Goal: Task Accomplishment & Management: Manage account settings

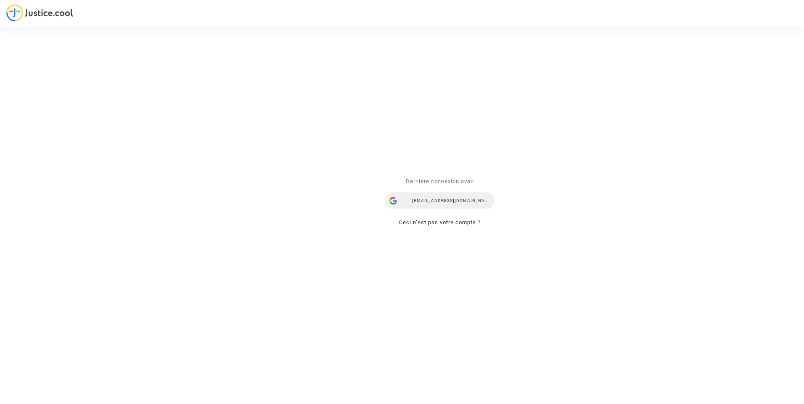
click at [431, 205] on div "ealvarez@reclamaciondevuelos.com" at bounding box center [439, 201] width 109 height 17
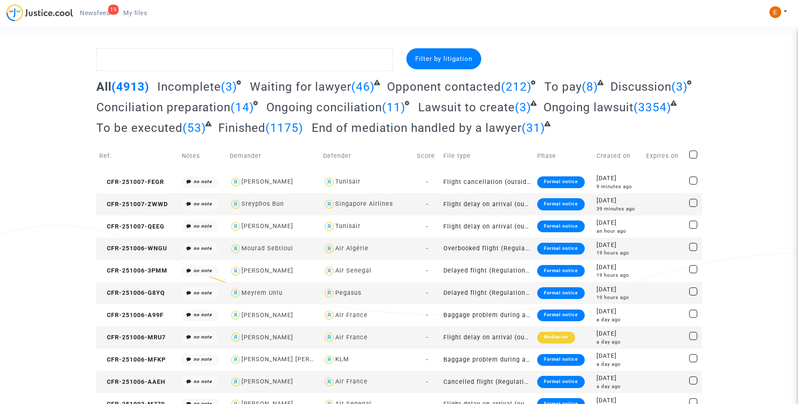
click at [106, 9] on span "Newsfeed" at bounding box center [95, 13] width 30 height 8
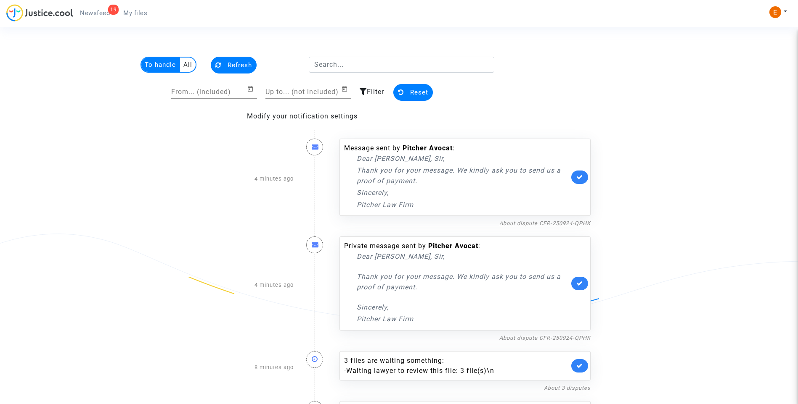
click at [582, 180] on icon at bounding box center [579, 177] width 7 height 6
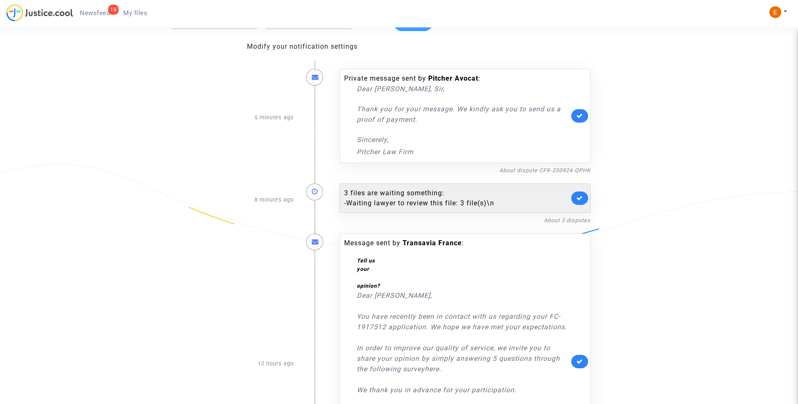
scroll to position [84, 0]
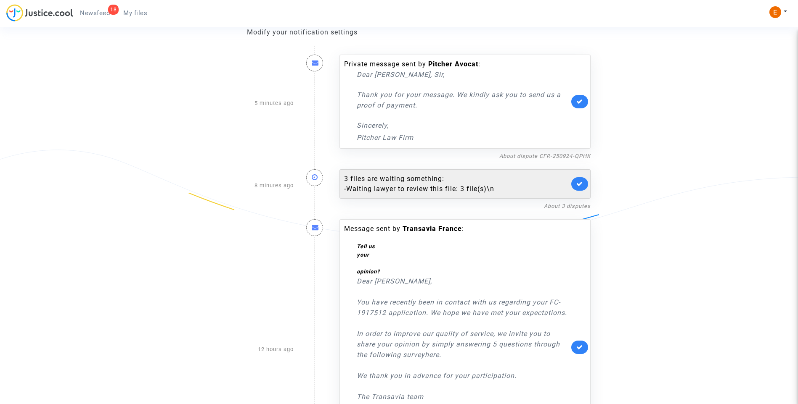
click at [417, 186] on div "- Waiting lawyer to review this file: 3 file(s)\n" at bounding box center [456, 189] width 225 height 10
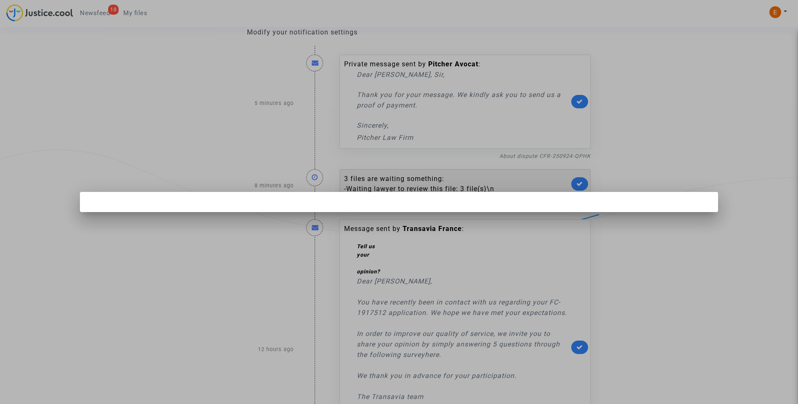
scroll to position [0, 0]
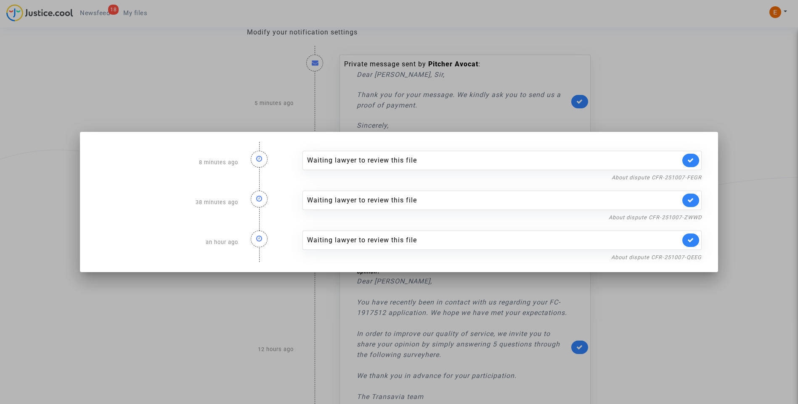
click at [682, 90] on div at bounding box center [399, 202] width 798 height 404
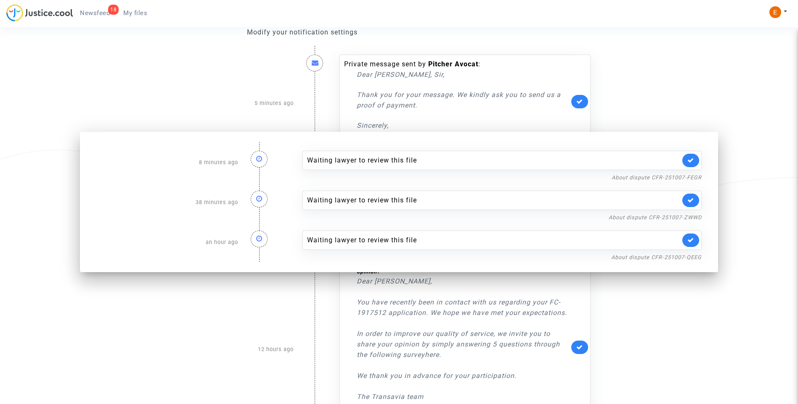
scroll to position [84, 0]
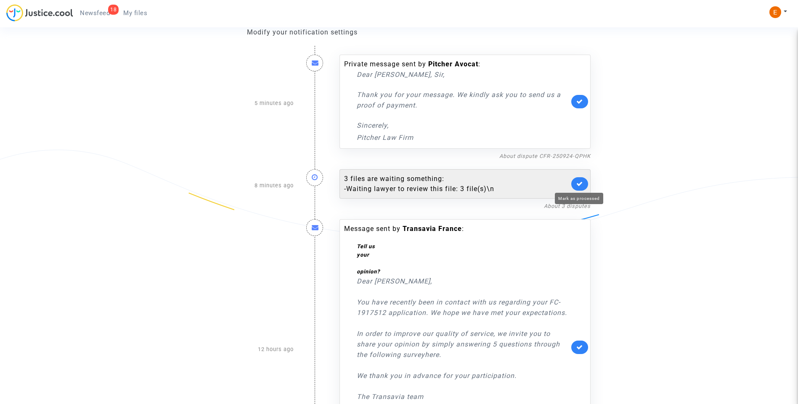
click at [577, 185] on icon at bounding box center [579, 184] width 7 height 6
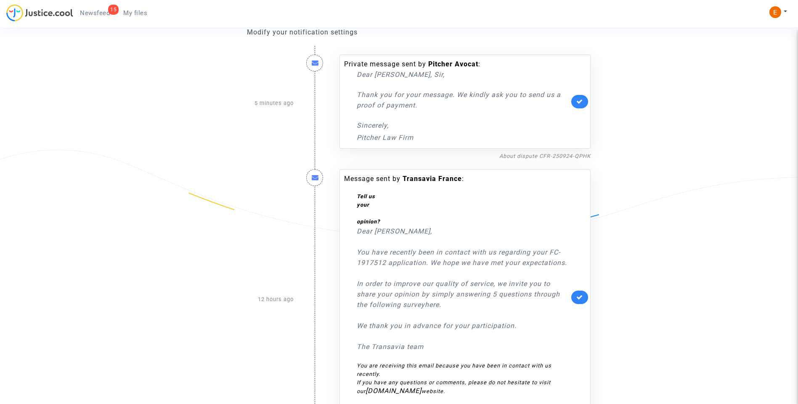
click at [581, 292] on link at bounding box center [579, 297] width 17 height 13
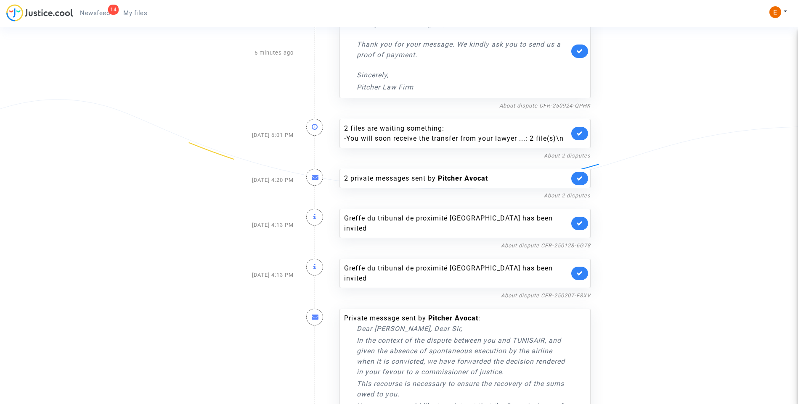
scroll to position [210, 0]
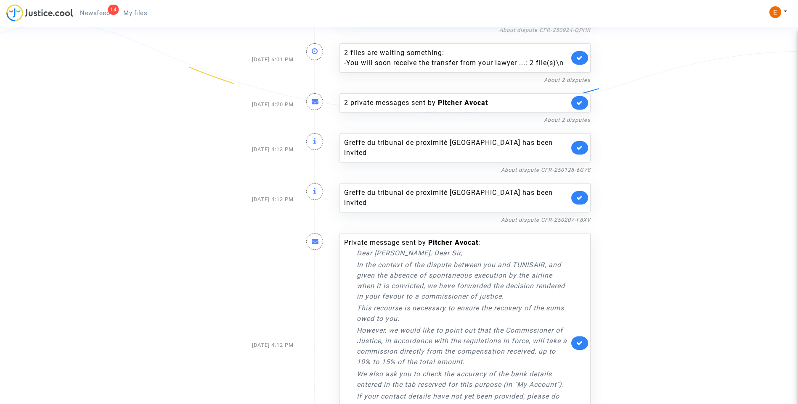
click at [583, 194] on link at bounding box center [579, 197] width 17 height 13
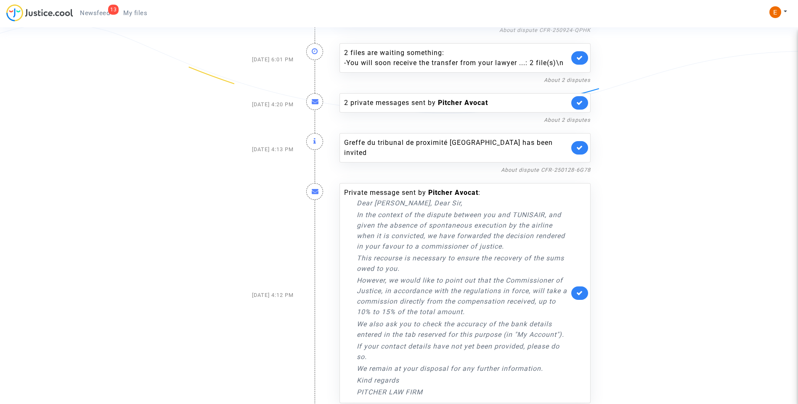
click at [579, 151] on link at bounding box center [579, 147] width 17 height 13
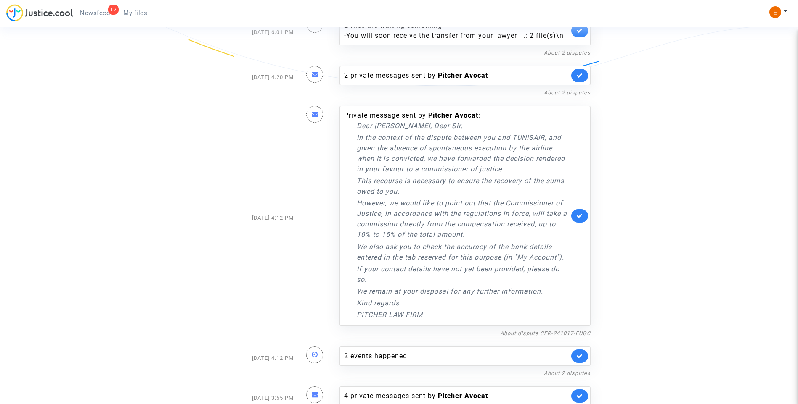
scroll to position [251, 0]
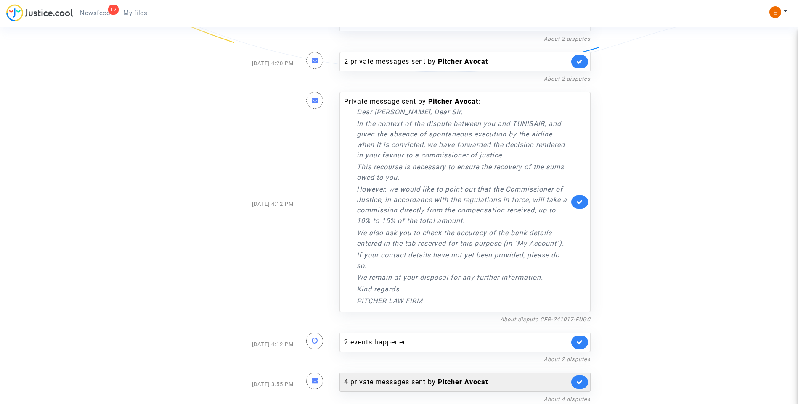
click at [394, 390] on div "4 private messages sent by Pitcher Avocat" at bounding box center [464, 382] width 251 height 19
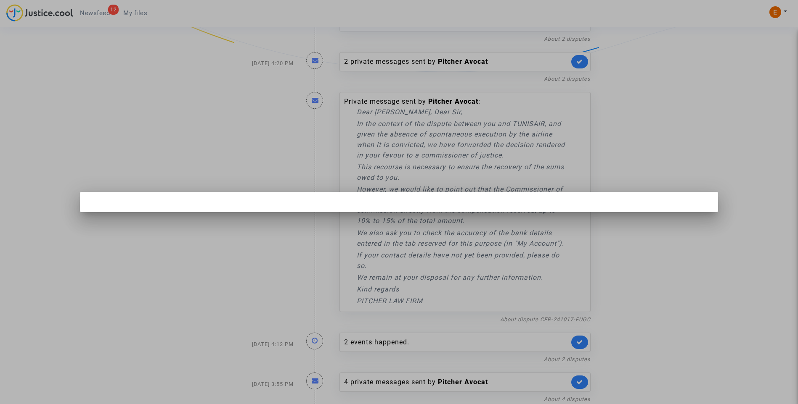
scroll to position [0, 0]
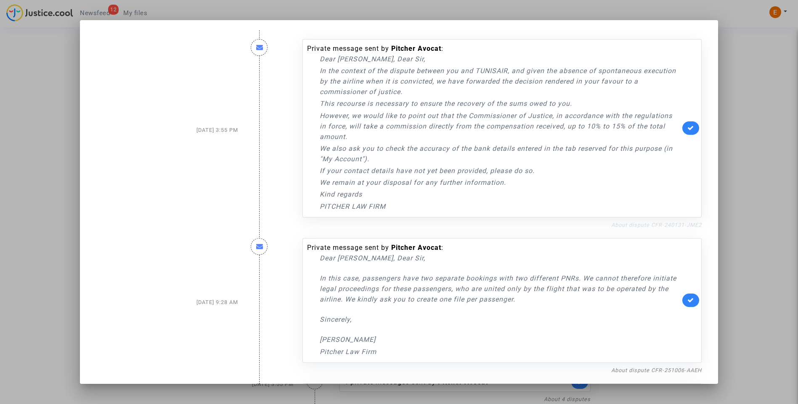
click at [621, 222] on link "About dispute CFR-240131-JME2" at bounding box center [656, 225] width 90 height 6
click at [687, 129] on icon at bounding box center [690, 128] width 7 height 6
click at [734, 127] on div at bounding box center [399, 202] width 798 height 404
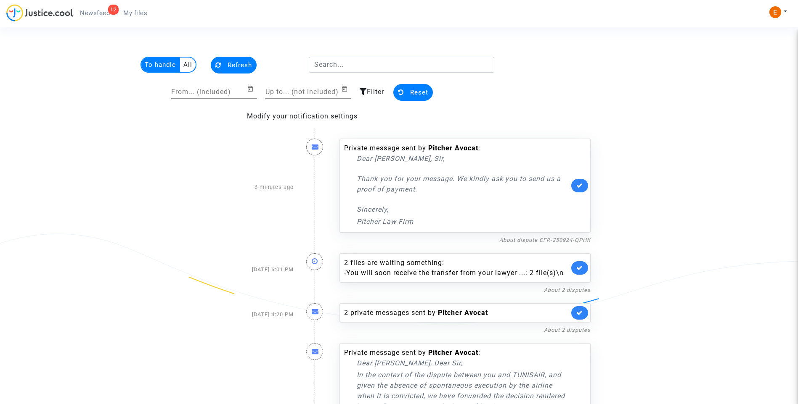
scroll to position [251, 0]
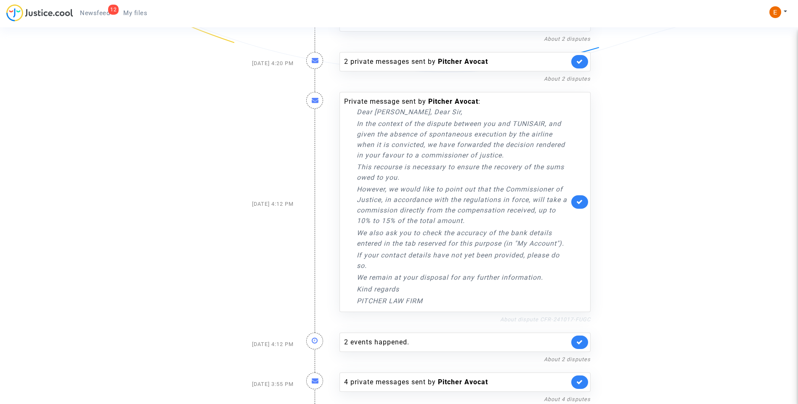
click at [576, 318] on link "About dispute CFR-241017-FUGC" at bounding box center [545, 320] width 90 height 6
click at [584, 203] on link at bounding box center [579, 201] width 17 height 13
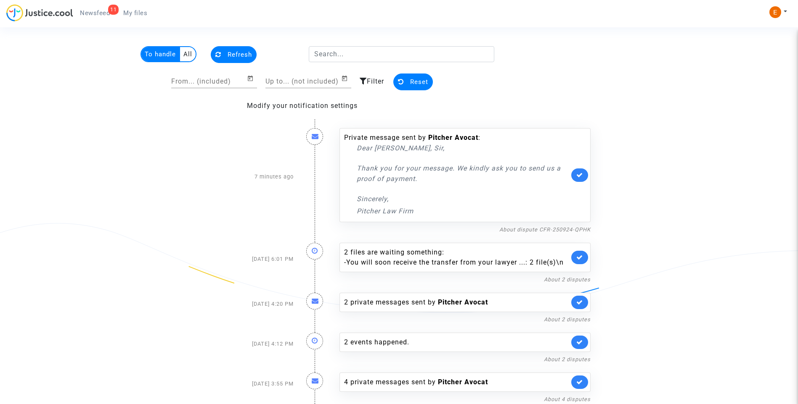
scroll to position [11, 0]
click at [400, 304] on div "2 private messages sent by Pitcher Avocat" at bounding box center [456, 303] width 225 height 10
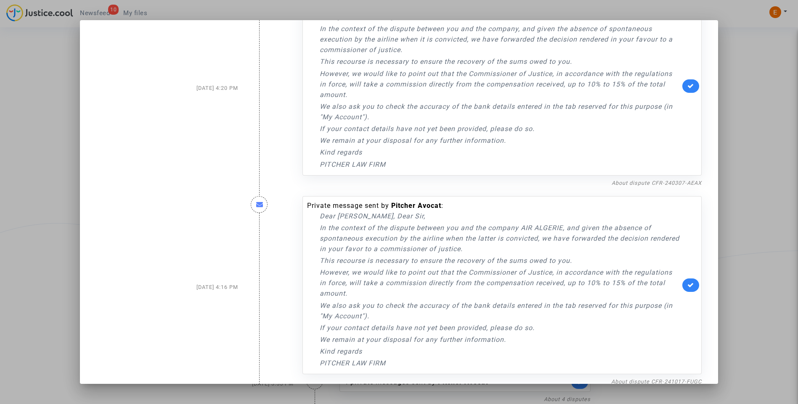
scroll to position [55, 0]
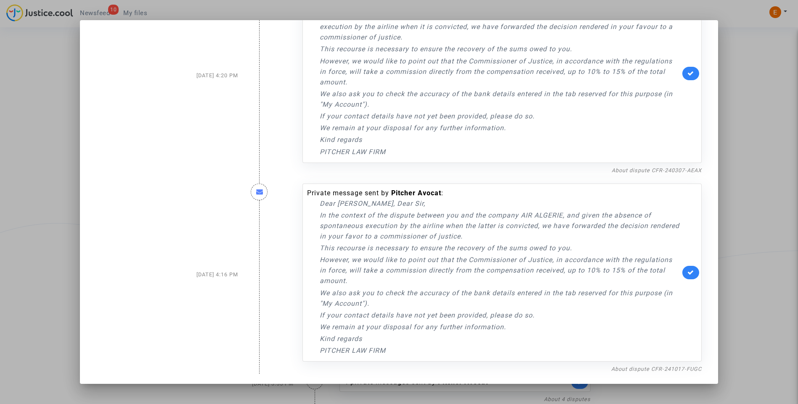
click at [633, 365] on nf-filterlink "About dispute CFR-241017-FUGC" at bounding box center [656, 369] width 90 height 8
click at [634, 367] on link "About dispute CFR-241017-FUGC" at bounding box center [656, 369] width 90 height 6
click at [691, 274] on link at bounding box center [690, 272] width 17 height 13
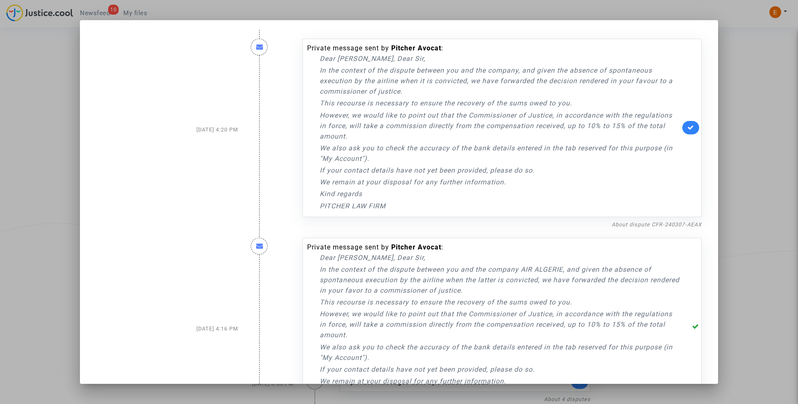
scroll to position [0, 0]
click at [654, 224] on link "About dispute CFR-240307-AEAX" at bounding box center [656, 225] width 90 height 6
click at [689, 127] on icon at bounding box center [690, 128] width 7 height 6
click at [745, 129] on div at bounding box center [399, 202] width 798 height 404
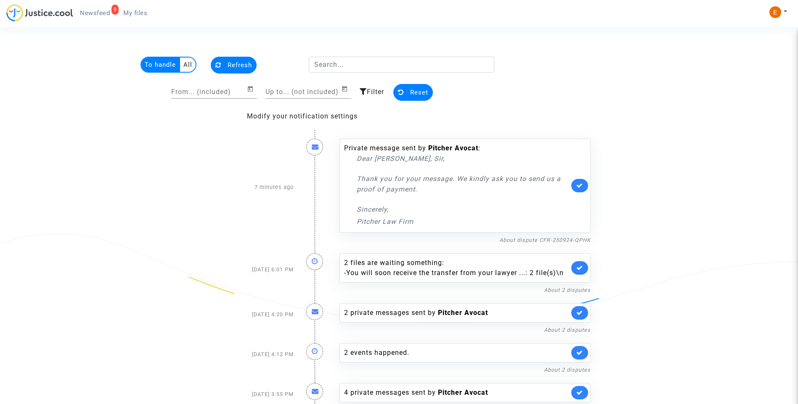
scroll to position [11, 0]
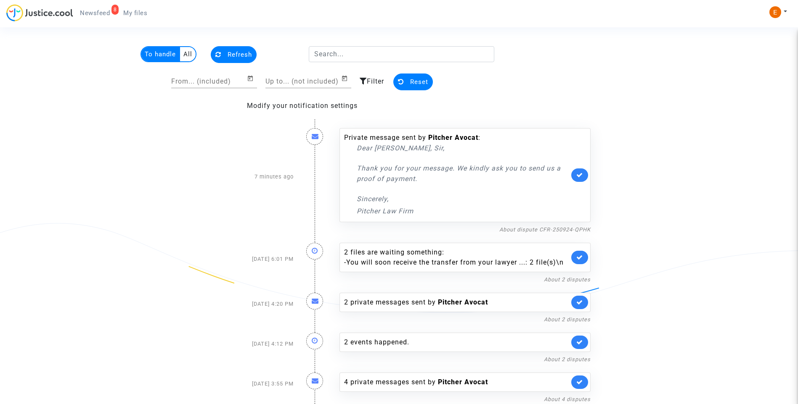
click at [142, 11] on span "My files" at bounding box center [135, 13] width 24 height 8
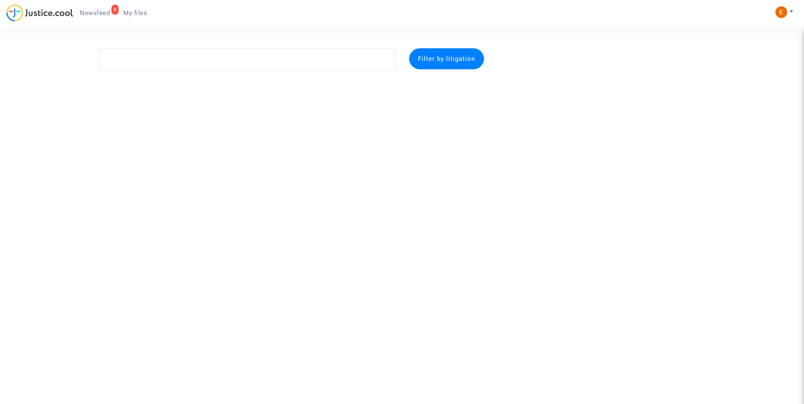
click at [93, 10] on span "Newsfeed" at bounding box center [95, 13] width 30 height 8
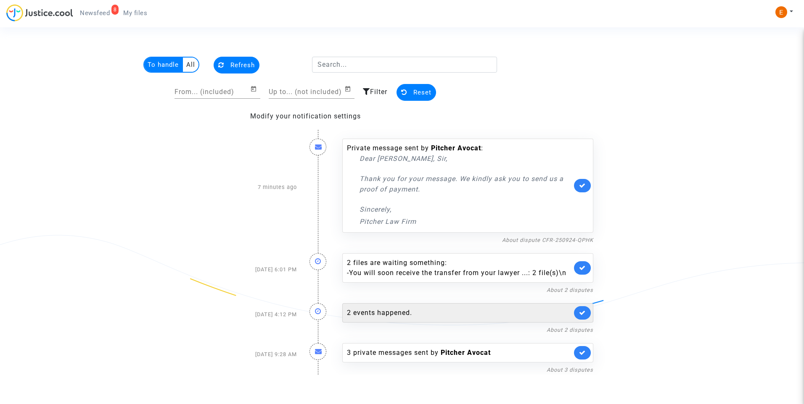
click at [384, 312] on div "2 events happened." at bounding box center [459, 313] width 225 height 10
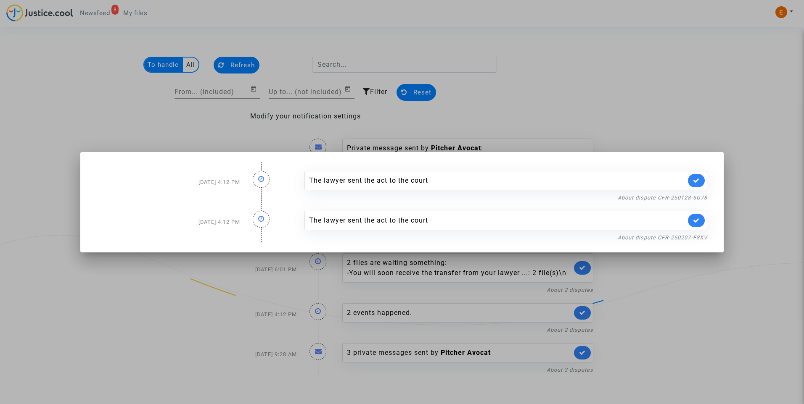
click at [672, 311] on div at bounding box center [402, 202] width 804 height 404
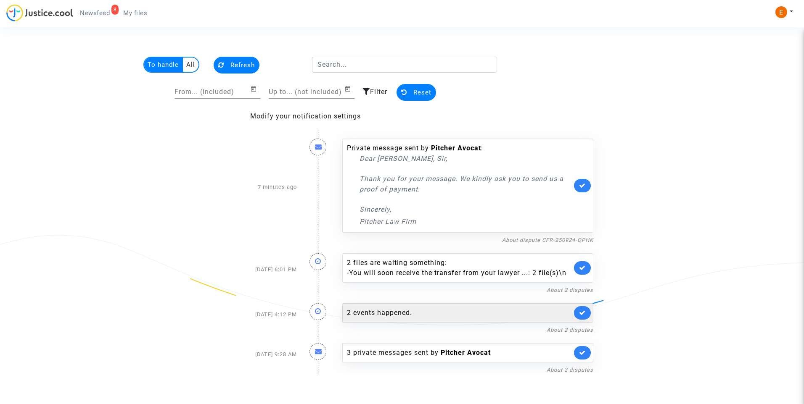
click at [586, 310] on link at bounding box center [582, 312] width 17 height 13
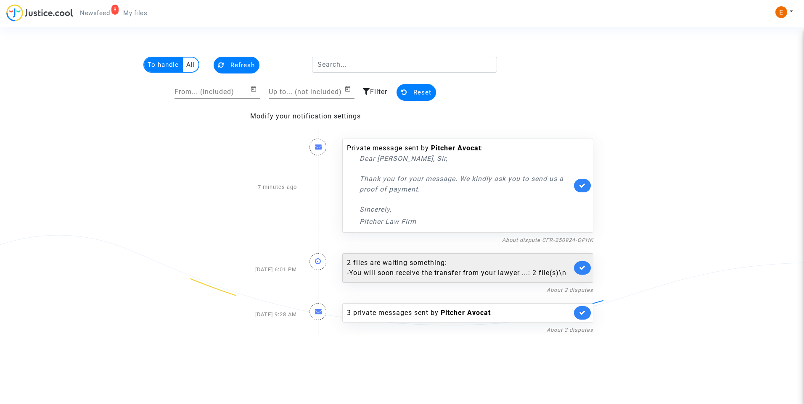
click at [403, 270] on div "- You will soon receive the transfer from your lawyer ...: 2 file(s)\n" at bounding box center [459, 273] width 225 height 10
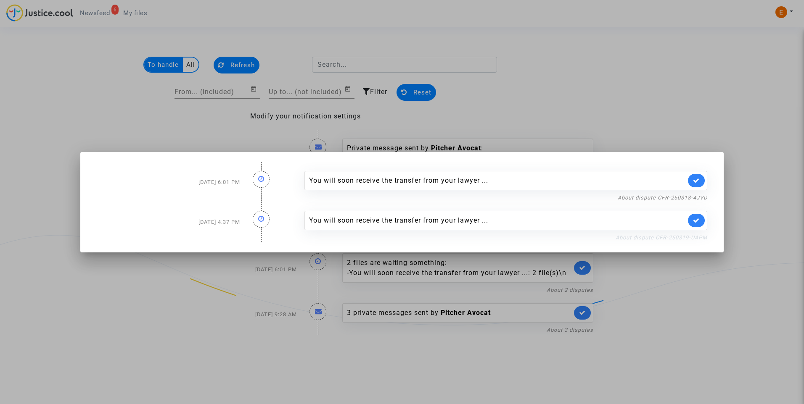
click at [666, 239] on link "About dispute CFR-250319-UAPM" at bounding box center [662, 238] width 92 height 6
click at [698, 222] on icon at bounding box center [696, 220] width 7 height 6
click at [698, 198] on link "About dispute CFR-250318-4JVD" at bounding box center [663, 198] width 90 height 6
click at [700, 180] on link at bounding box center [696, 180] width 17 height 13
click at [679, 132] on div at bounding box center [402, 202] width 804 height 404
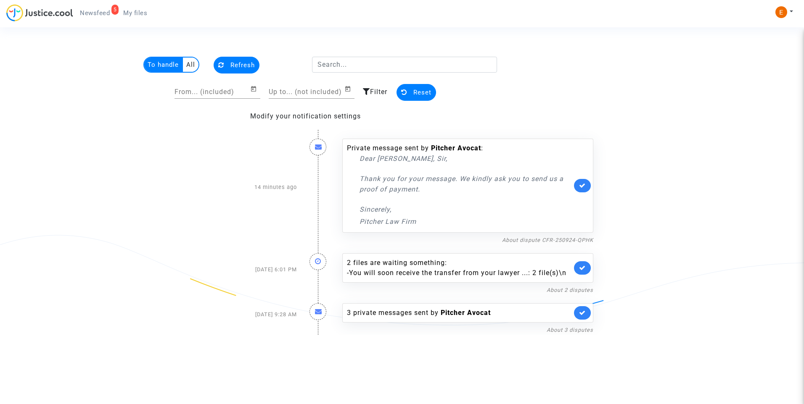
drag, startPoint x: 135, startPoint y: 11, endPoint x: 122, endPoint y: 11, distance: 13.0
click at [135, 11] on span "My files" at bounding box center [135, 13] width 24 height 8
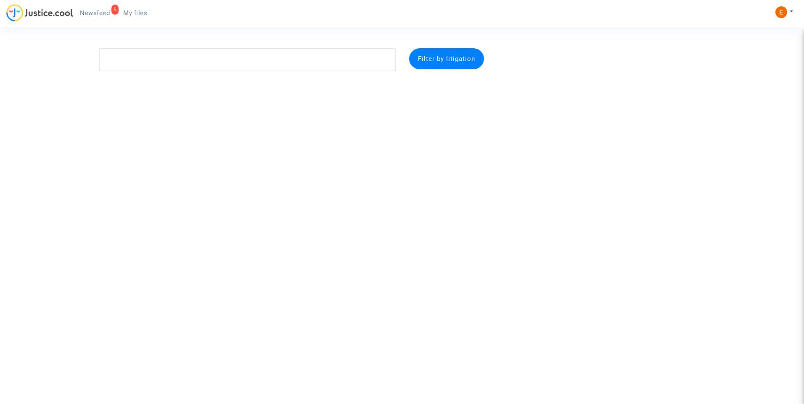
click at [100, 11] on span "Newsfeed" at bounding box center [95, 13] width 30 height 8
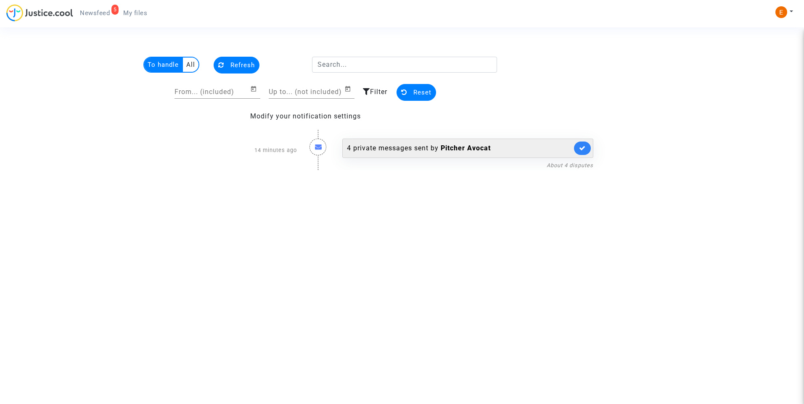
click at [383, 144] on div "4 private messages sent by Pitcher Avocat" at bounding box center [459, 148] width 225 height 10
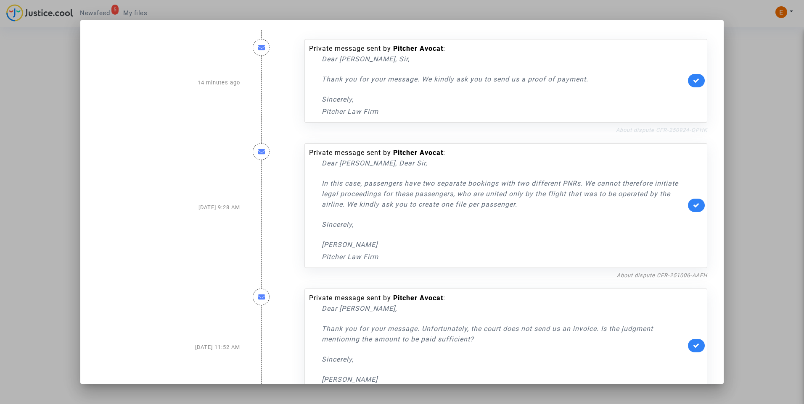
click at [643, 128] on link "About dispute CFR-250924-QPHK" at bounding box center [661, 130] width 91 height 6
drag, startPoint x: 690, startPoint y: 82, endPoint x: 707, endPoint y: 79, distance: 17.6
click at [693, 82] on icon at bounding box center [696, 80] width 7 height 6
click at [747, 72] on div at bounding box center [402, 202] width 804 height 404
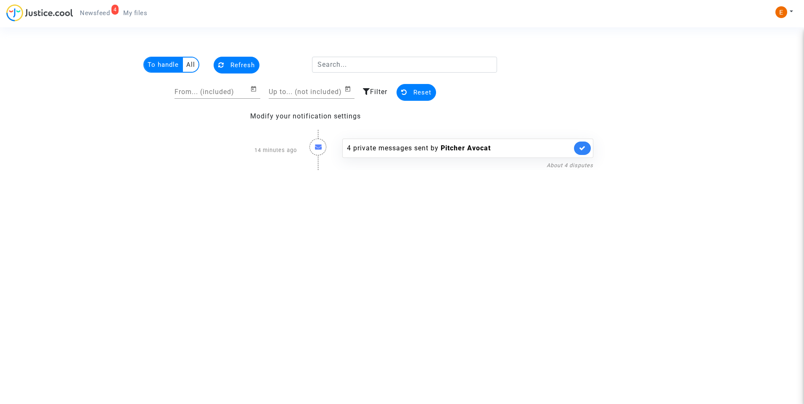
click at [134, 13] on span "My files" at bounding box center [135, 13] width 24 height 8
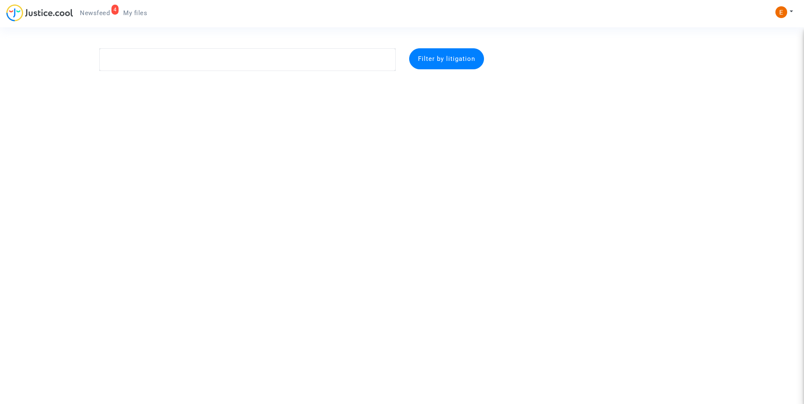
click at [94, 16] on span "Newsfeed" at bounding box center [95, 13] width 30 height 8
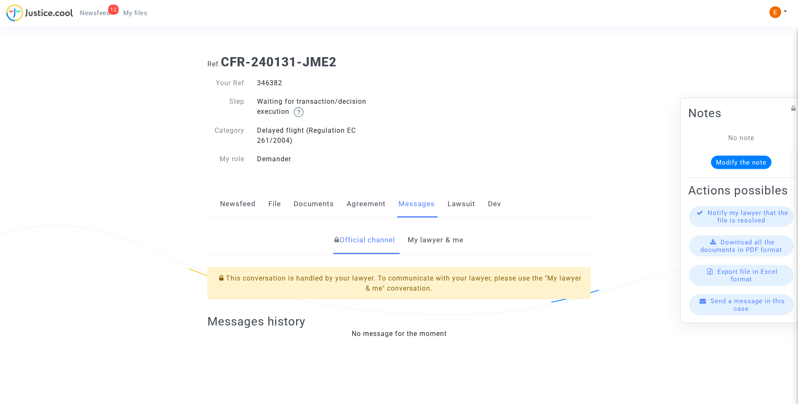
click at [277, 86] on div "346382" at bounding box center [325, 83] width 148 height 10
copy div "346382"
drag, startPoint x: 434, startPoint y: 245, endPoint x: 462, endPoint y: 249, distance: 27.6
click at [434, 245] on link "My lawyer & me" at bounding box center [435, 241] width 56 height 28
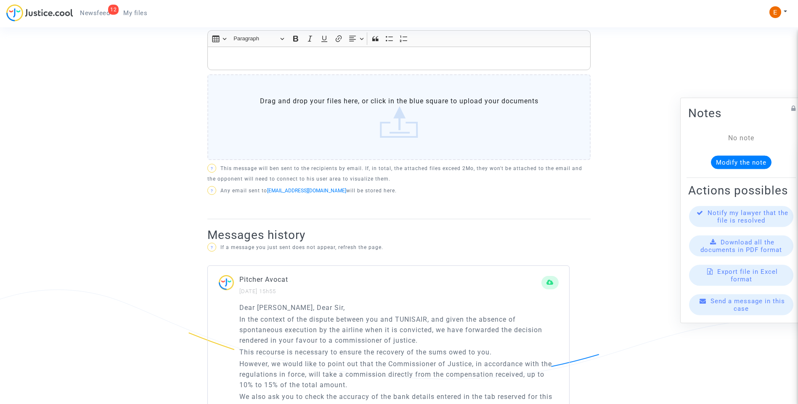
scroll to position [475, 0]
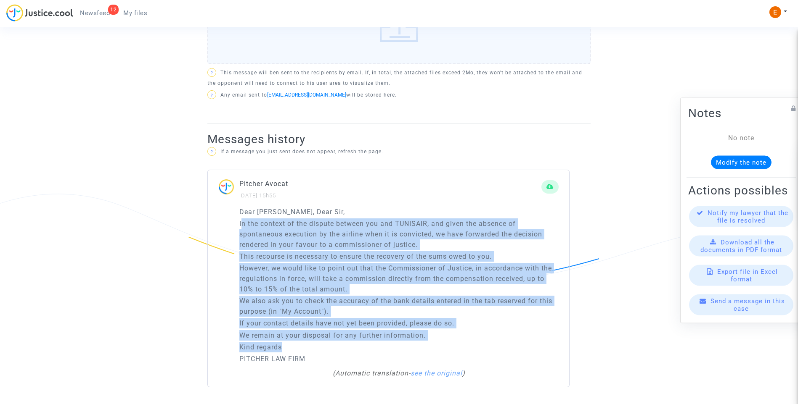
drag, startPoint x: 260, startPoint y: 227, endPoint x: 482, endPoint y: 346, distance: 252.0
click at [482, 346] on div "Dear Madam, Dear Sir, In the context of the dispute between you and TUNISAIR, a…" at bounding box center [398, 286] width 319 height 158
drag, startPoint x: 482, startPoint y: 346, endPoint x: 428, endPoint y: 291, distance: 77.0
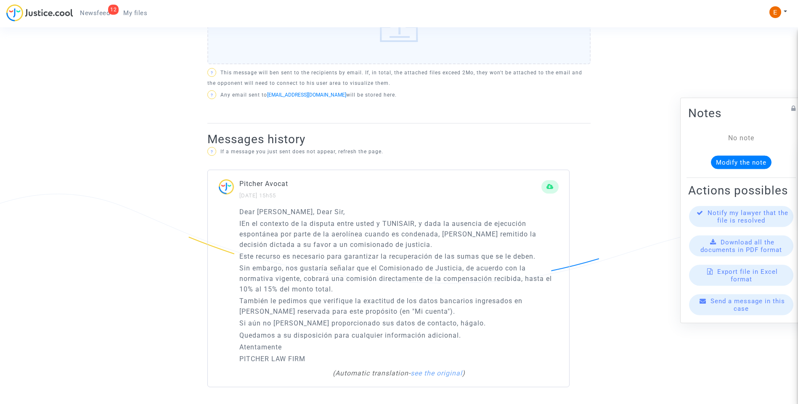
click at [381, 204] on div "Pitcher Avocat 06/10/2025 - 15h55" at bounding box center [388, 193] width 361 height 28
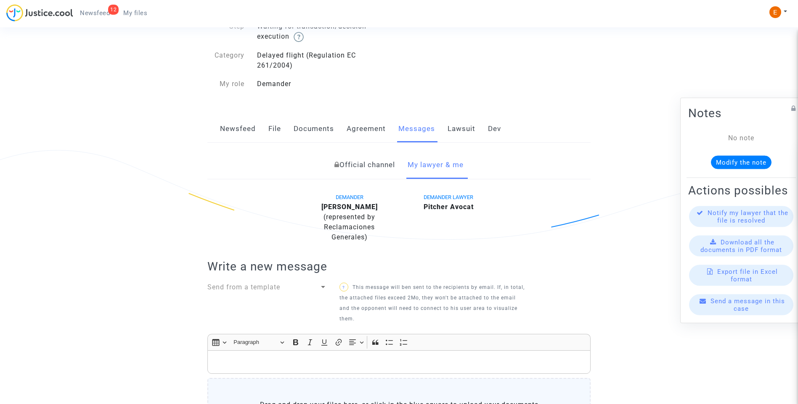
scroll to position [55, 0]
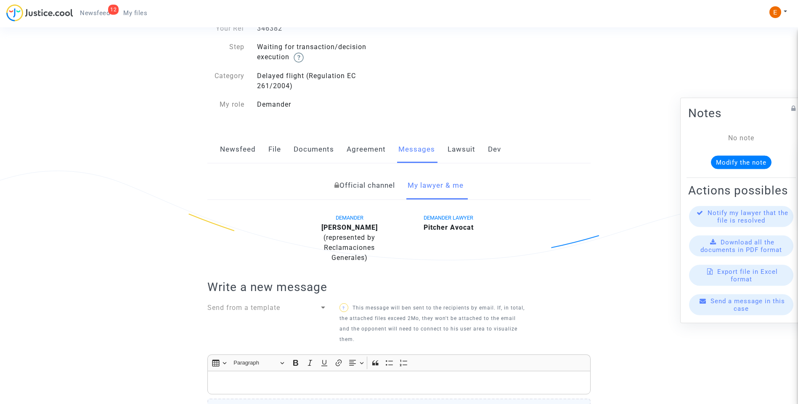
click at [252, 151] on link "Newsfeed" at bounding box center [238, 150] width 36 height 28
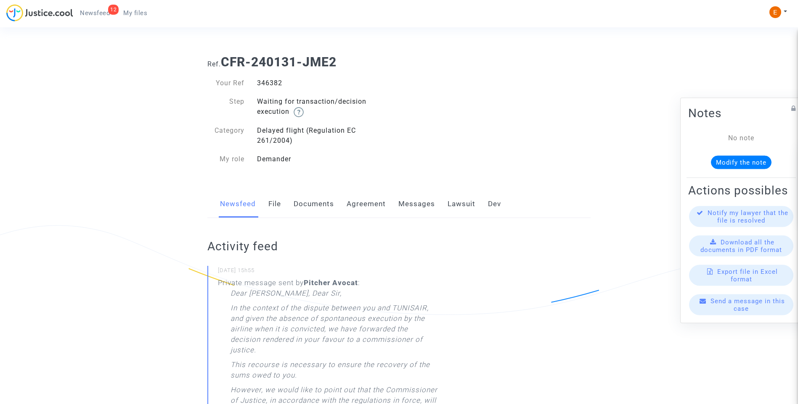
click at [275, 198] on link "File" at bounding box center [274, 204] width 13 height 28
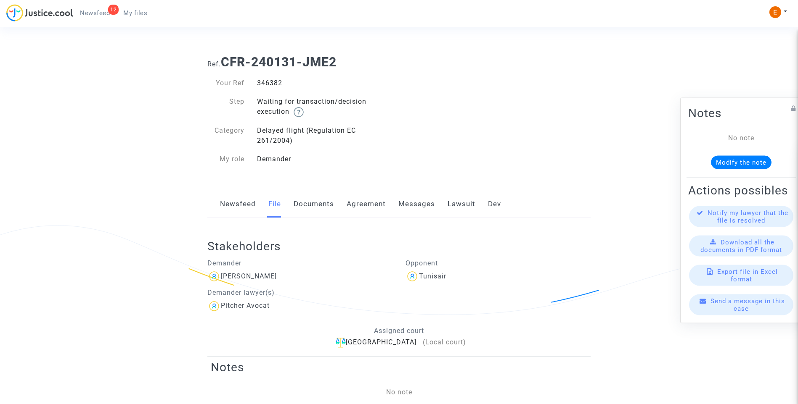
click at [318, 206] on link "Documents" at bounding box center [313, 204] width 40 height 28
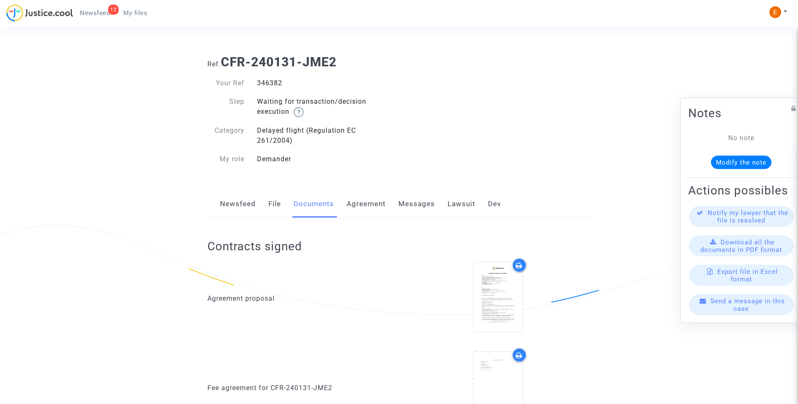
click at [375, 205] on link "Agreement" at bounding box center [365, 204] width 39 height 28
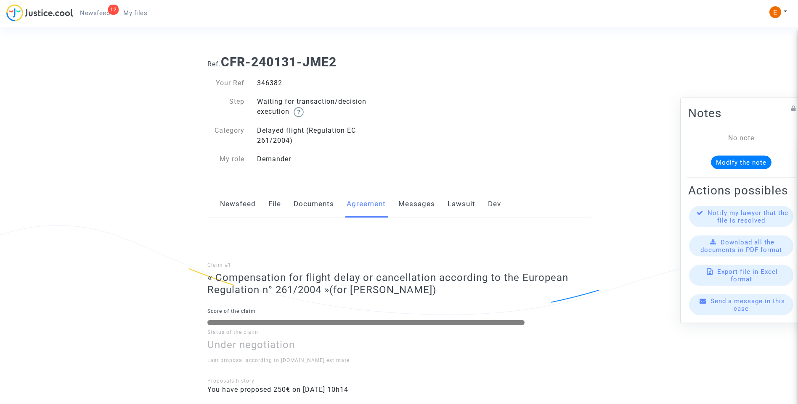
click at [275, 203] on link "File" at bounding box center [274, 204] width 13 height 28
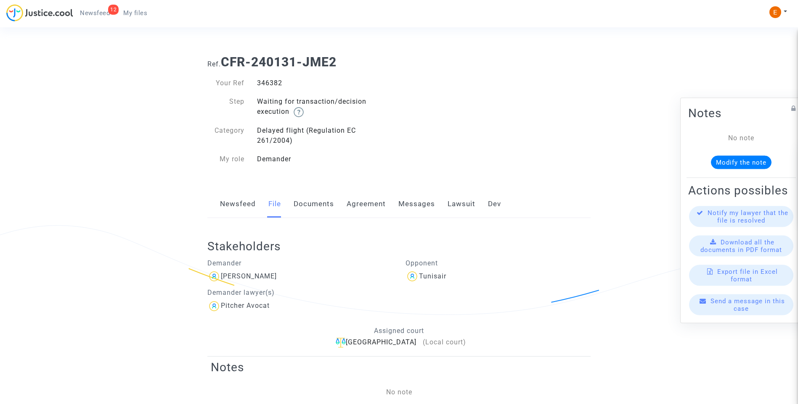
click at [240, 201] on link "Newsfeed" at bounding box center [238, 204] width 36 height 28
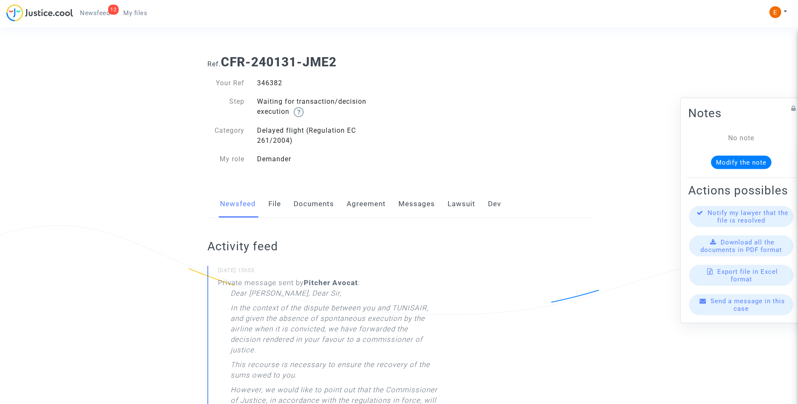
click at [436, 202] on div "Newsfeed File Documents Agreement Messages Lawsuit Dev" at bounding box center [398, 204] width 383 height 28
drag, startPoint x: 469, startPoint y: 204, endPoint x: 433, endPoint y: 206, distance: 35.8
click at [469, 204] on link "Lawsuit" at bounding box center [461, 204] width 28 height 28
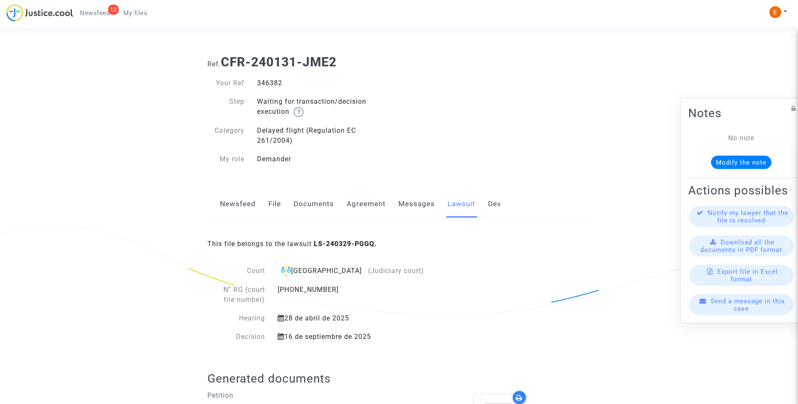
click at [277, 203] on link "File" at bounding box center [274, 204] width 13 height 28
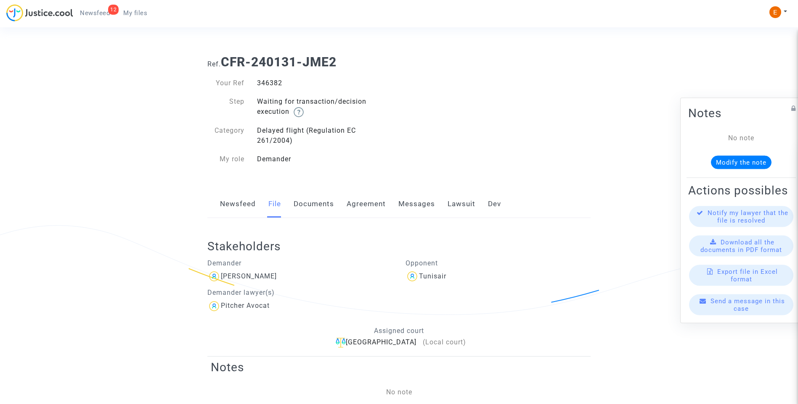
click at [247, 203] on link "Newsfeed" at bounding box center [238, 204] width 36 height 28
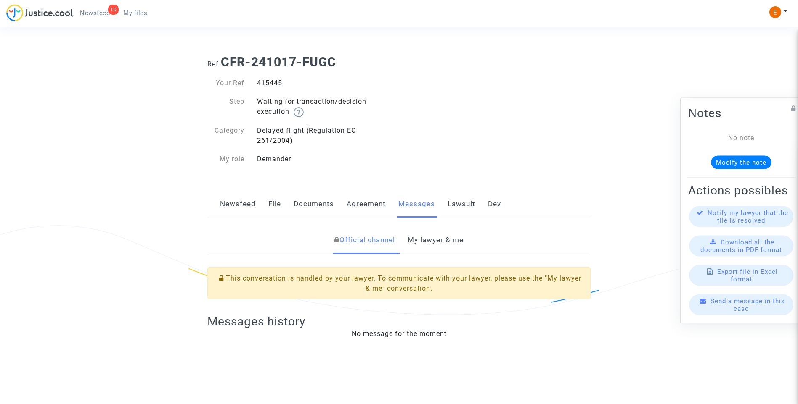
click at [275, 85] on div "415445" at bounding box center [325, 83] width 148 height 10
copy div "415445"
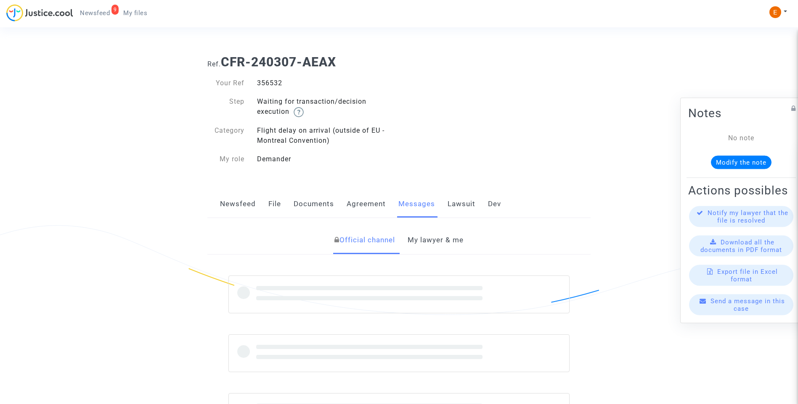
click at [269, 79] on div "356532" at bounding box center [325, 83] width 148 height 10
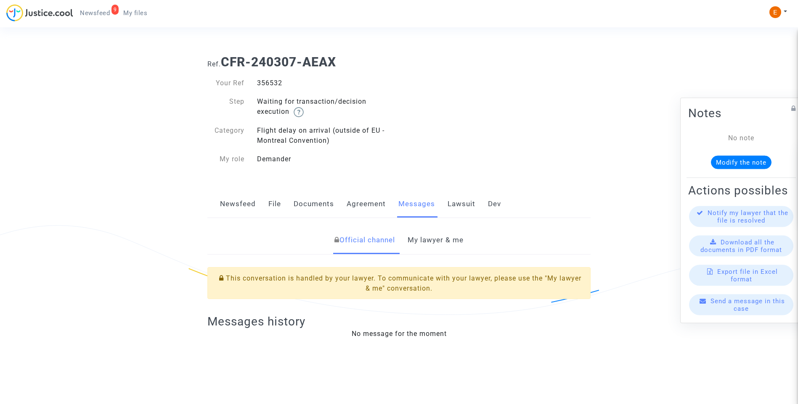
click at [269, 79] on div "356532" at bounding box center [325, 83] width 148 height 10
copy div "356532"
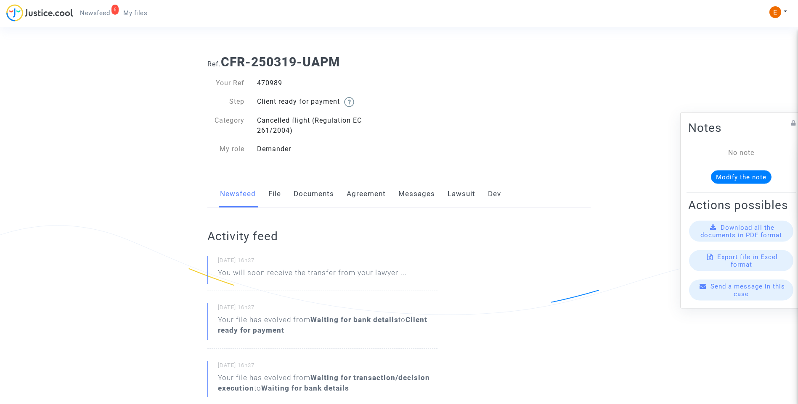
click at [275, 85] on div "470989" at bounding box center [325, 83] width 148 height 10
copy div "470989"
click at [272, 82] on div "473098" at bounding box center [325, 83] width 148 height 10
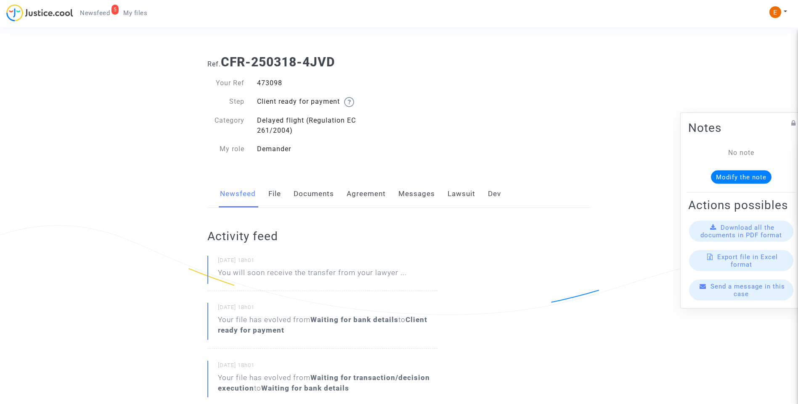
copy div "473098"
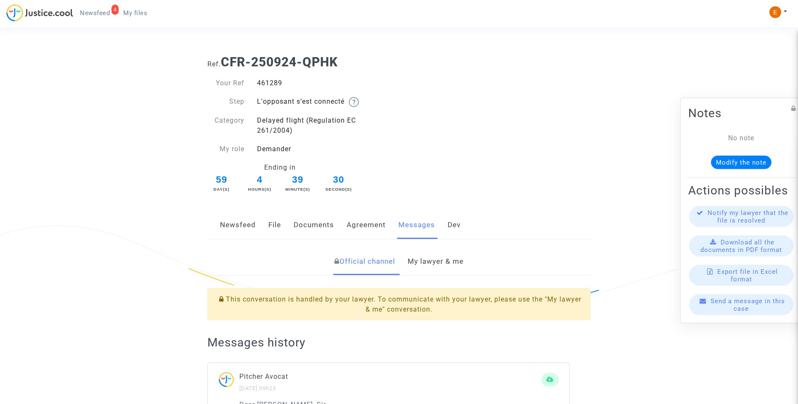
click at [264, 85] on div "461289" at bounding box center [325, 83] width 148 height 10
copy div "461289"
click at [456, 257] on link "My lawyer & me" at bounding box center [435, 262] width 56 height 28
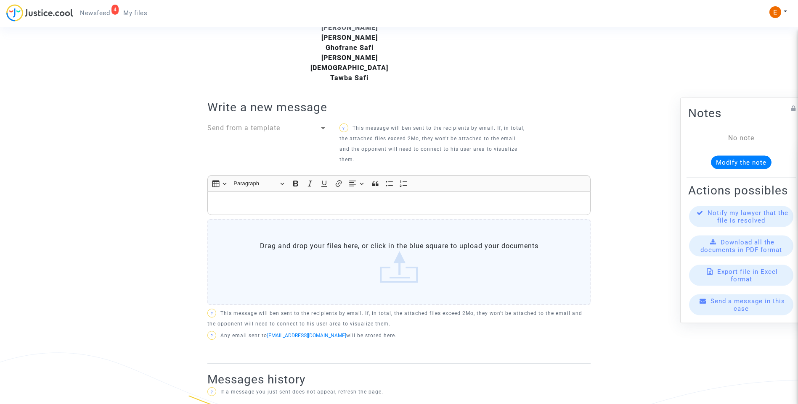
scroll to position [455, 0]
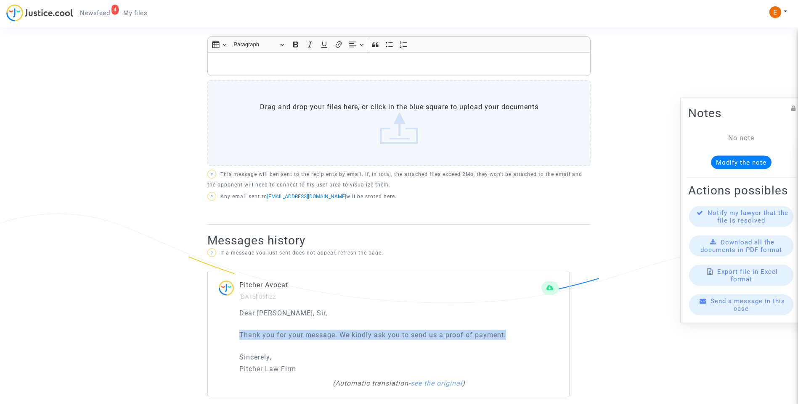
drag, startPoint x: 522, startPoint y: 330, endPoint x: 219, endPoint y: 328, distance: 303.6
click at [219, 328] on div "Dear Madam, Sir, Thank you for your message. We kindly ask you to send us a pro…" at bounding box center [388, 352] width 361 height 89
drag, startPoint x: 219, startPoint y: 328, endPoint x: 271, endPoint y: 327, distance: 52.6
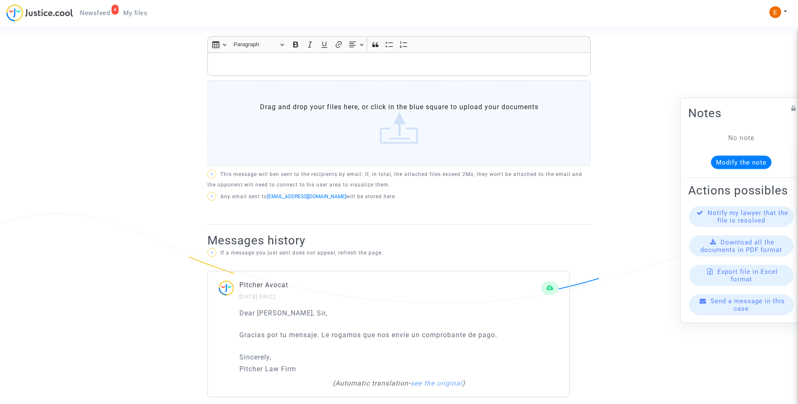
click at [353, 293] on div "Pitcher Avocat 07/10/2025 - 09h22" at bounding box center [388, 294] width 361 height 28
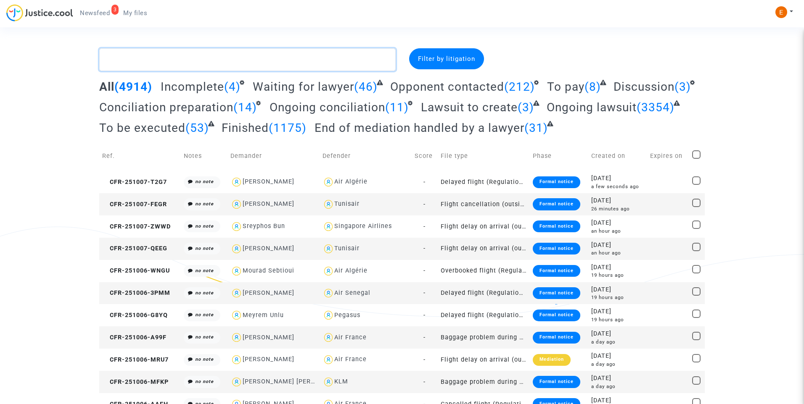
paste textarea "Pompeo"
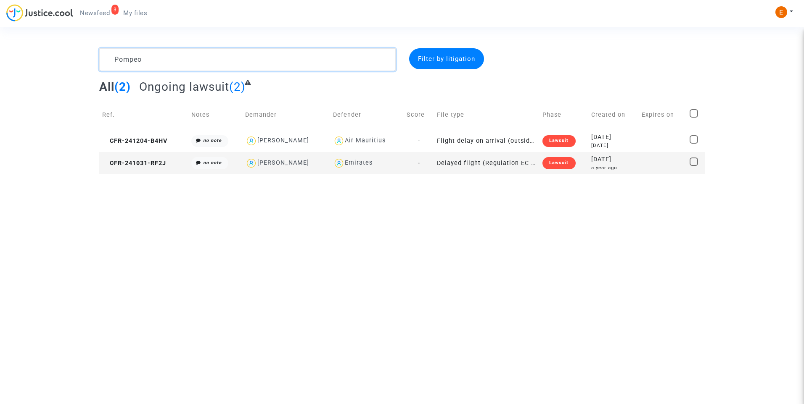
type textarea "Pompeo"
click at [565, 159] on div "Lawsuit" at bounding box center [558, 163] width 33 height 12
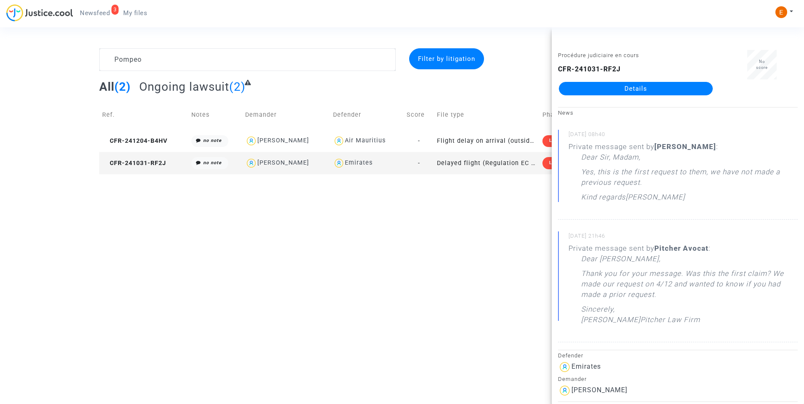
click at [640, 89] on link "Details" at bounding box center [636, 88] width 154 height 13
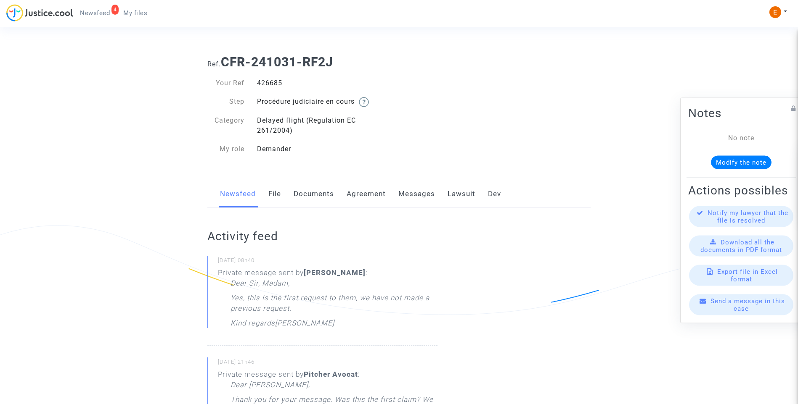
click at [114, 13] on div "4" at bounding box center [115, 10] width 8 height 10
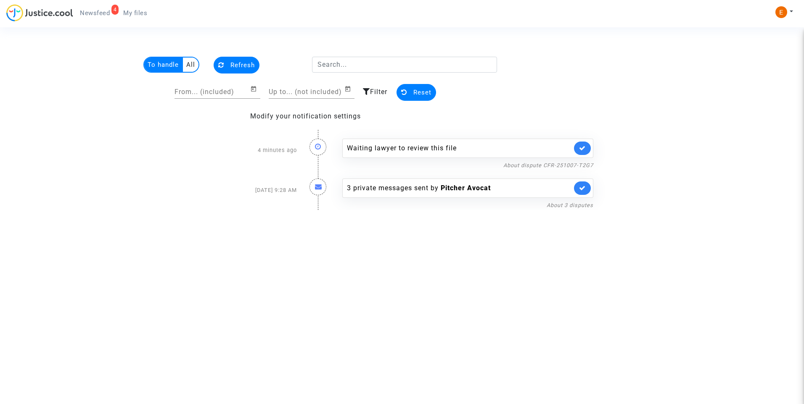
click at [591, 145] on div "Waiting lawyer to review this file" at bounding box center [467, 148] width 251 height 19
click at [586, 148] on link at bounding box center [582, 148] width 17 height 13
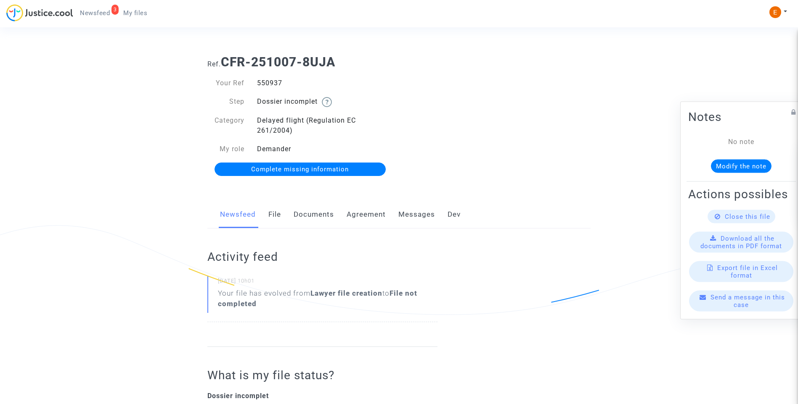
drag, startPoint x: 145, startPoint y: 12, endPoint x: 164, endPoint y: 24, distance: 22.6
click at [145, 12] on span "My files" at bounding box center [135, 13] width 24 height 8
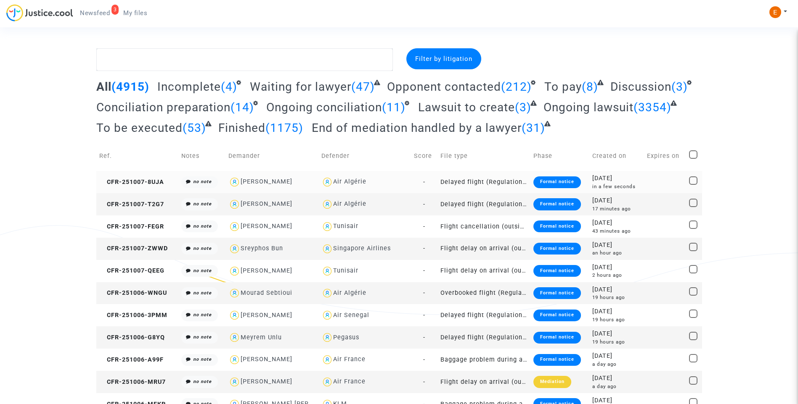
click at [552, 182] on div "Formal notice" at bounding box center [557, 183] width 48 height 12
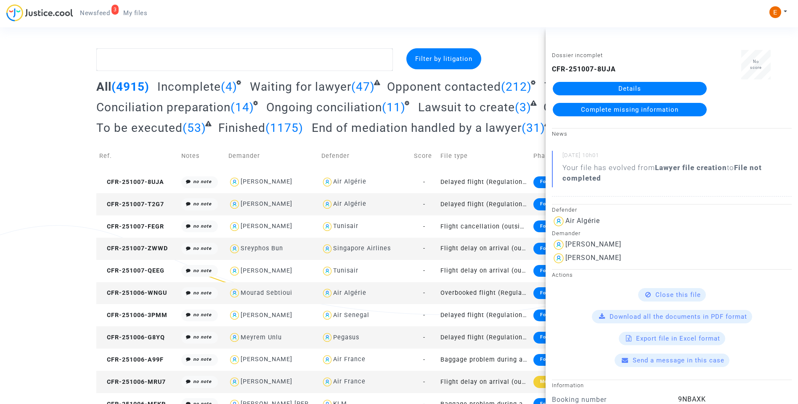
click at [600, 88] on link "Details" at bounding box center [629, 88] width 154 height 13
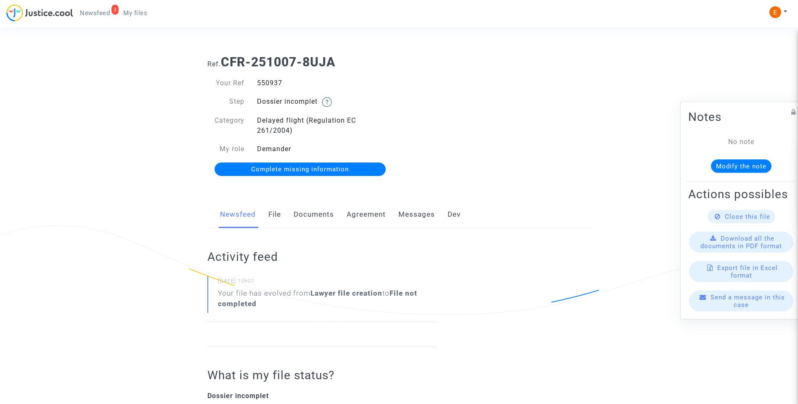
click at [277, 214] on link "File" at bounding box center [274, 215] width 13 height 28
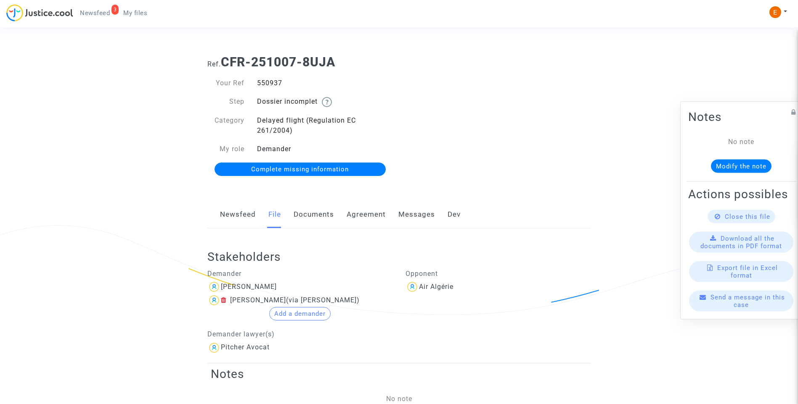
click at [232, 217] on link "Newsfeed" at bounding box center [238, 215] width 36 height 28
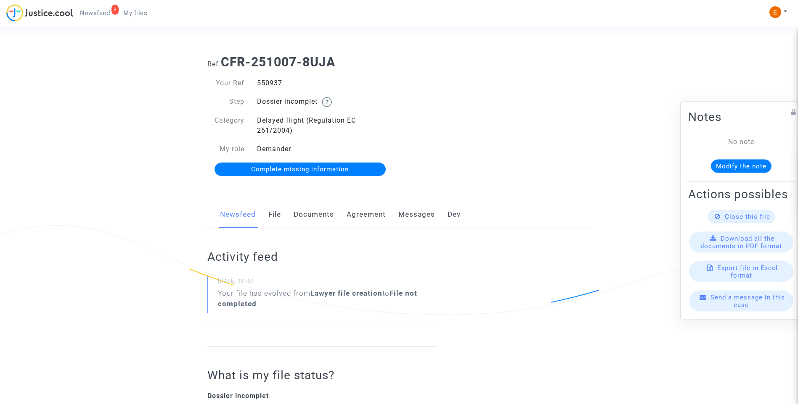
click at [277, 216] on link "File" at bounding box center [274, 215] width 13 height 28
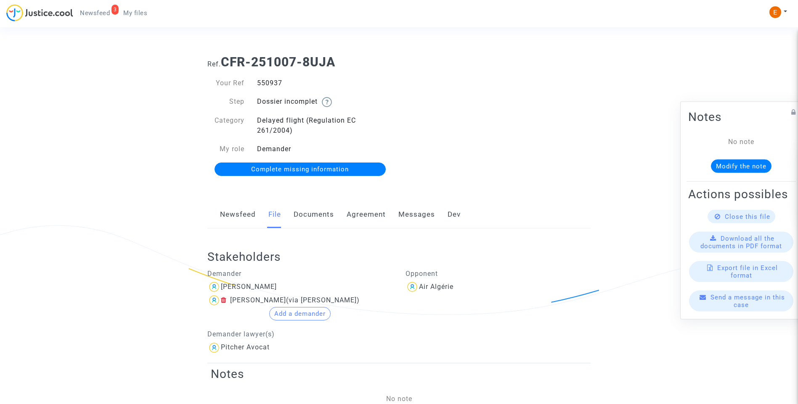
click at [314, 232] on div "Stakeholders [PERSON_NAME] [PERSON_NAME] (via [PERSON_NAME]) Add a demander [PE…" at bounding box center [398, 296] width 383 height 135
click at [315, 216] on link "Documents" at bounding box center [313, 215] width 40 height 28
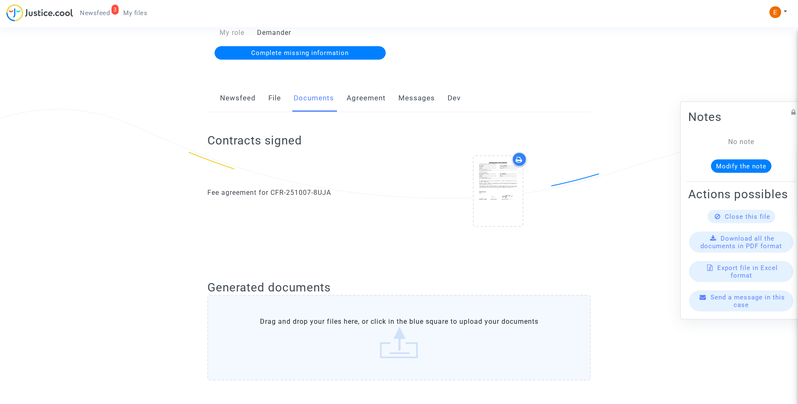
scroll to position [168, 0]
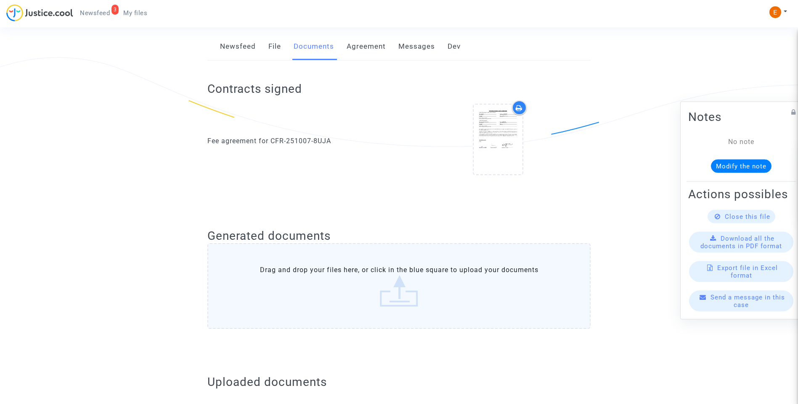
click at [271, 42] on link "File" at bounding box center [274, 47] width 13 height 28
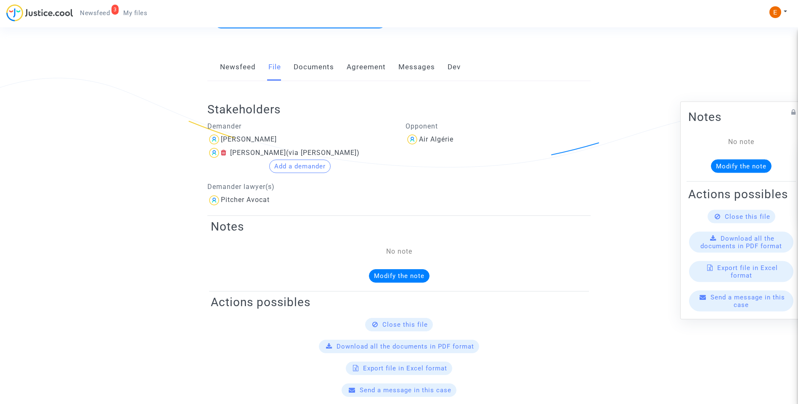
scroll to position [67, 0]
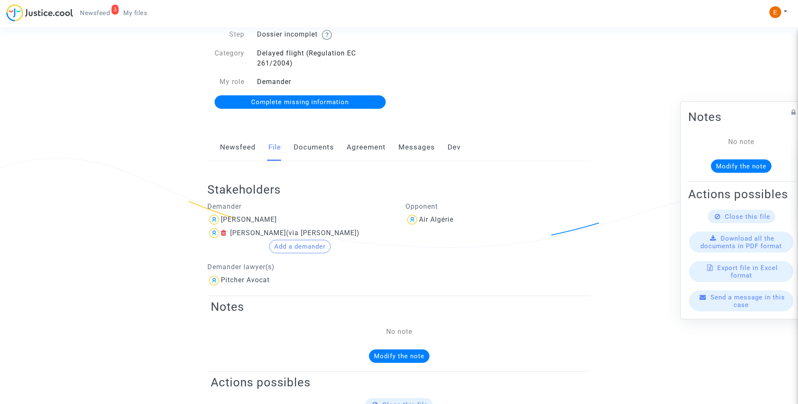
click at [318, 150] on link "Documents" at bounding box center [313, 148] width 40 height 28
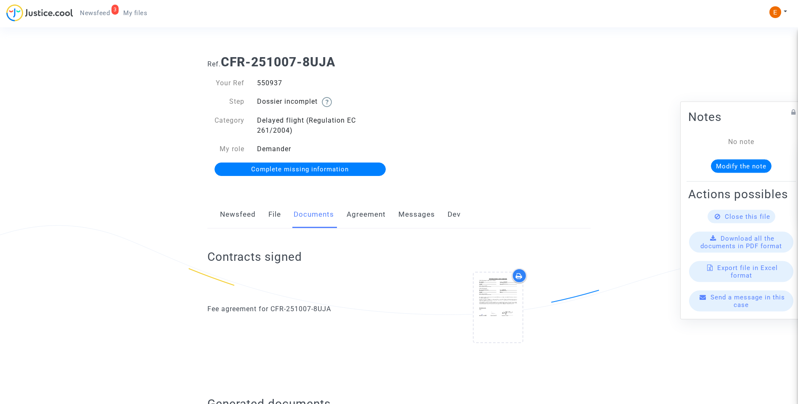
click at [259, 82] on div "550937" at bounding box center [325, 83] width 148 height 10
click at [258, 82] on div "550937" at bounding box center [325, 83] width 148 height 10
copy div "550937"
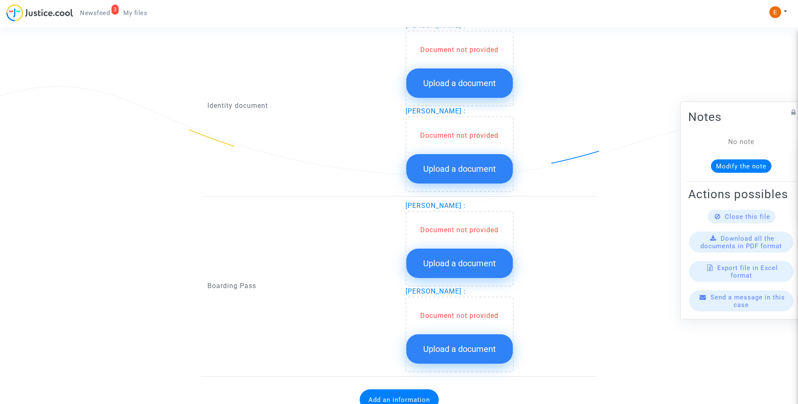
scroll to position [589, 0]
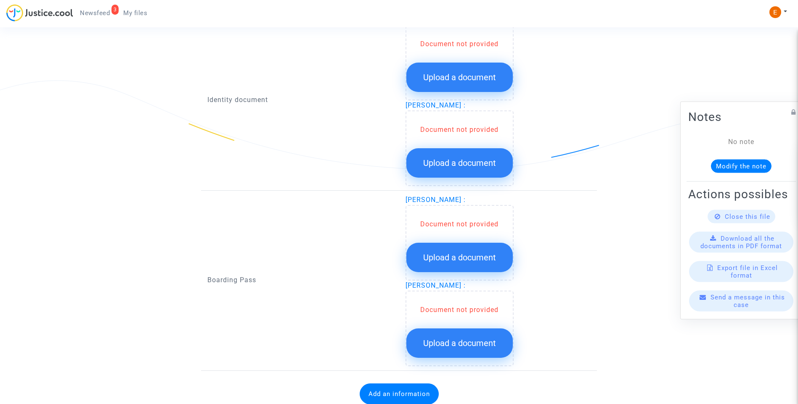
click at [457, 83] on button "Upload a document" at bounding box center [459, 77] width 106 height 29
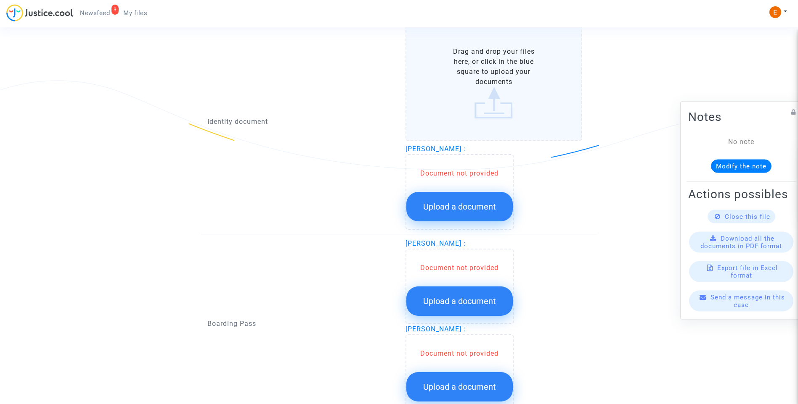
click at [469, 219] on button "Upload a document" at bounding box center [459, 206] width 106 height 29
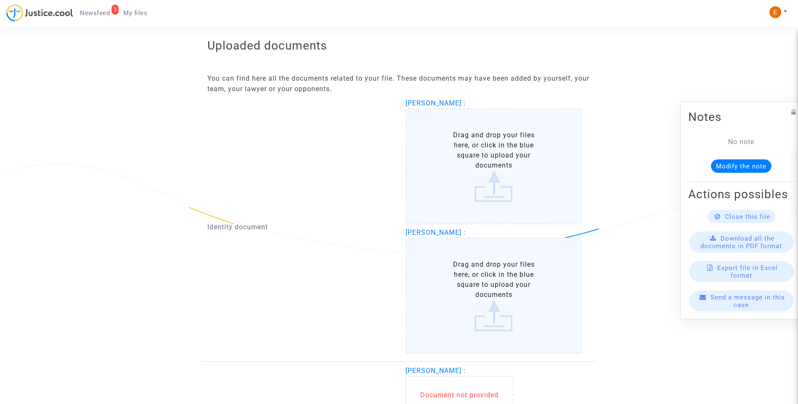
scroll to position [505, 0]
click at [460, 169] on label "Drag and drop your files here, or click in the blue square to upload your docum…" at bounding box center [493, 167] width 177 height 116
click at [0, 0] on input "Drag and drop your files here, or click in the blue square to upload your docum…" at bounding box center [0, 0] width 0 height 0
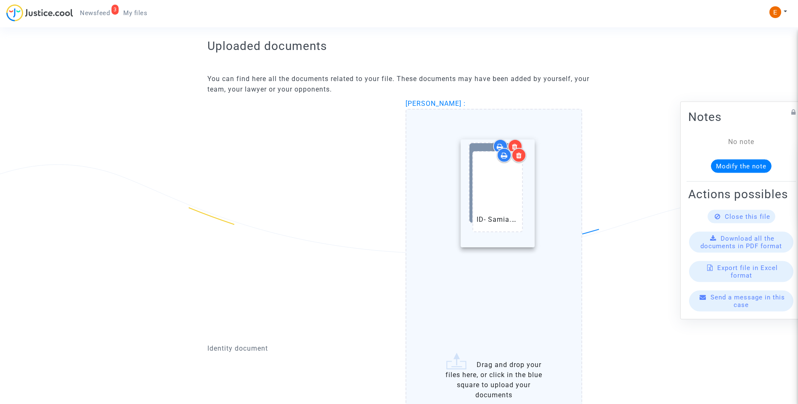
drag, startPoint x: 497, startPoint y: 291, endPoint x: 500, endPoint y: 188, distance: 103.1
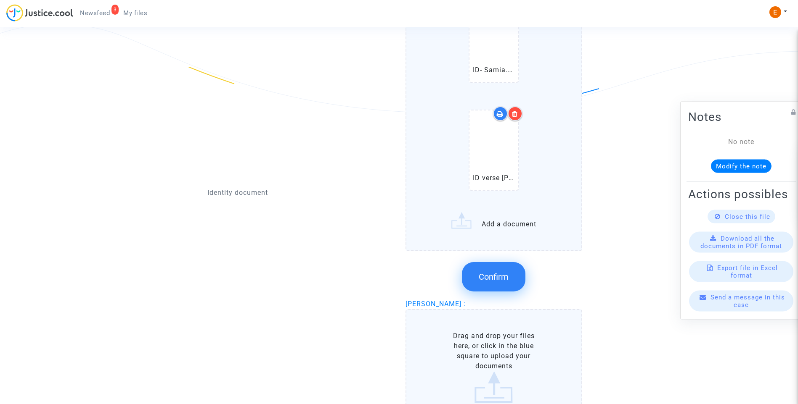
scroll to position [631, 0]
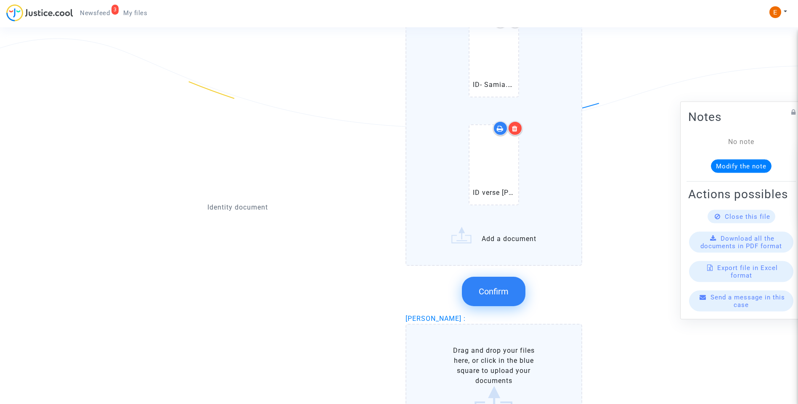
click at [507, 302] on button "Confirm" at bounding box center [493, 291] width 63 height 29
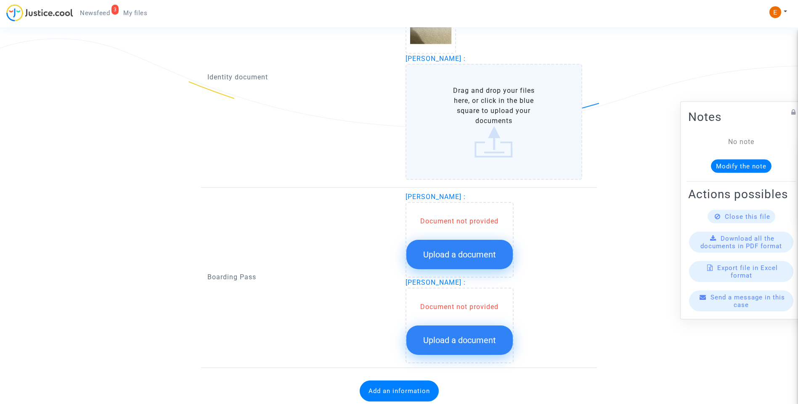
click at [487, 144] on label "Drag and drop your files here, or click in the blue square to upload your docum…" at bounding box center [493, 122] width 177 height 116
click at [0, 0] on input "Drag and drop your files here, or click in the blue square to upload your docum…" at bounding box center [0, 0] width 0 height 0
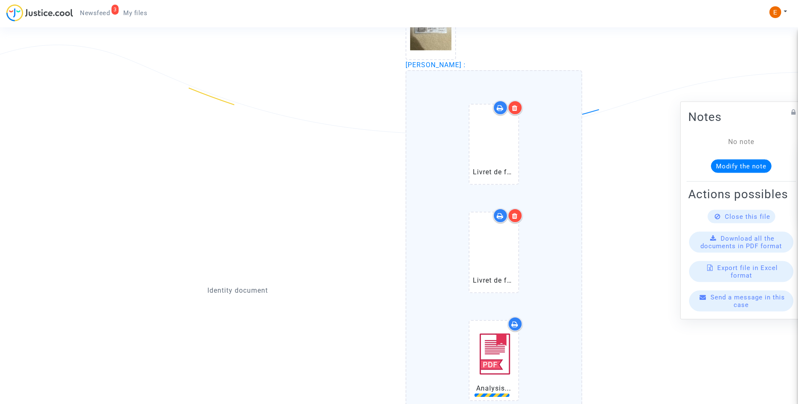
scroll to position [673, 0]
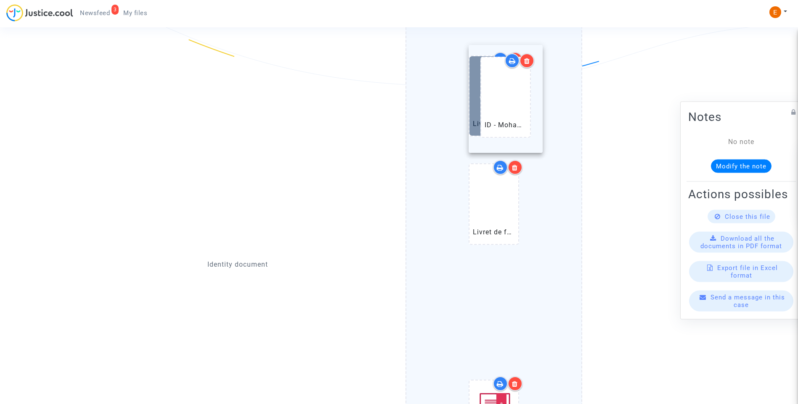
drag, startPoint x: 494, startPoint y: 315, endPoint x: 501, endPoint y: 92, distance: 223.0
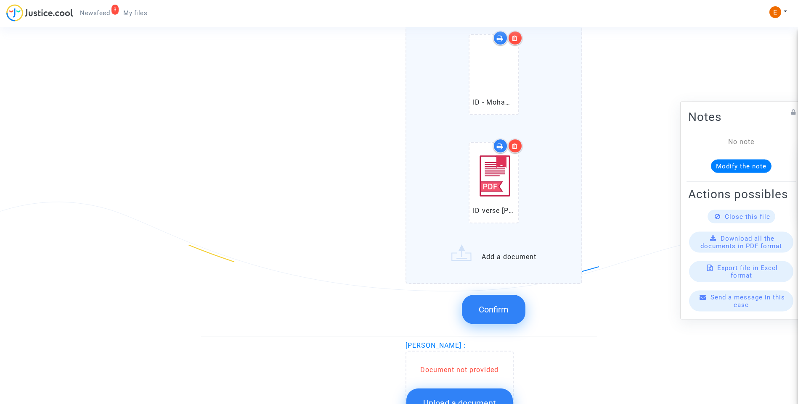
scroll to position [925, 0]
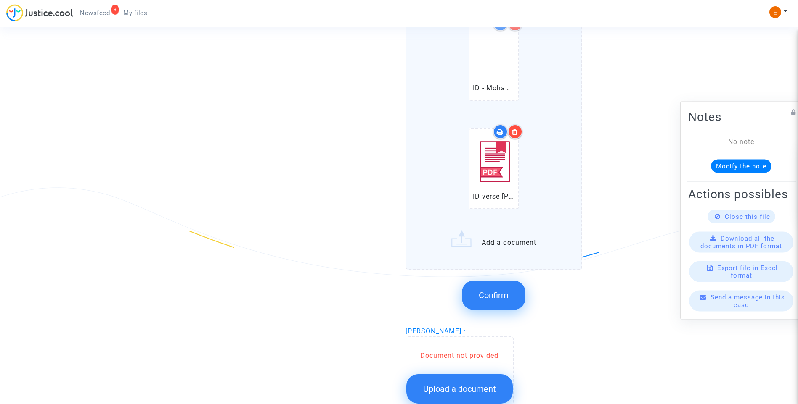
click at [506, 299] on span "Confirm" at bounding box center [493, 296] width 30 height 10
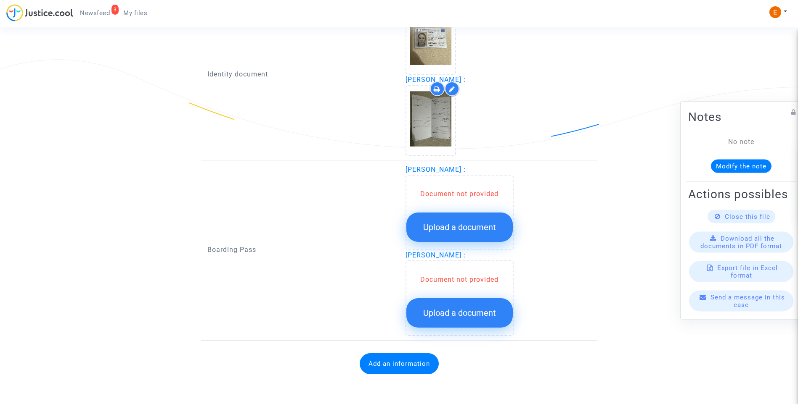
scroll to position [610, 0]
click at [471, 219] on button "Upload a document" at bounding box center [459, 227] width 106 height 29
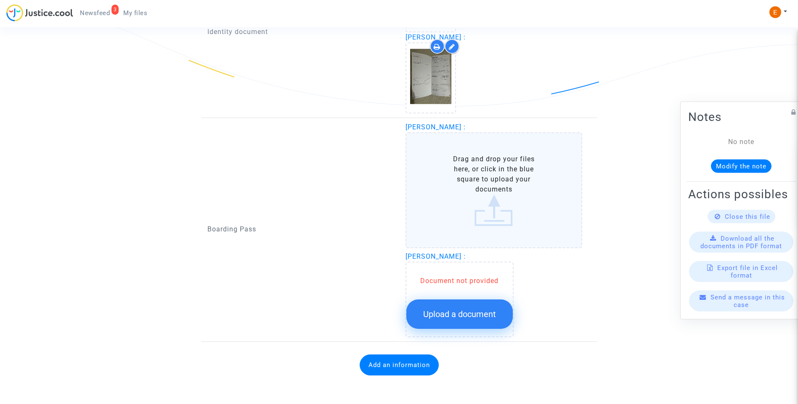
scroll to position [653, 0]
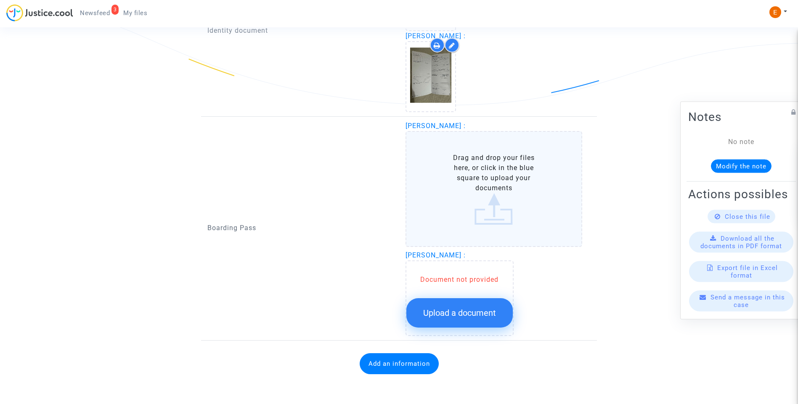
click at [465, 310] on span "Upload a document" at bounding box center [459, 313] width 73 height 10
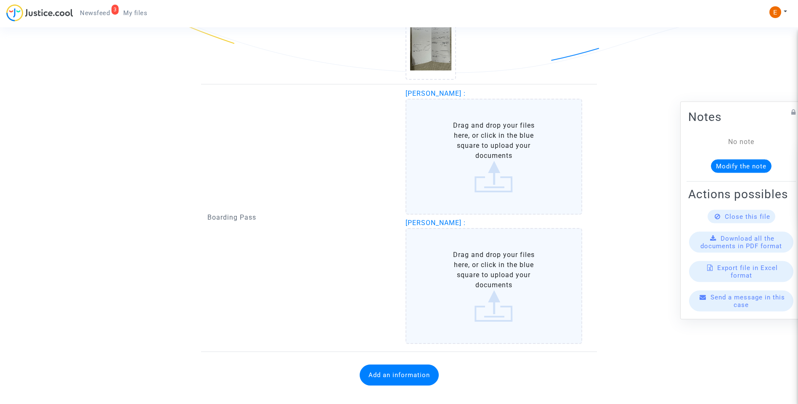
scroll to position [695, 0]
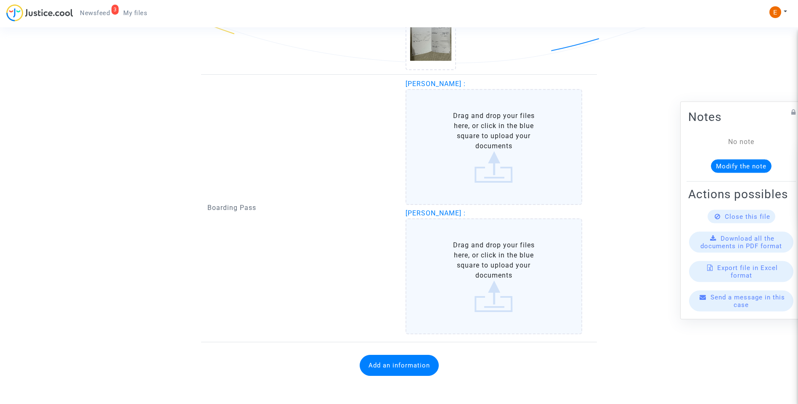
click at [476, 281] on label "Drag and drop your files here, or click in the blue square to upload your docum…" at bounding box center [493, 277] width 177 height 116
click at [0, 0] on input "Drag and drop your files here, or click in the blue square to upload your docum…" at bounding box center [0, 0] width 0 height 0
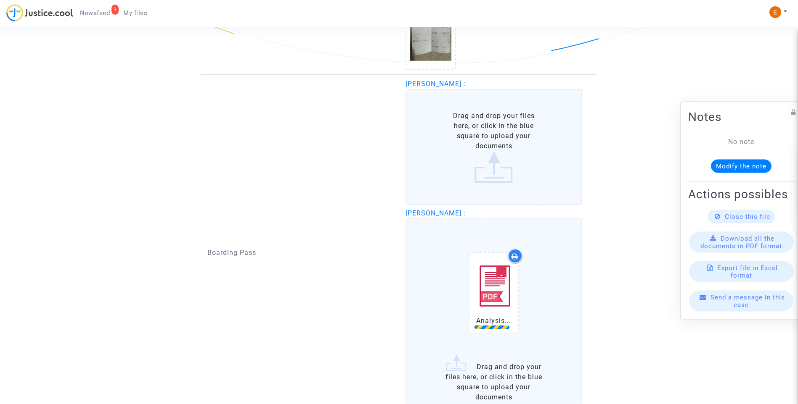
click at [486, 152] on label "Drag and drop your files here, or click in the blue square to upload your docum…" at bounding box center [493, 147] width 177 height 116
click at [0, 0] on input "Drag and drop your files here, or click in the blue square to upload your docum…" at bounding box center [0, 0] width 0 height 0
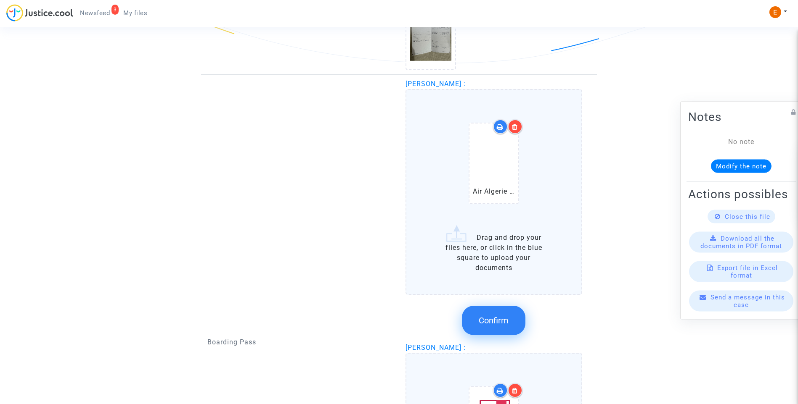
click at [515, 125] on icon at bounding box center [515, 127] width 6 height 7
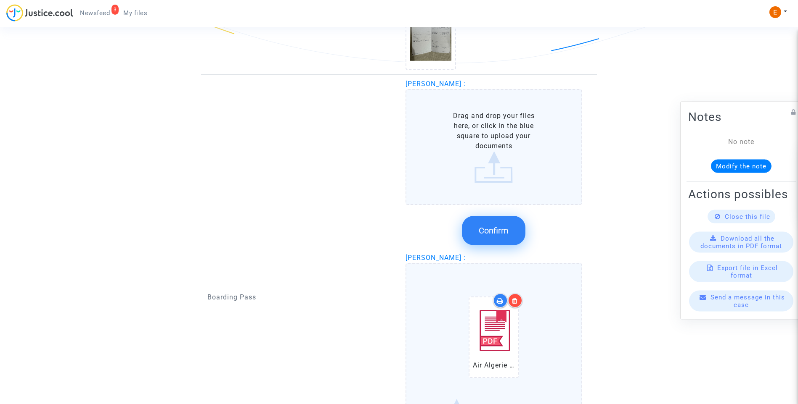
click at [492, 162] on label "Drag and drop your files here, or click in the blue square to upload your docum…" at bounding box center [493, 147] width 177 height 116
click at [0, 0] on input "Drag and drop your files here, or click in the blue square to upload your docum…" at bounding box center [0, 0] width 0 height 0
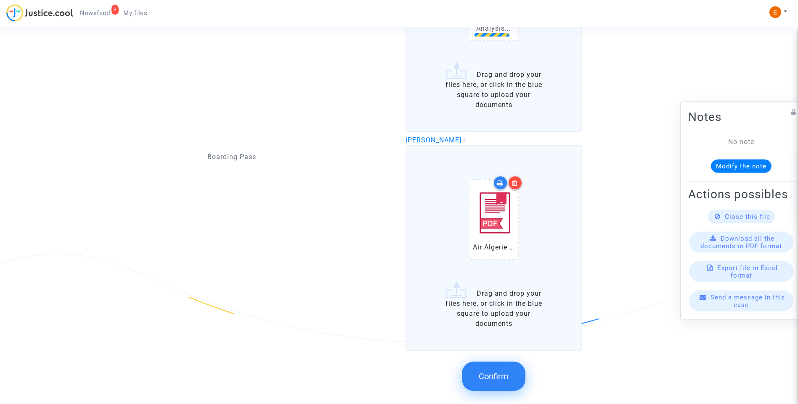
scroll to position [921, 0]
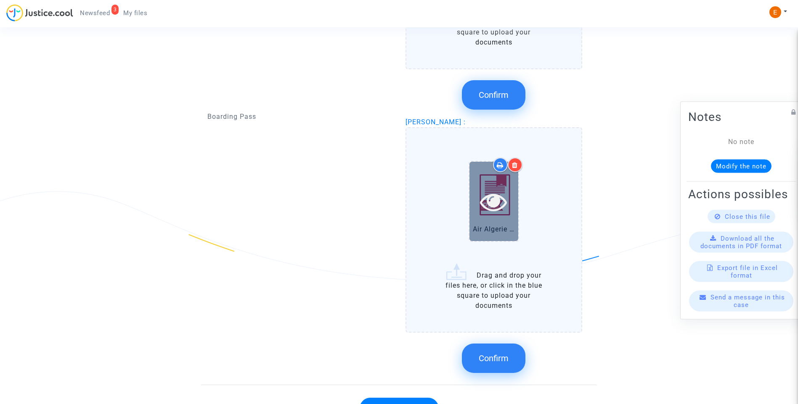
click at [497, 203] on icon at bounding box center [493, 201] width 27 height 27
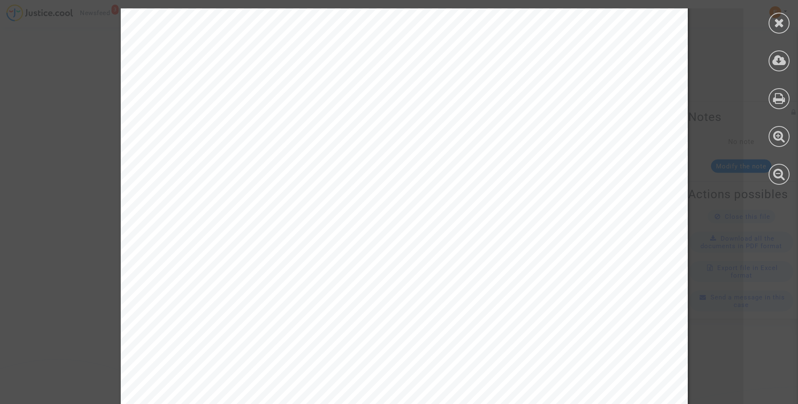
scroll to position [336, 0]
click at [787, 29] on div at bounding box center [778, 23] width 21 height 21
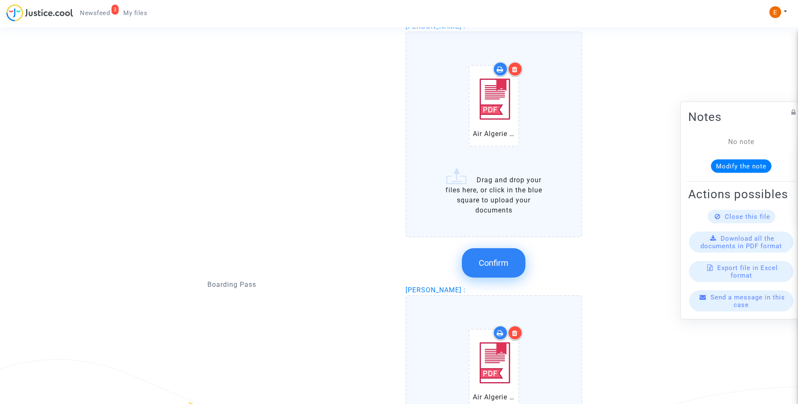
click at [507, 263] on span "Confirm" at bounding box center [493, 263] width 30 height 10
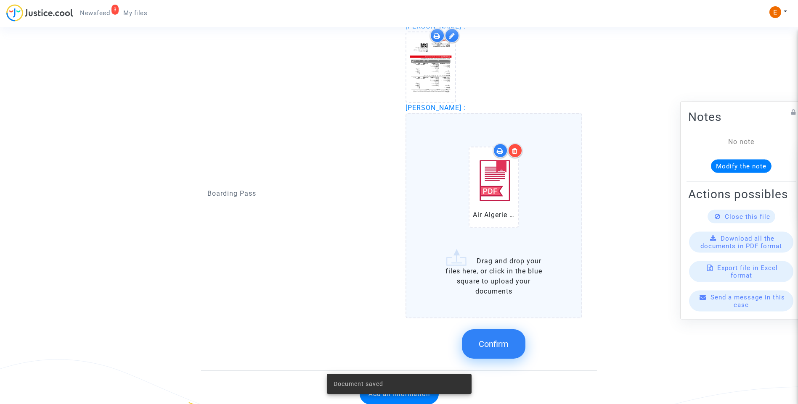
click at [505, 347] on span "Confirm" at bounding box center [493, 344] width 30 height 10
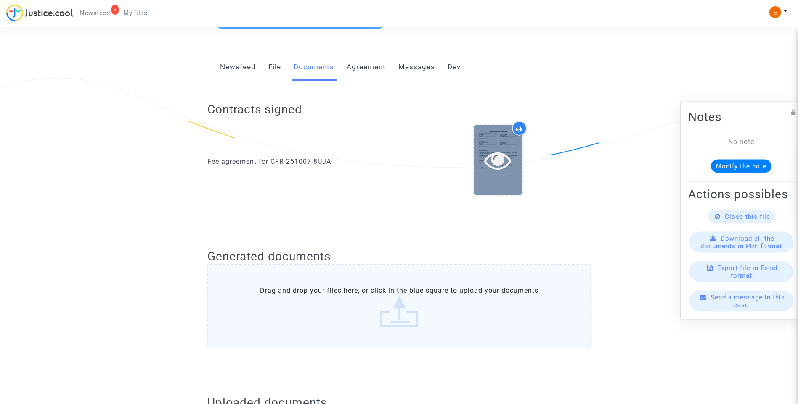
scroll to position [96, 0]
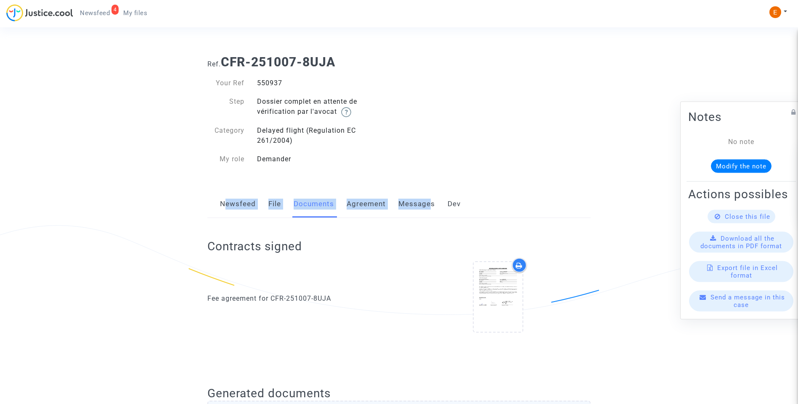
drag, startPoint x: 220, startPoint y: 175, endPoint x: 424, endPoint y: 173, distance: 203.9
click at [354, 169] on div "Your Ref 550937 Step Dossier complet en attente de vérification par l'avocat Ca…" at bounding box center [300, 121] width 198 height 103
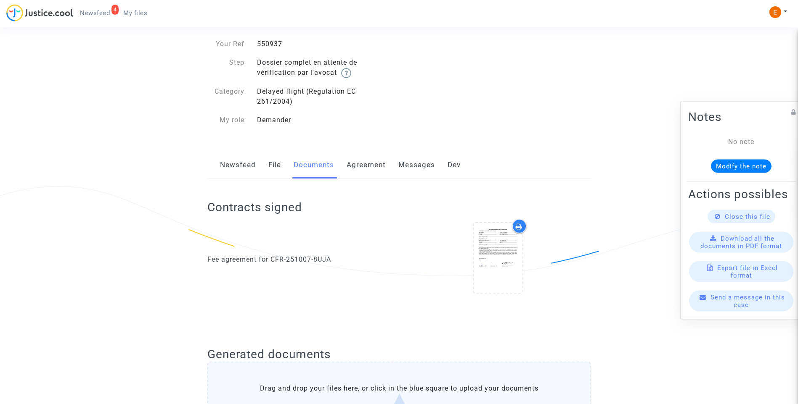
scroll to position [84, 0]
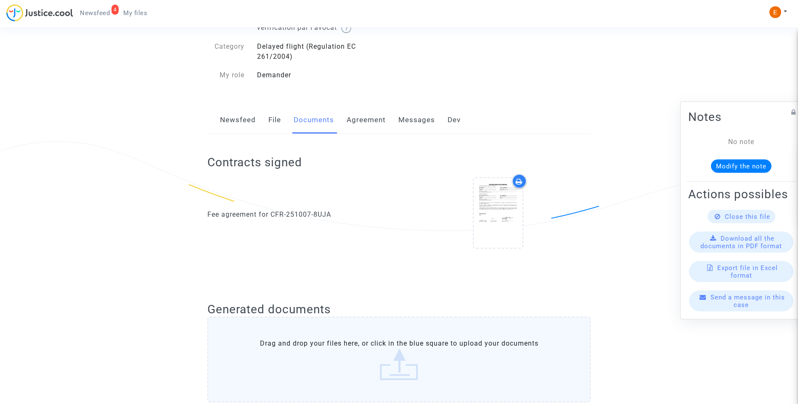
click at [246, 121] on link "Newsfeed" at bounding box center [238, 120] width 36 height 28
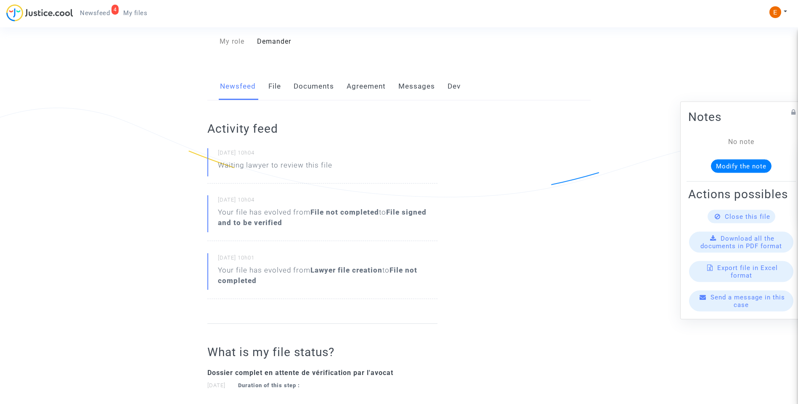
scroll to position [126, 0]
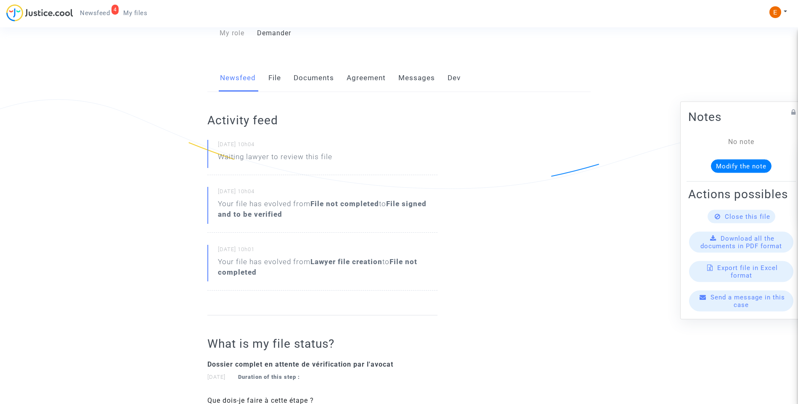
click at [302, 79] on link "Documents" at bounding box center [313, 78] width 40 height 28
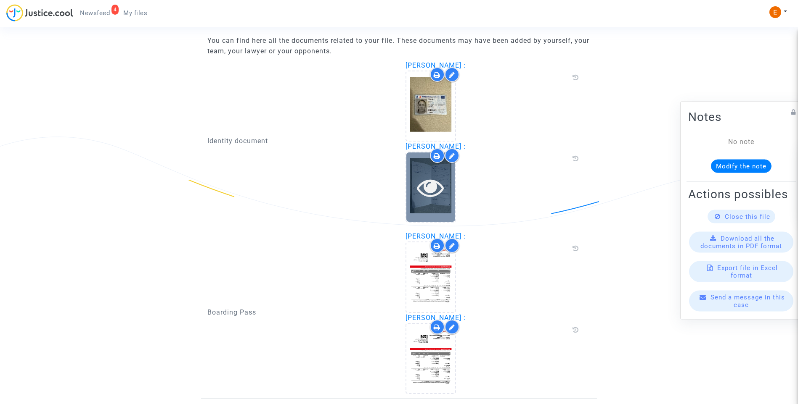
scroll to position [590, 0]
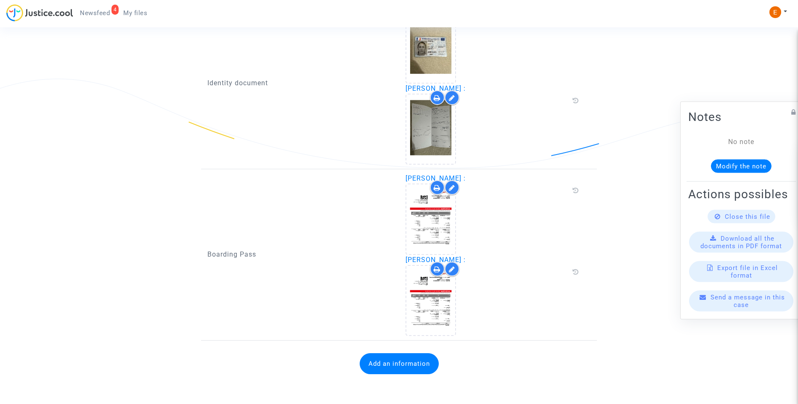
click at [419, 368] on button "Add an information" at bounding box center [398, 364] width 79 height 21
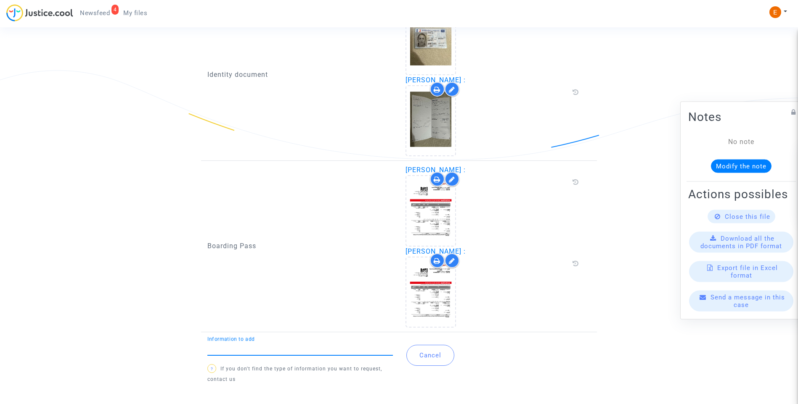
scroll to position [606, 0]
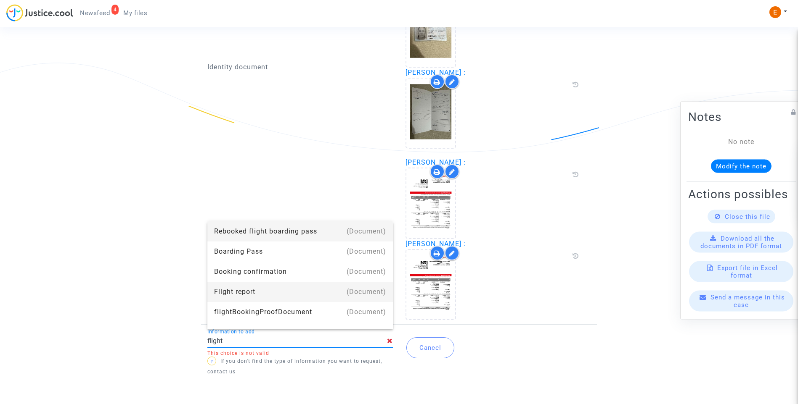
click at [244, 294] on div "Flight report" at bounding box center [300, 292] width 172 height 20
type input "Flight report"
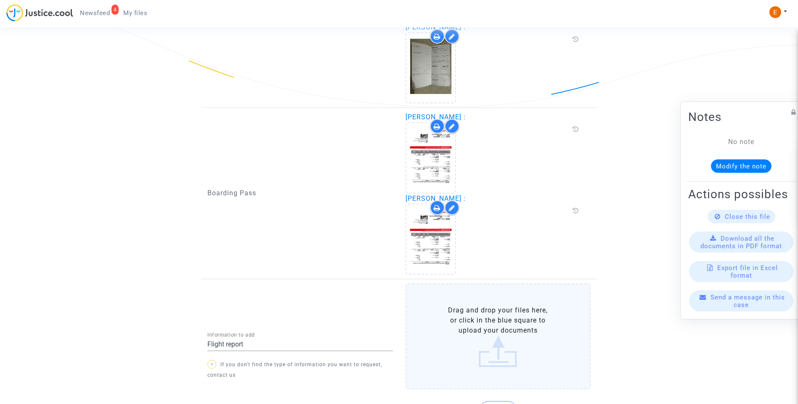
scroll to position [704, 0]
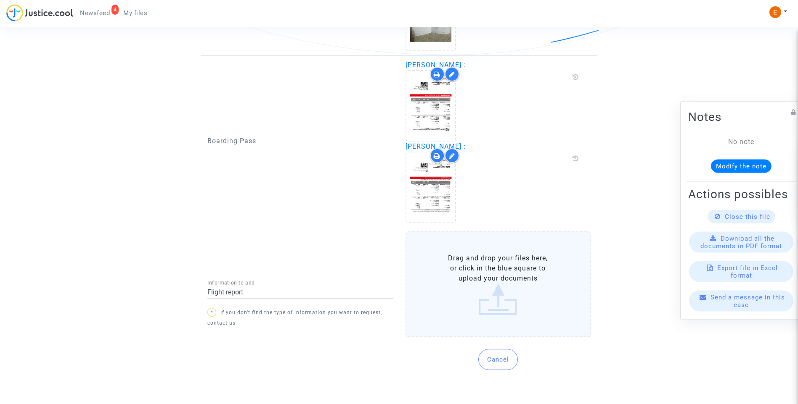
click at [493, 296] on label "Drag and drop your files here, or click in the blue square to upload your docum…" at bounding box center [497, 285] width 185 height 106
click at [0, 0] on input "Drag and drop your files here, or click in the blue square to upload your docum…" at bounding box center [0, 0] width 0 height 0
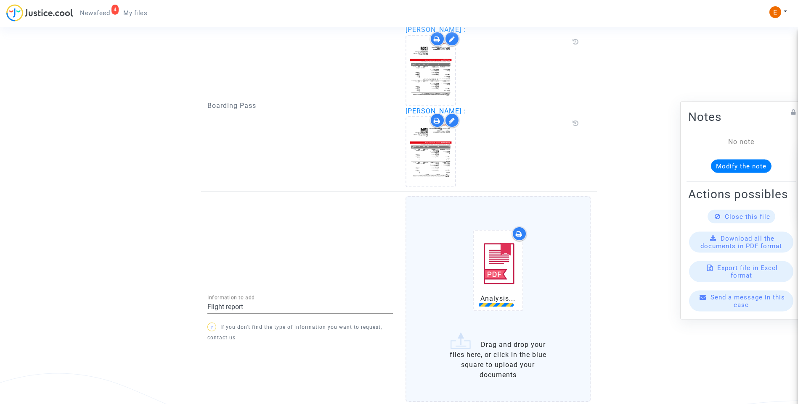
scroll to position [788, 0]
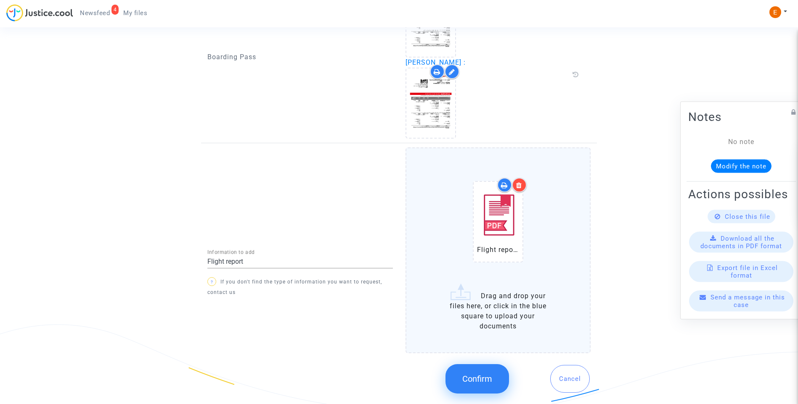
click at [483, 382] on span "Confirm" at bounding box center [477, 379] width 30 height 10
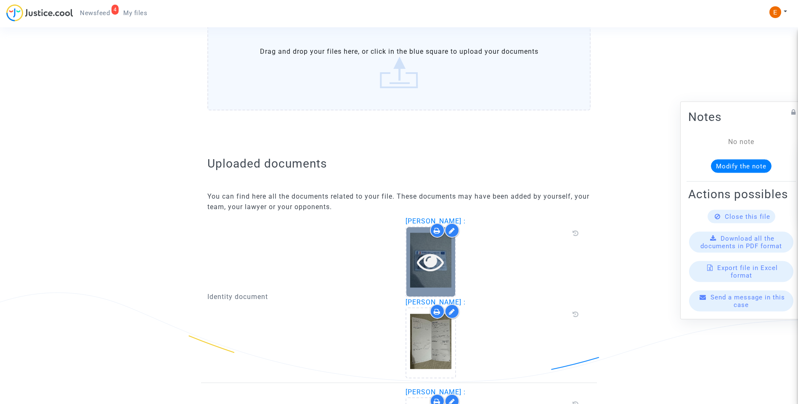
scroll to position [124, 0]
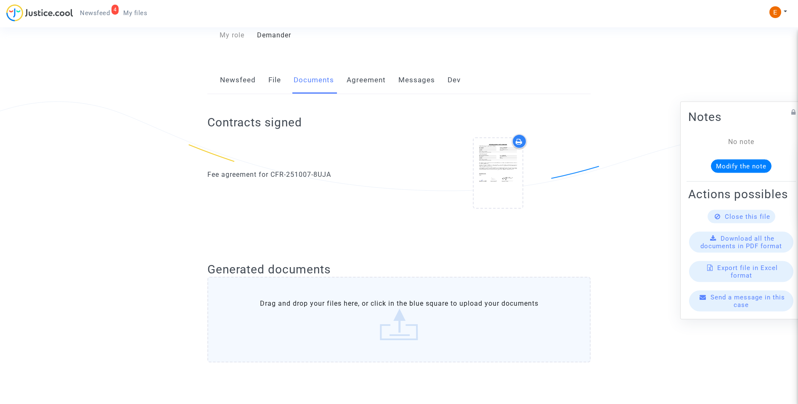
click at [106, 17] on link "4 Newsfeed" at bounding box center [94, 13] width 43 height 13
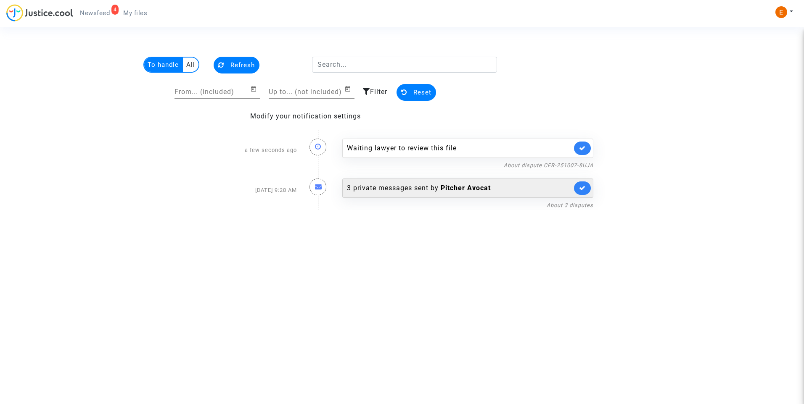
click at [585, 147] on icon at bounding box center [582, 148] width 7 height 6
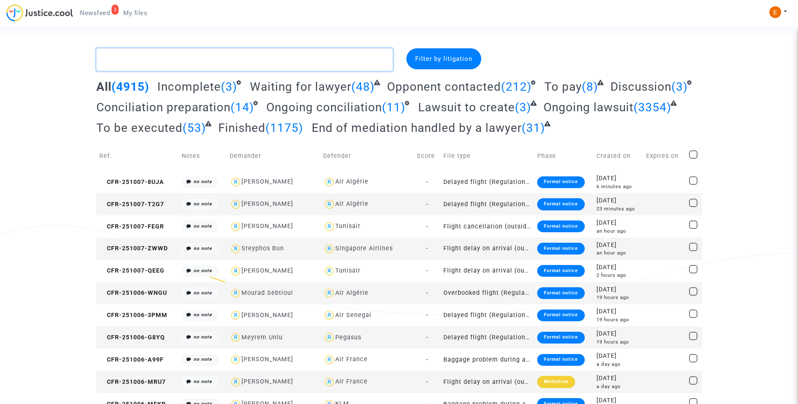
paste textarea "Nawalkar"
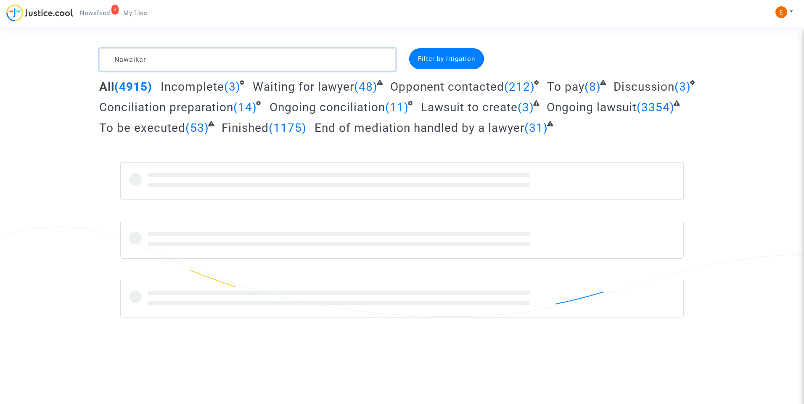
type textarea "Nawalkar"
drag, startPoint x: 140, startPoint y: 16, endPoint x: 159, endPoint y: 21, distance: 19.3
click at [140, 16] on span "My files" at bounding box center [135, 13] width 24 height 8
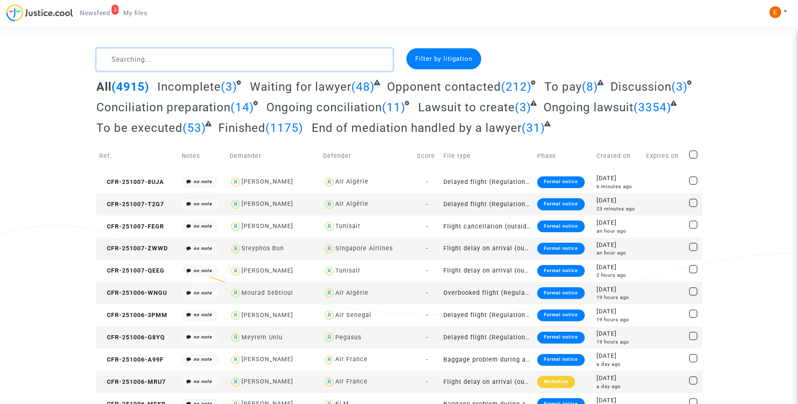
paste textarea "Nawalkar"
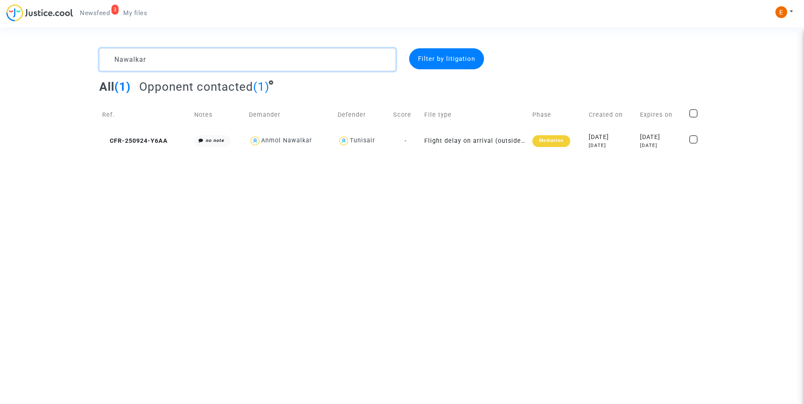
type textarea "Nawalkar"
click at [551, 145] on div "Mediation" at bounding box center [551, 141] width 38 height 12
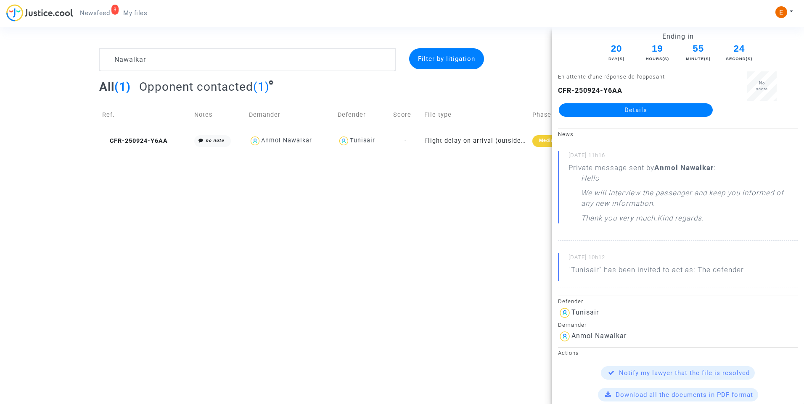
click at [635, 115] on link "Details" at bounding box center [636, 109] width 154 height 13
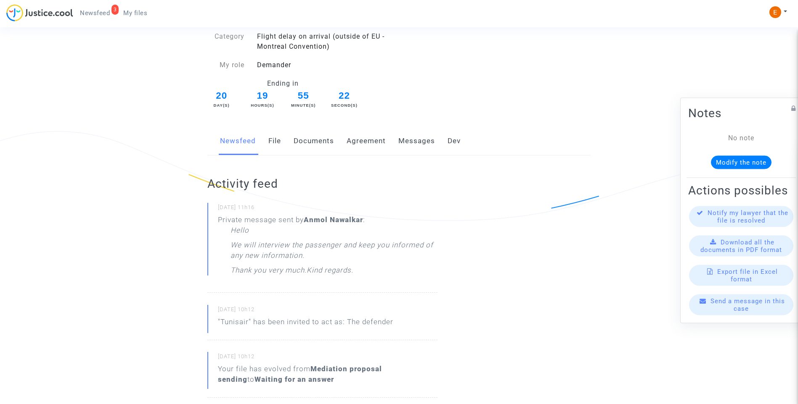
scroll to position [42, 0]
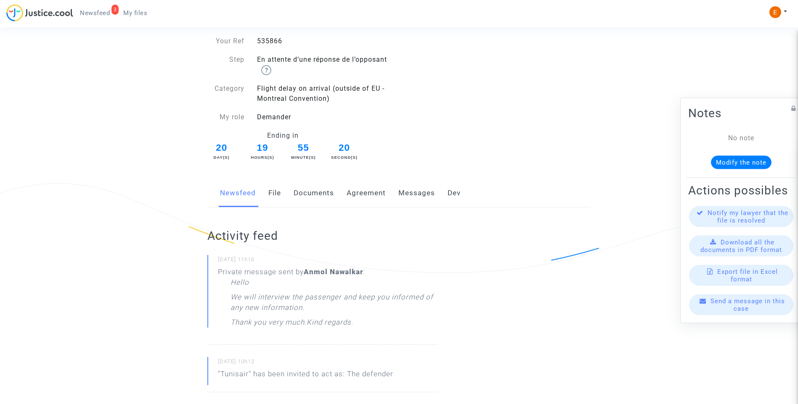
click at [419, 193] on link "Messages" at bounding box center [416, 194] width 37 height 28
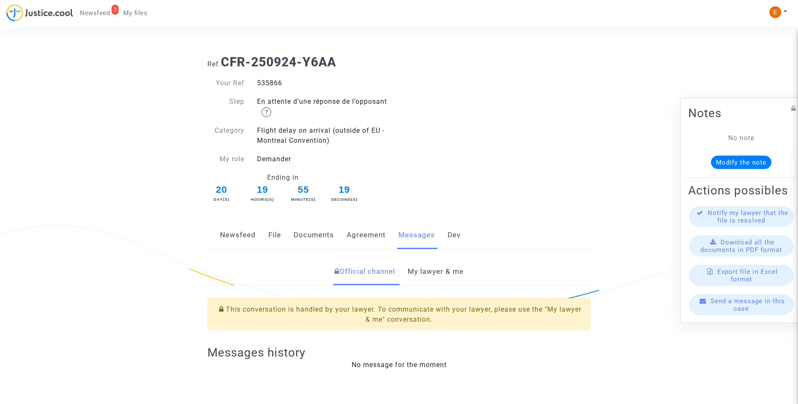
click at [432, 267] on link "My lawyer & me" at bounding box center [435, 272] width 56 height 28
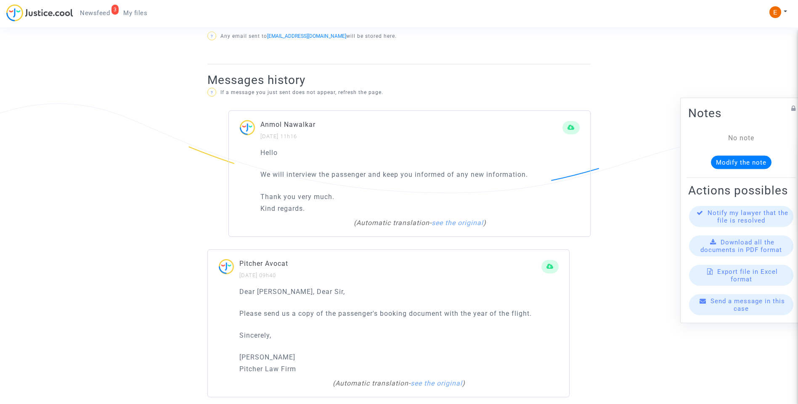
scroll to position [576, 0]
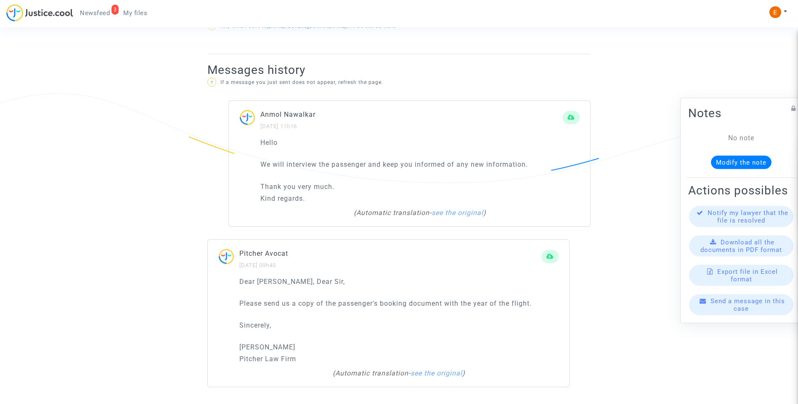
drag, startPoint x: 264, startPoint y: 313, endPoint x: 516, endPoint y: 312, distance: 251.4
click at [518, 312] on div "Dear Madam, Dear Sir, Please send us a copy of the passenger's booking document…" at bounding box center [398, 321] width 319 height 88
drag, startPoint x: 381, startPoint y: 312, endPoint x: 364, endPoint y: 312, distance: 17.2
click at [370, 312] on div "Dear Madam, Dear Sir, Please send us a copy of the passenger's booking document…" at bounding box center [398, 321] width 319 height 88
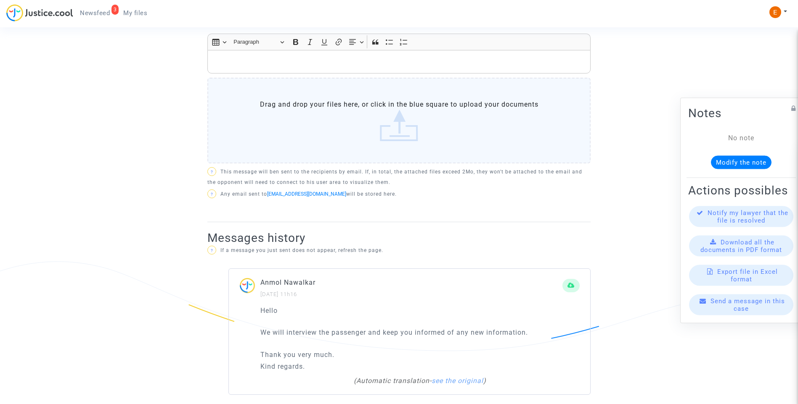
scroll to position [323, 0]
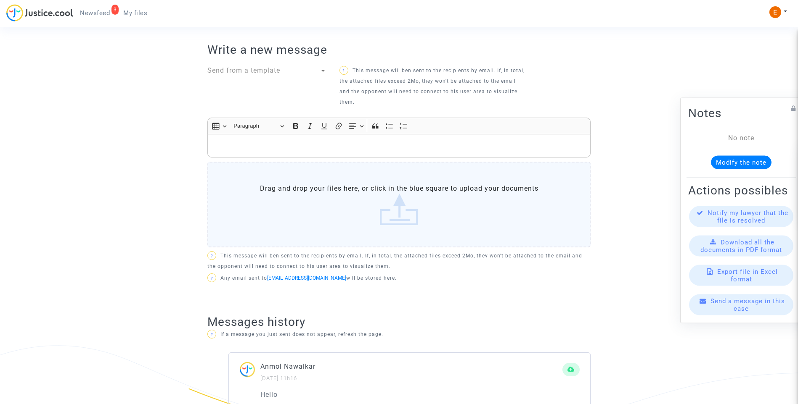
click at [394, 225] on label "Drag and drop your files here, or click in the blue square to upload your docum…" at bounding box center [398, 205] width 383 height 86
click at [0, 0] on input "Drag and drop your files here, or click in the blue square to upload your docum…" at bounding box center [0, 0] width 0 height 0
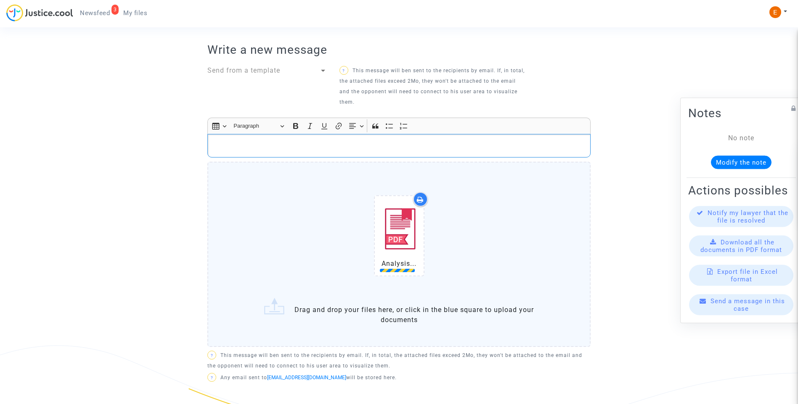
click at [381, 145] on p "Rich Text Editor, main" at bounding box center [399, 145] width 374 height 11
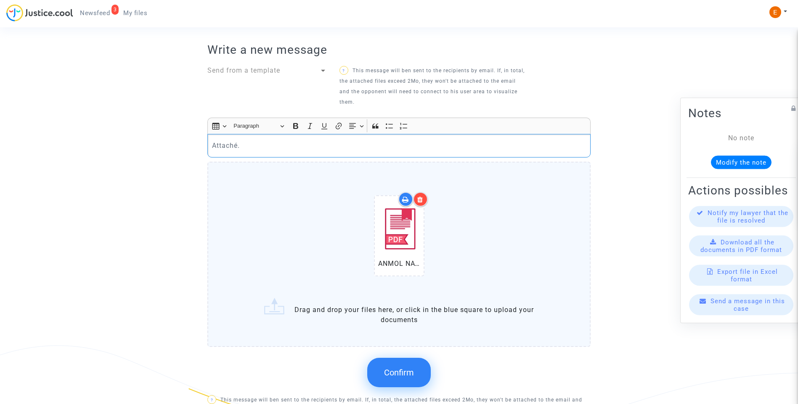
scroll to position [407, 0]
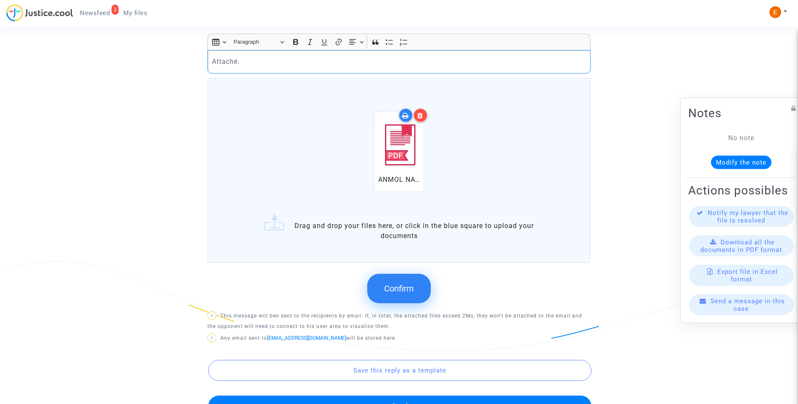
click at [411, 296] on button "Confirm" at bounding box center [398, 288] width 63 height 29
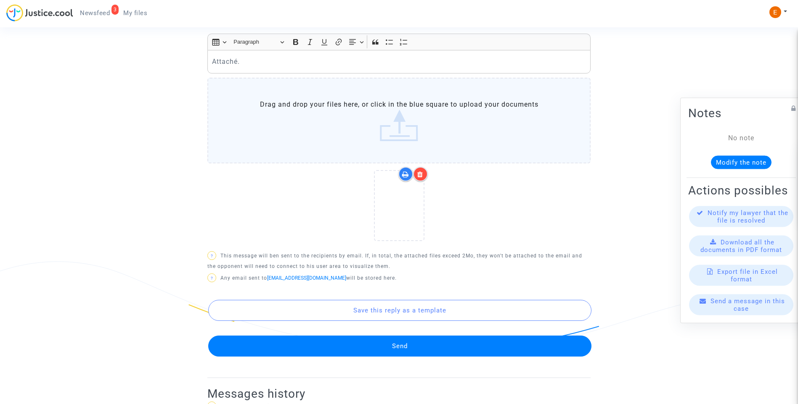
click at [405, 352] on button "Send" at bounding box center [399, 346] width 383 height 21
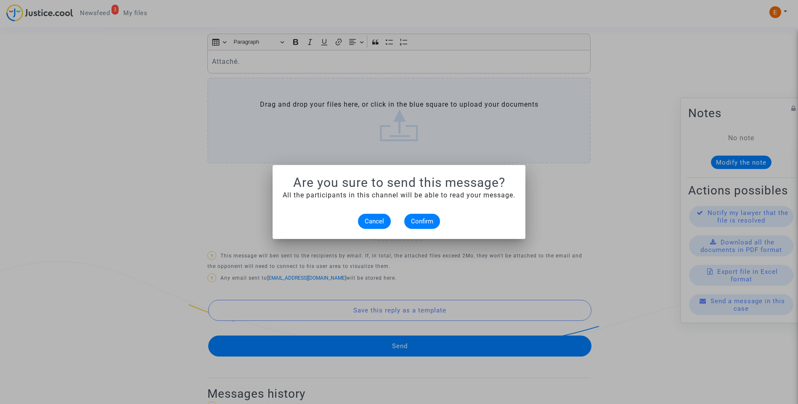
scroll to position [0, 0]
drag, startPoint x: 433, startPoint y: 217, endPoint x: 370, endPoint y: 235, distance: 65.6
click at [432, 217] on button "Confirm" at bounding box center [422, 221] width 36 height 15
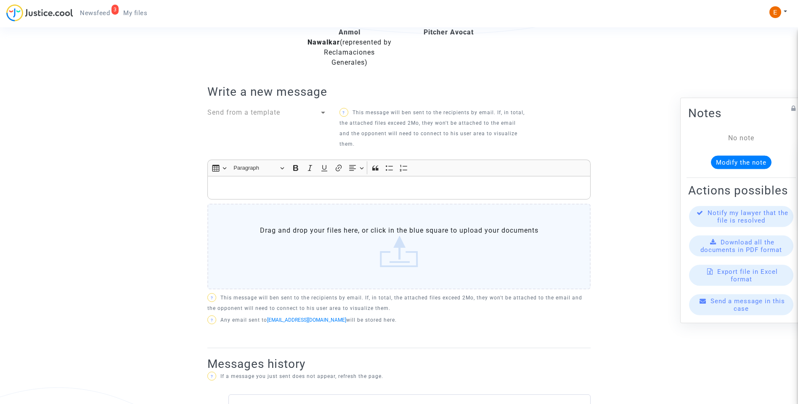
scroll to position [71, 0]
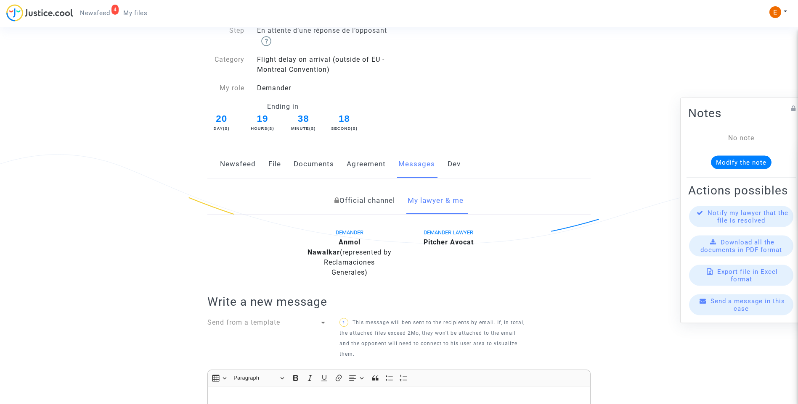
click at [106, 10] on span "Newsfeed" at bounding box center [95, 13] width 30 height 8
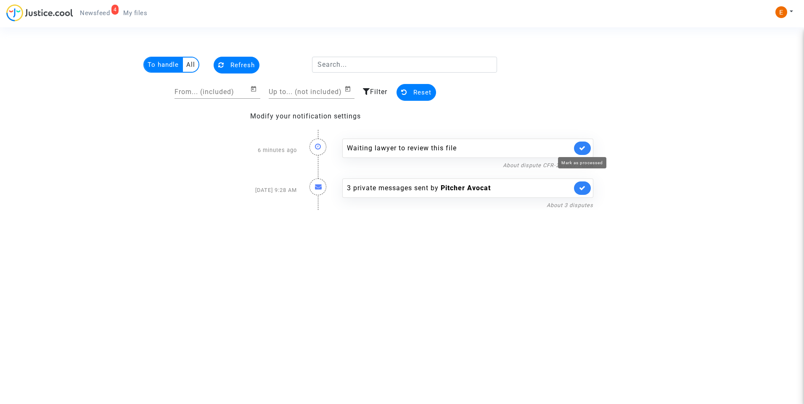
click at [592, 146] on div "Waiting lawyer to review this file" at bounding box center [467, 148] width 251 height 19
click at [586, 146] on link at bounding box center [582, 148] width 17 height 13
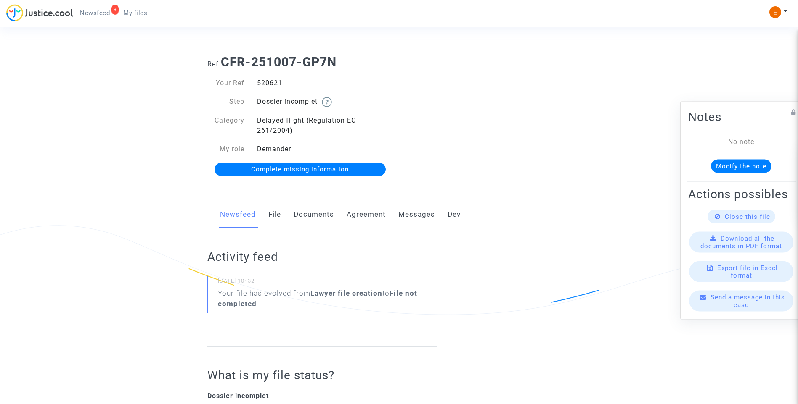
drag, startPoint x: 0, startPoint y: 0, endPoint x: 331, endPoint y: 211, distance: 393.0
click at [331, 211] on link "Documents" at bounding box center [313, 215] width 40 height 28
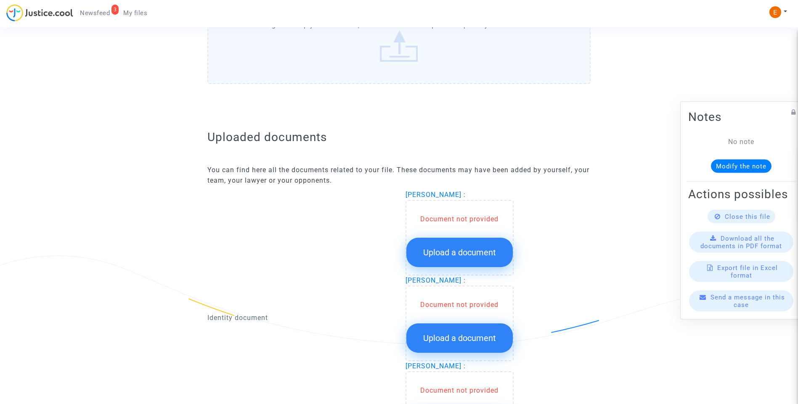
scroll to position [420, 0]
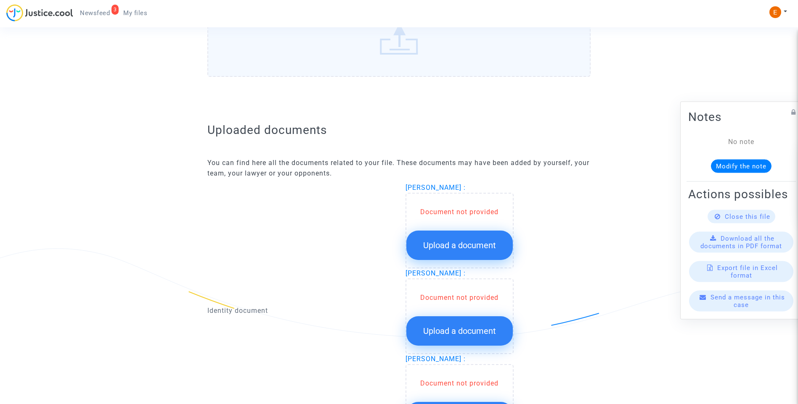
click at [476, 238] on button "Upload a document" at bounding box center [459, 245] width 106 height 29
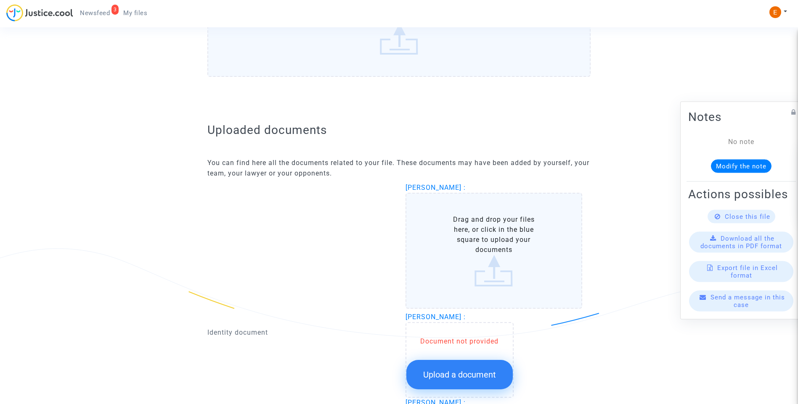
click at [491, 384] on button "Upload a document" at bounding box center [459, 374] width 106 height 29
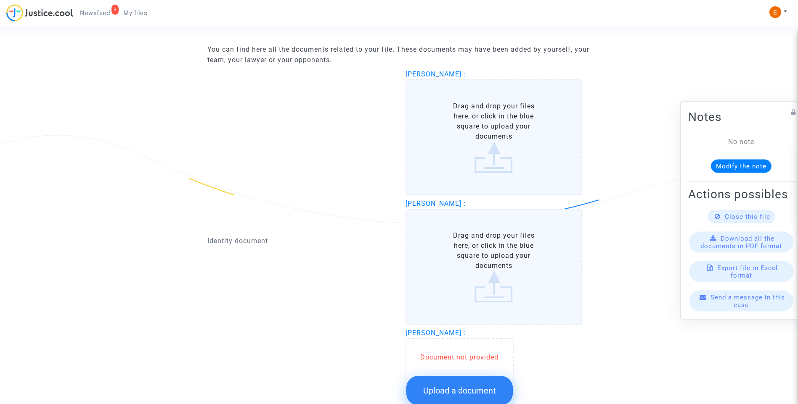
scroll to position [547, 0]
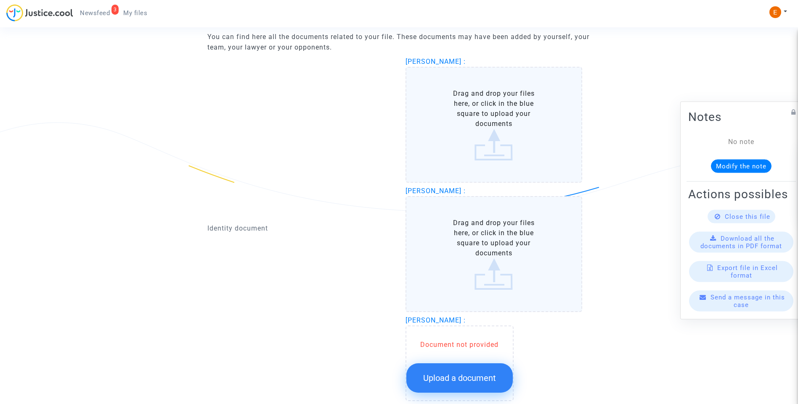
click at [473, 375] on span "Upload a document" at bounding box center [459, 378] width 73 height 10
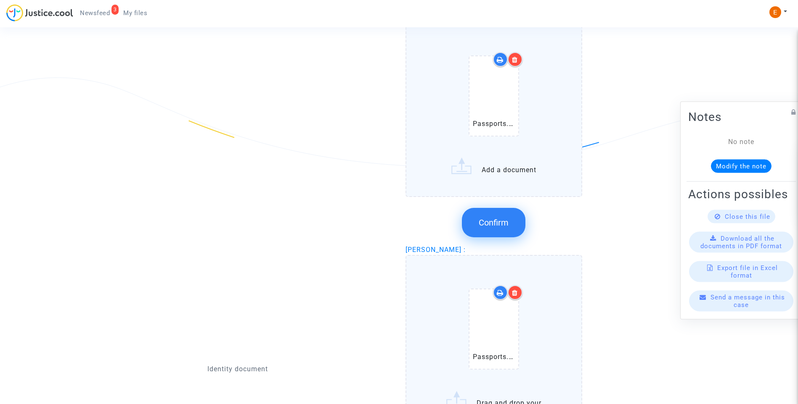
scroll to position [589, 0]
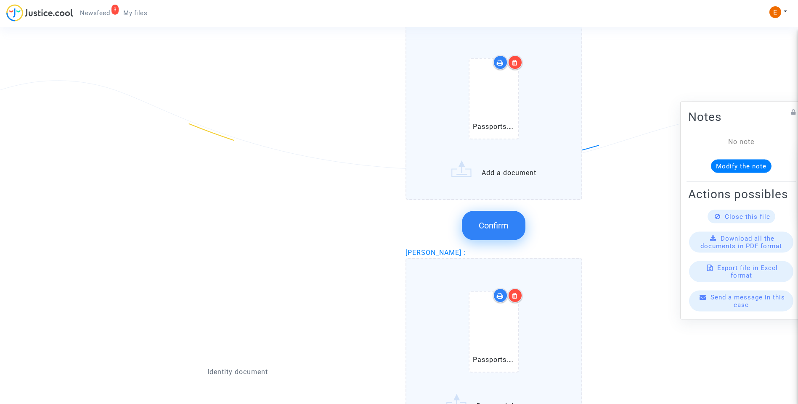
click at [512, 222] on button "Confirm" at bounding box center [493, 225] width 63 height 29
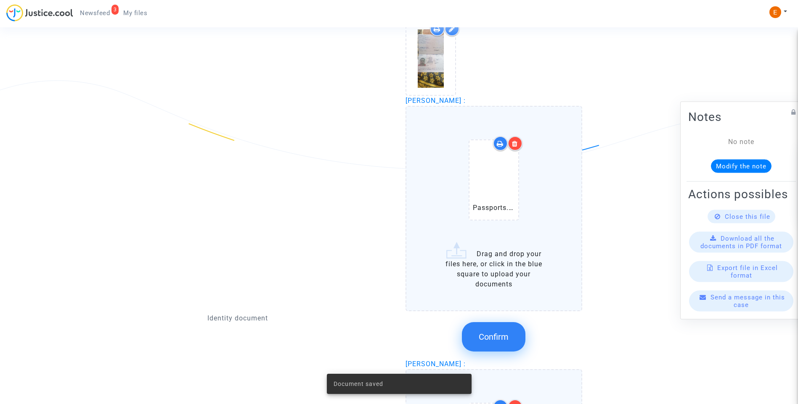
click at [510, 340] on button "Confirm" at bounding box center [493, 336] width 63 height 29
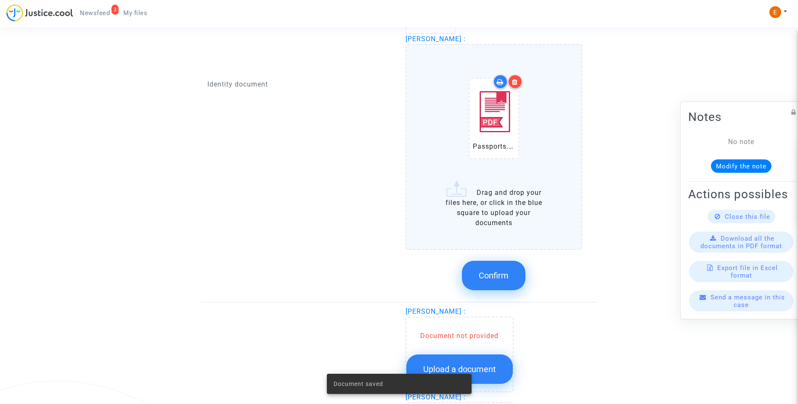
scroll to position [757, 0]
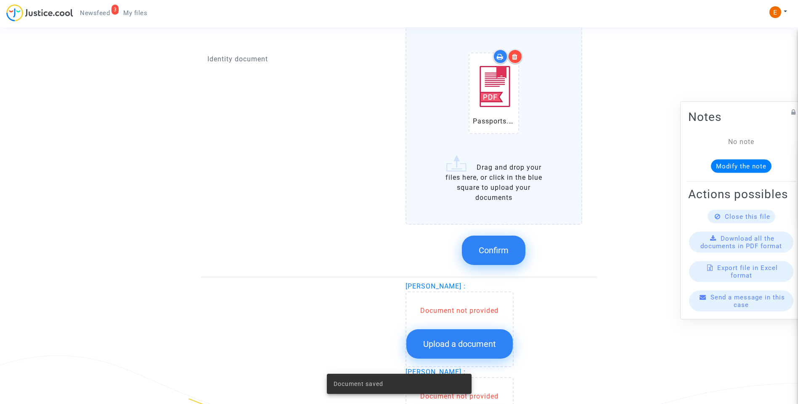
click at [502, 253] on span "Confirm" at bounding box center [493, 251] width 30 height 10
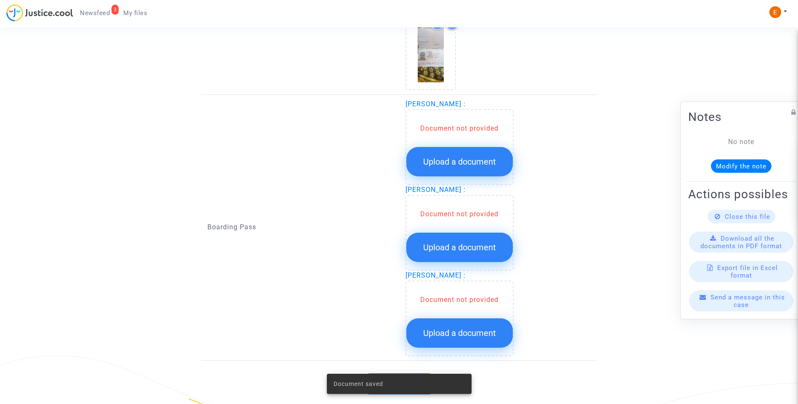
click at [481, 168] on button "Upload a document" at bounding box center [459, 161] width 106 height 29
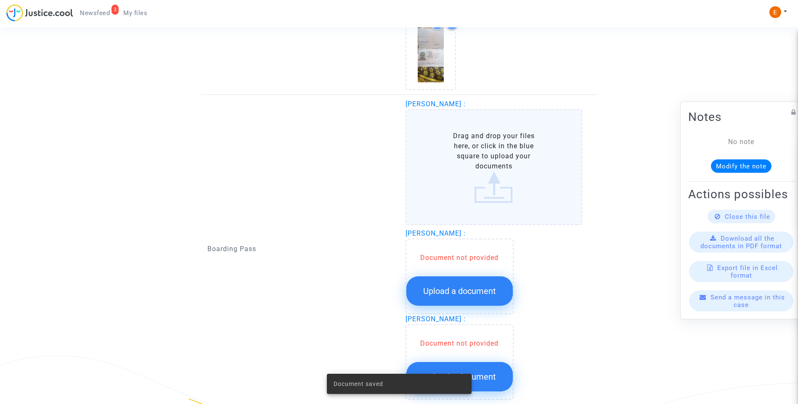
drag, startPoint x: 471, startPoint y: 306, endPoint x: 477, endPoint y: 301, distance: 8.6
click at [473, 304] on div "Document not provided Upload a document" at bounding box center [459, 277] width 108 height 76
click at [491, 291] on span "Upload a document" at bounding box center [459, 291] width 73 height 10
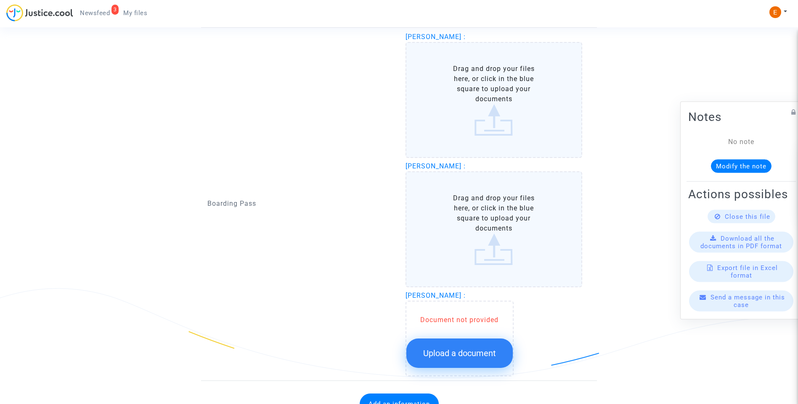
scroll to position [841, 0]
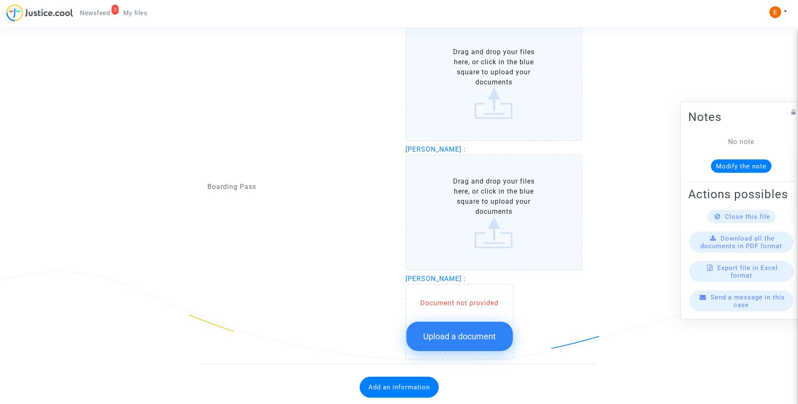
click at [488, 337] on span "Upload a document" at bounding box center [459, 337] width 73 height 10
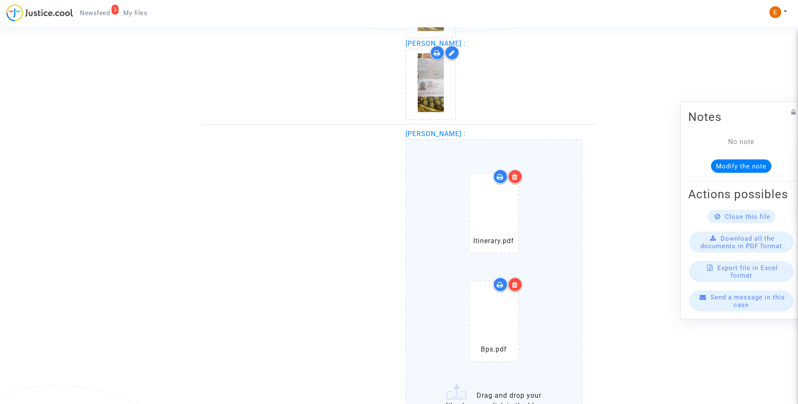
scroll to position [886, 0]
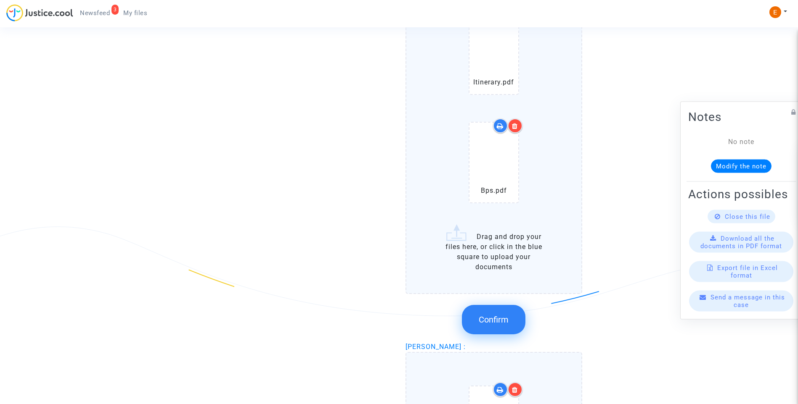
click at [503, 326] on button "Confirm" at bounding box center [493, 319] width 63 height 29
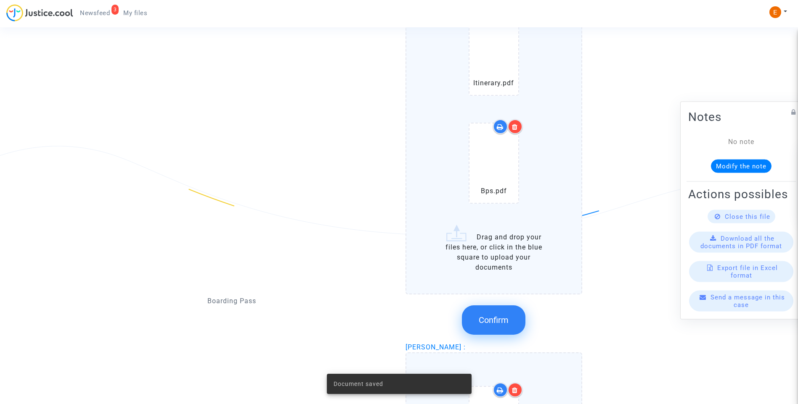
scroll to position [970, 0]
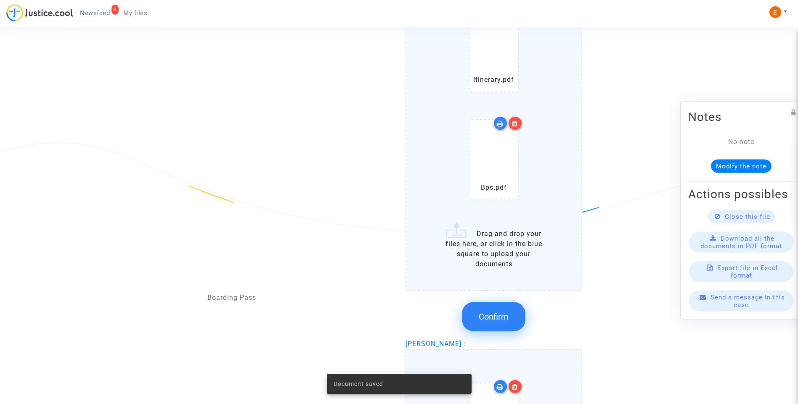
click at [502, 316] on span "Confirm" at bounding box center [493, 317] width 30 height 10
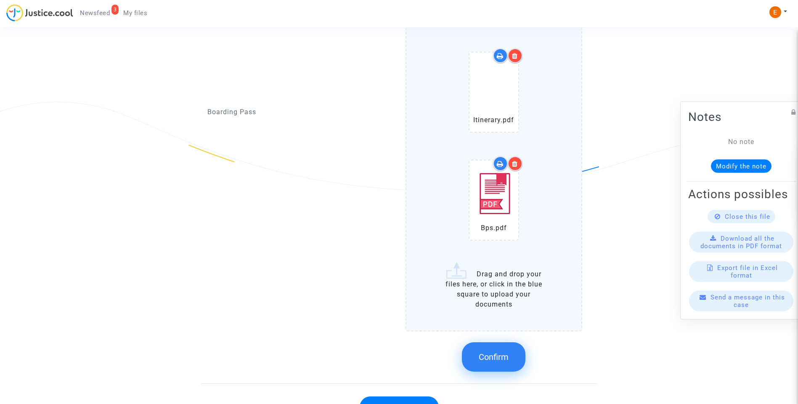
scroll to position [1054, 0]
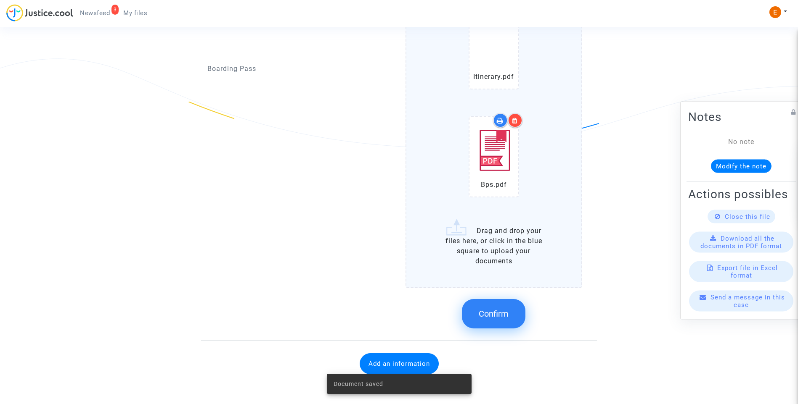
click at [508, 318] on span "Confirm" at bounding box center [493, 314] width 30 height 10
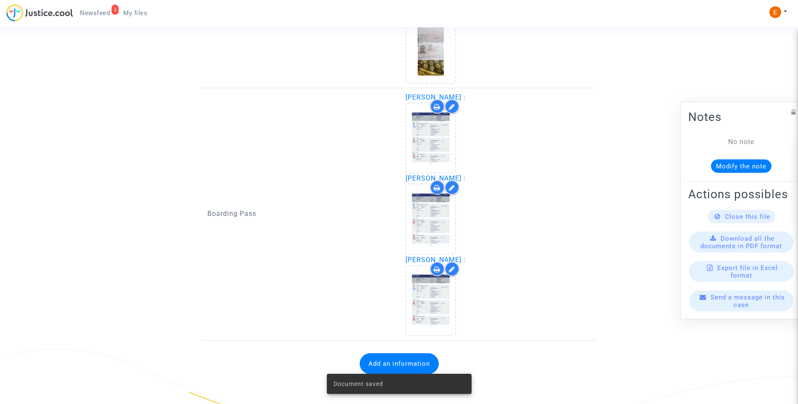
scroll to position [763, 0]
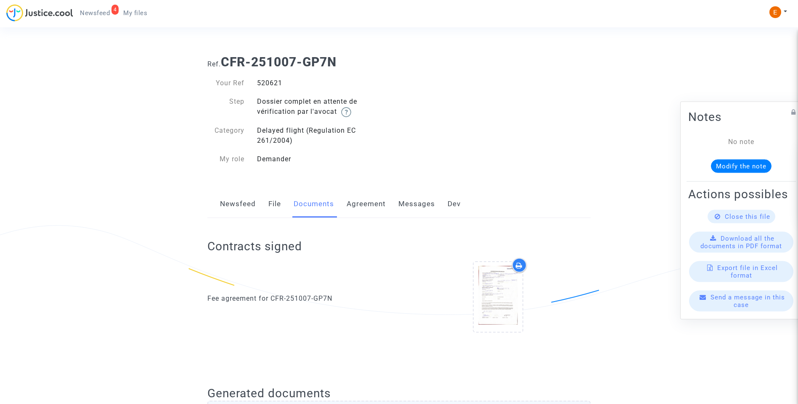
scroll to position [753, 0]
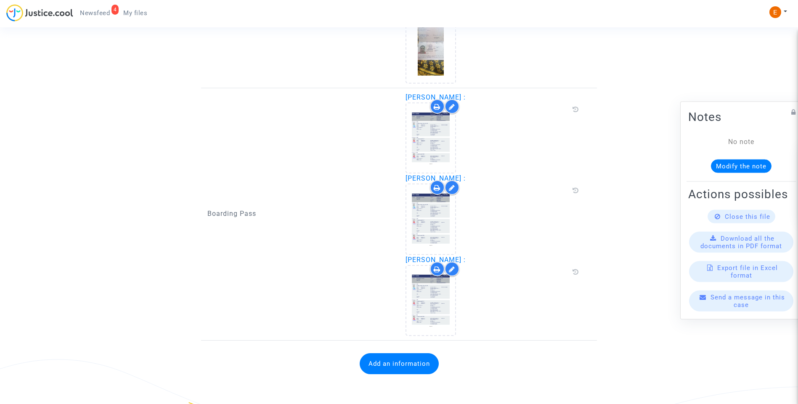
click at [410, 361] on button "Add an information" at bounding box center [398, 364] width 79 height 21
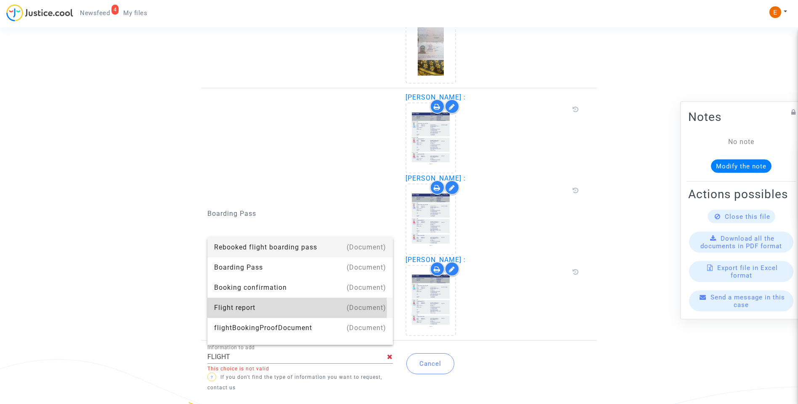
click at [246, 309] on div "Flight report" at bounding box center [300, 308] width 172 height 20
type input "Flight report"
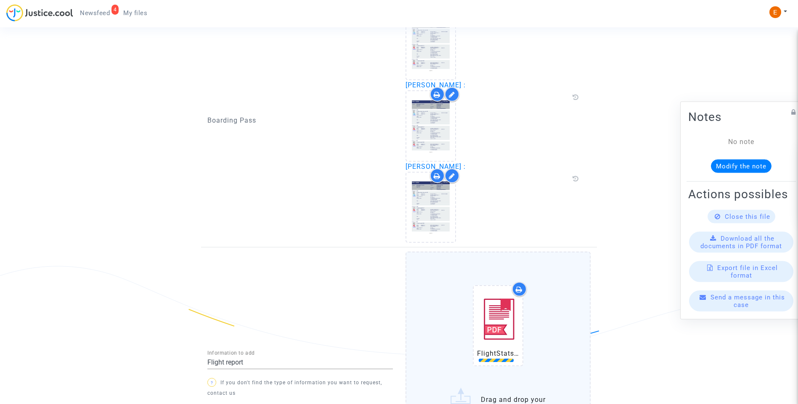
scroll to position [866, 0]
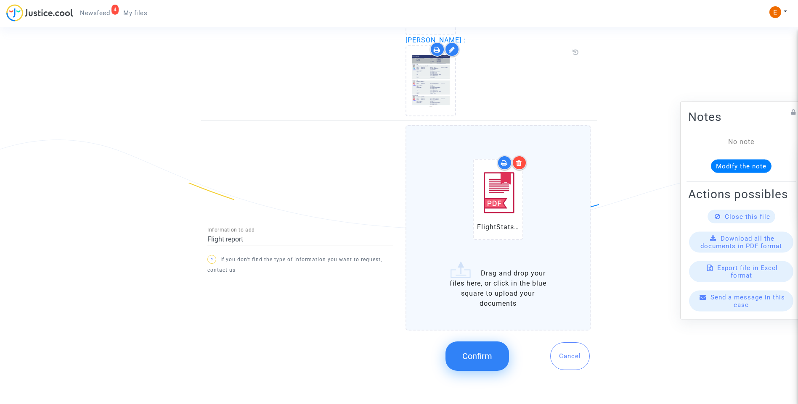
click at [491, 358] on span "Confirm" at bounding box center [477, 356] width 30 height 10
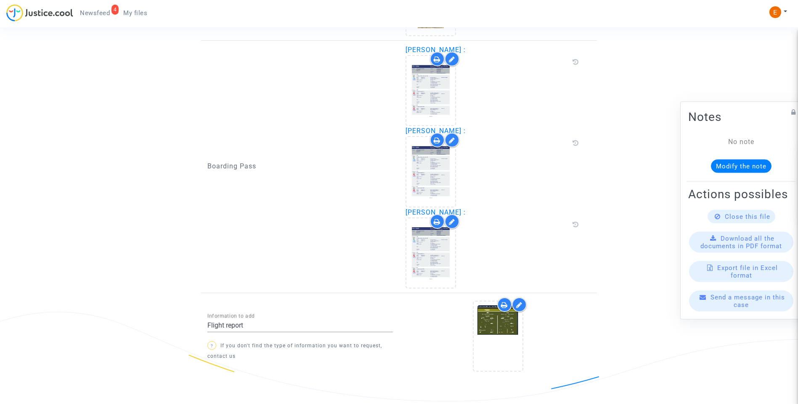
scroll to position [833, 0]
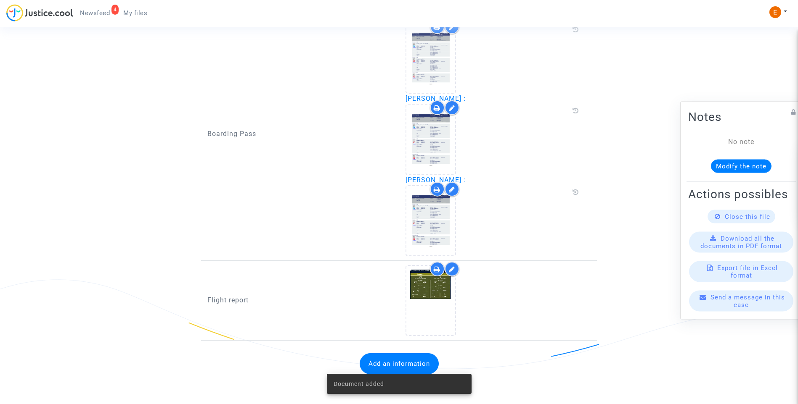
click at [93, 10] on span "Newsfeed" at bounding box center [95, 13] width 30 height 8
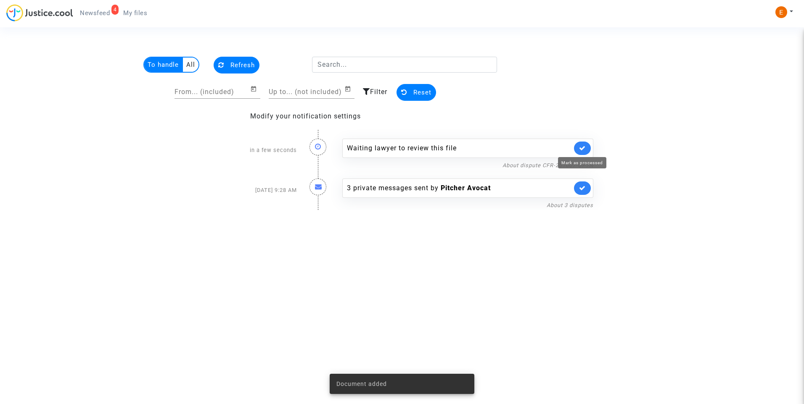
click at [584, 147] on icon at bounding box center [582, 148] width 7 height 6
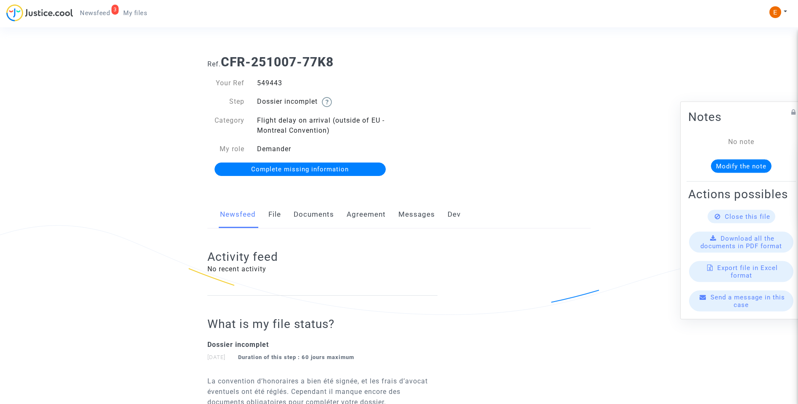
click at [313, 209] on link "Documents" at bounding box center [313, 215] width 40 height 28
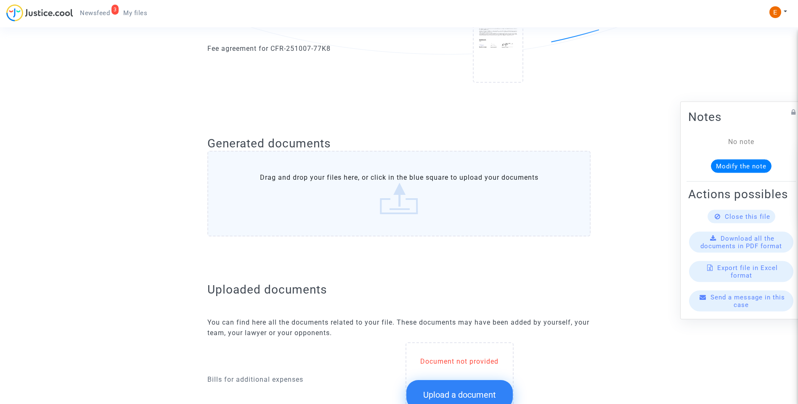
scroll to position [462, 0]
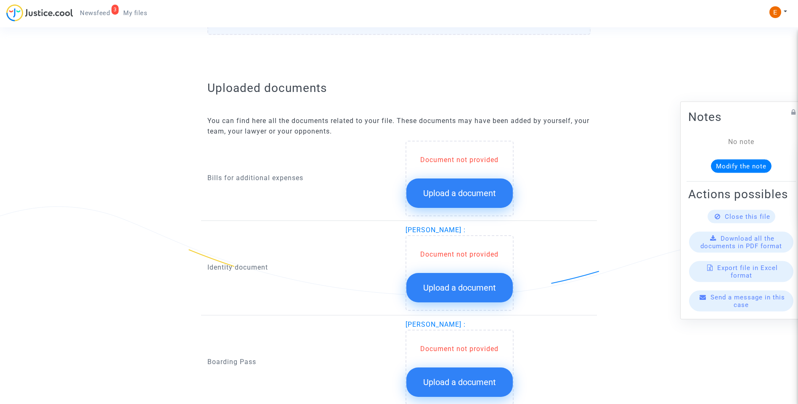
click at [458, 198] on span "Upload a document" at bounding box center [459, 193] width 73 height 10
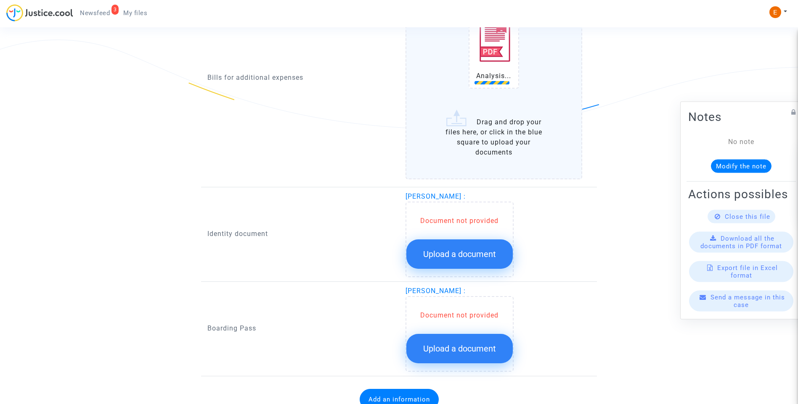
scroll to position [631, 0]
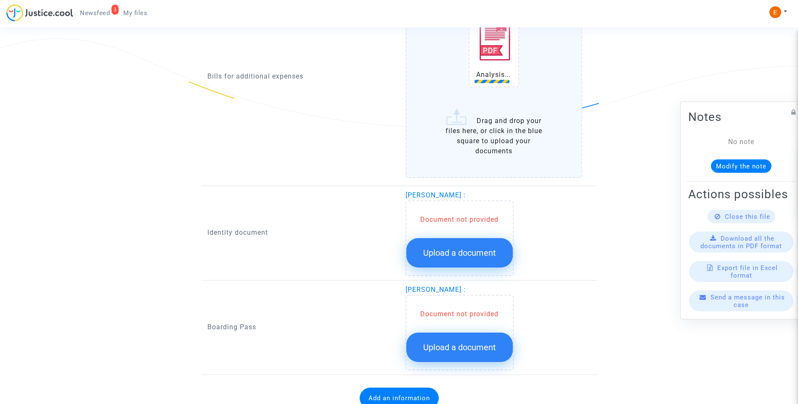
drag, startPoint x: 474, startPoint y: 258, endPoint x: 795, endPoint y: 257, distance: 321.2
click at [474, 257] on span "Upload a document" at bounding box center [459, 253] width 73 height 10
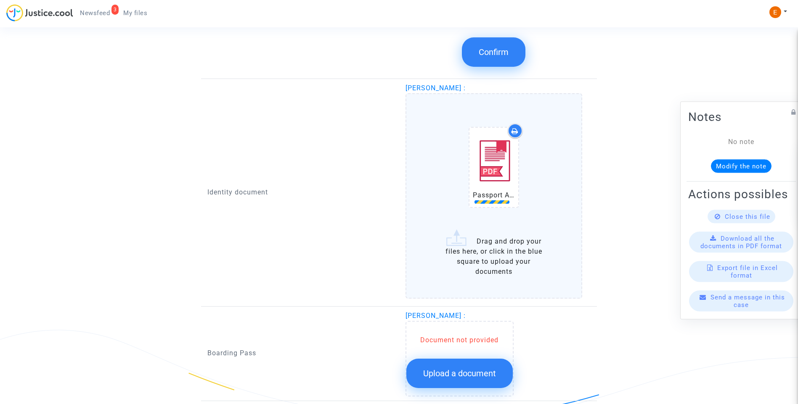
scroll to position [799, 0]
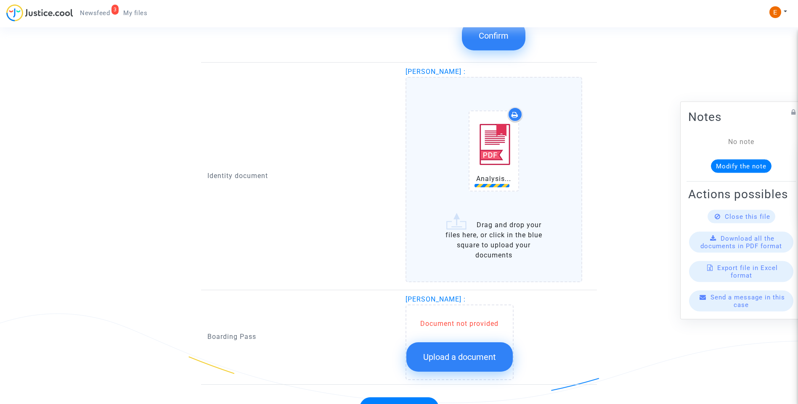
click at [484, 363] on button "Upload a document" at bounding box center [459, 357] width 106 height 29
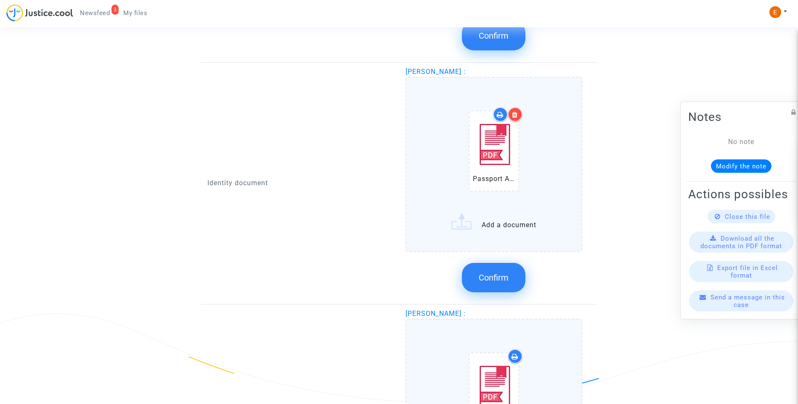
click at [489, 292] on button "Confirm" at bounding box center [493, 277] width 63 height 29
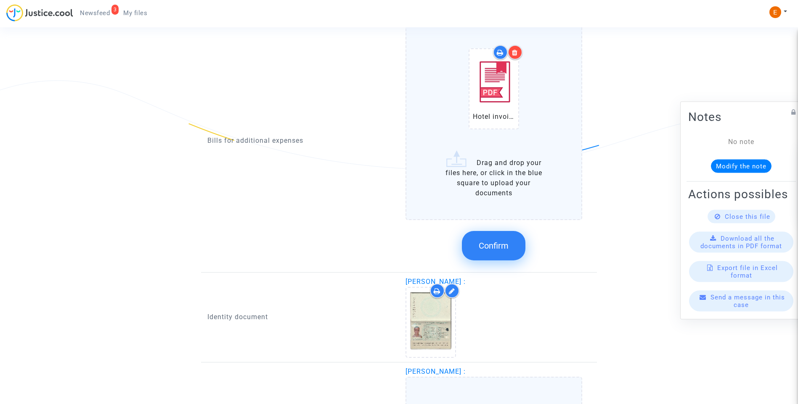
click at [501, 250] on span "Confirm" at bounding box center [493, 246] width 30 height 10
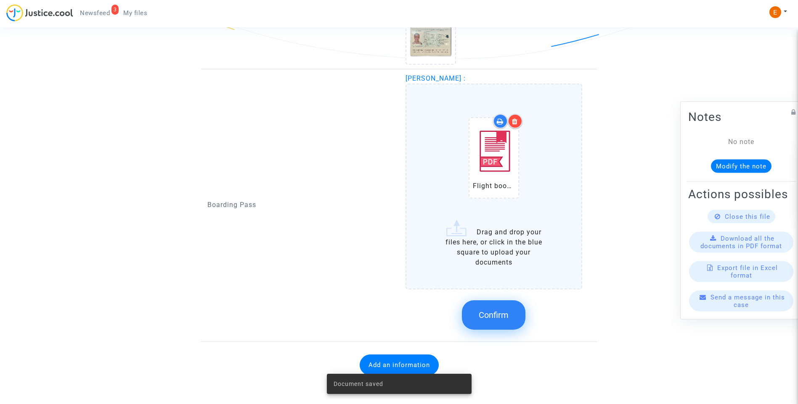
scroll to position [701, 0]
click at [502, 330] on div "Confirm" at bounding box center [493, 314] width 177 height 45
click at [507, 318] on span "Confirm" at bounding box center [493, 314] width 30 height 10
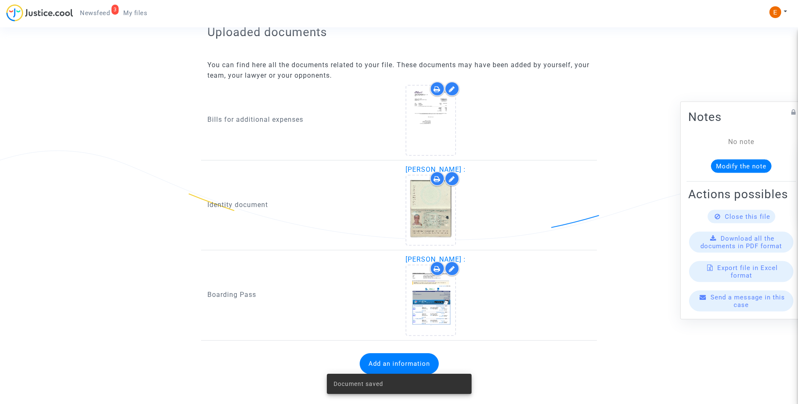
scroll to position [518, 0]
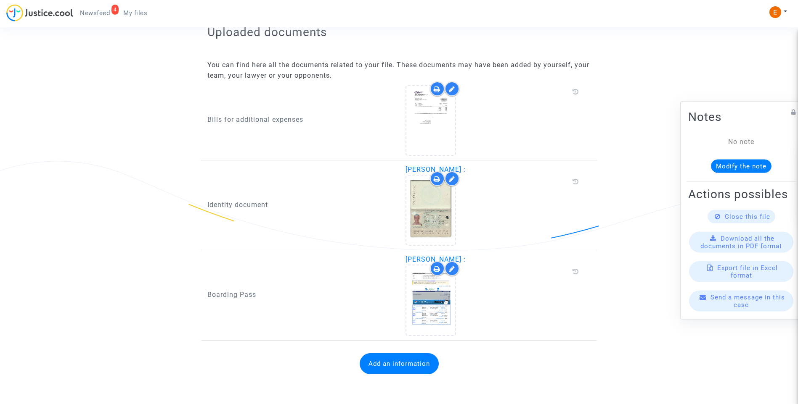
click at [397, 364] on button "Add an information" at bounding box center [398, 364] width 79 height 21
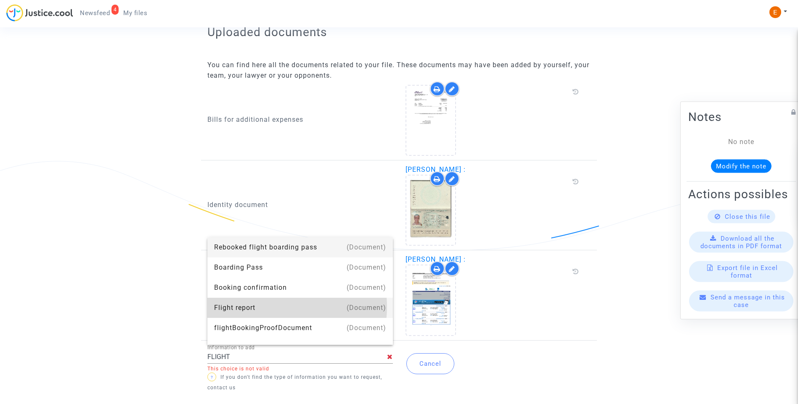
click at [280, 307] on div "Flight report" at bounding box center [300, 308] width 172 height 20
type input "Flight report"
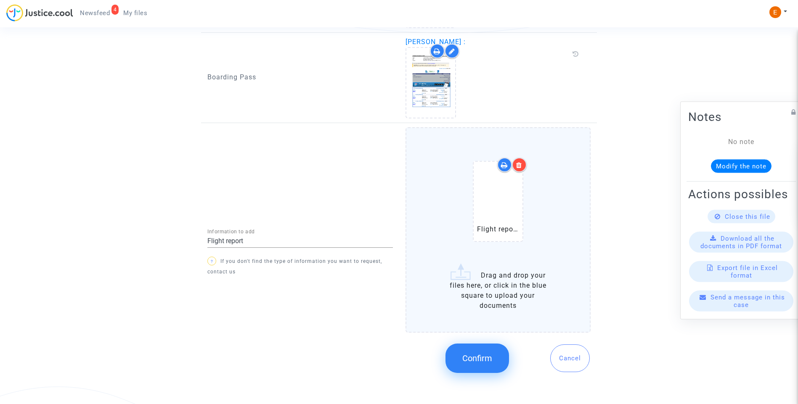
scroll to position [728, 0]
click at [483, 356] on span "Confirm" at bounding box center [477, 356] width 30 height 10
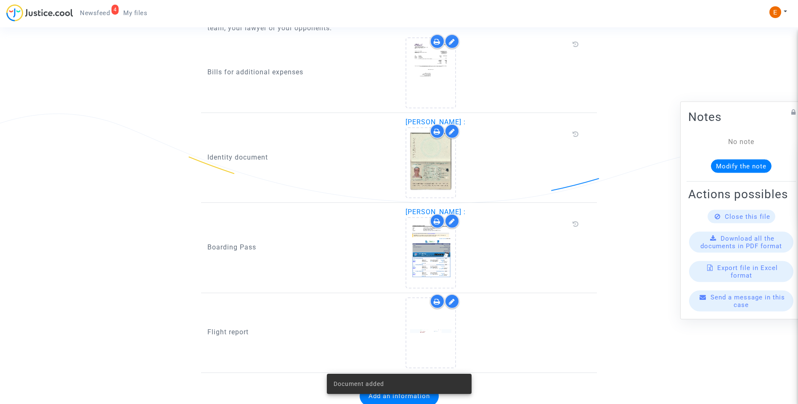
scroll to position [588, 0]
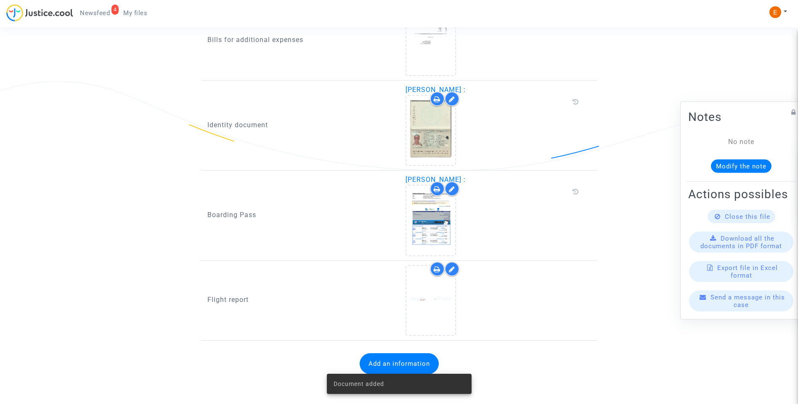
click at [100, 11] on span "Newsfeed" at bounding box center [95, 13] width 30 height 8
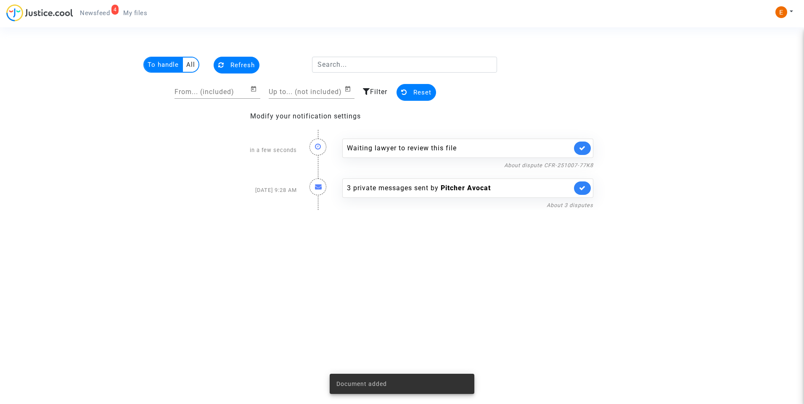
click at [583, 148] on icon at bounding box center [582, 148] width 7 height 6
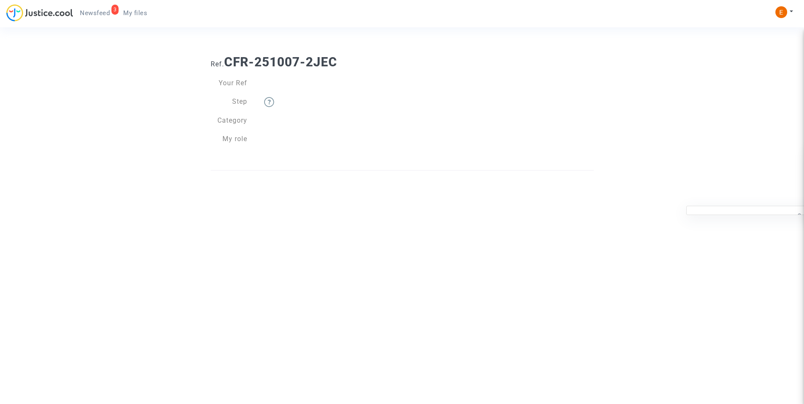
click at [141, 8] on link "My files" at bounding box center [134, 13] width 37 height 13
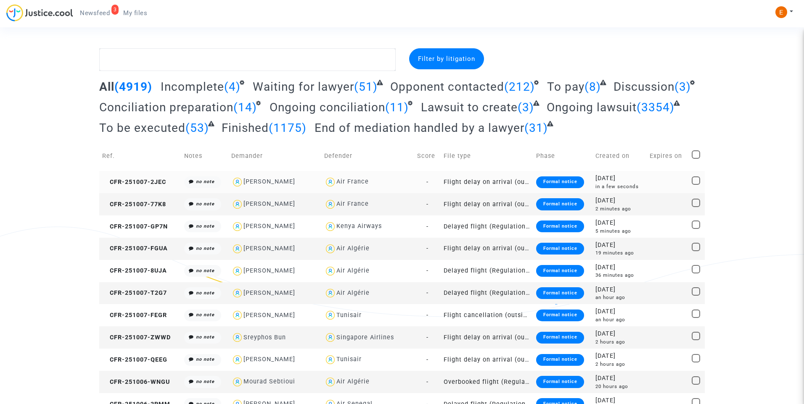
click at [545, 179] on div "Formal notice" at bounding box center [560, 183] width 48 height 12
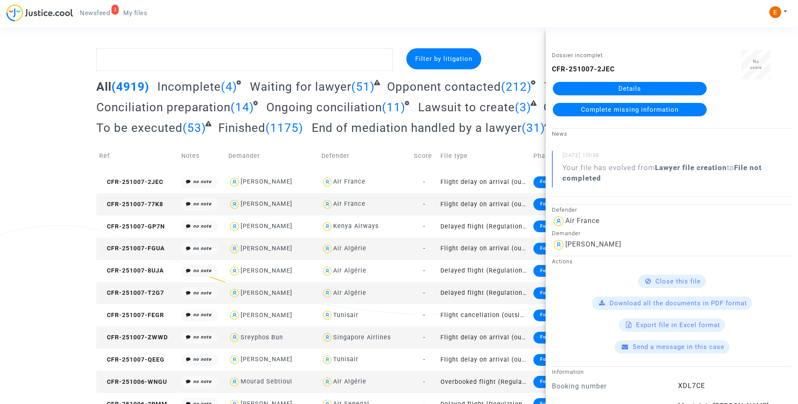
click at [607, 92] on link "Details" at bounding box center [629, 88] width 154 height 13
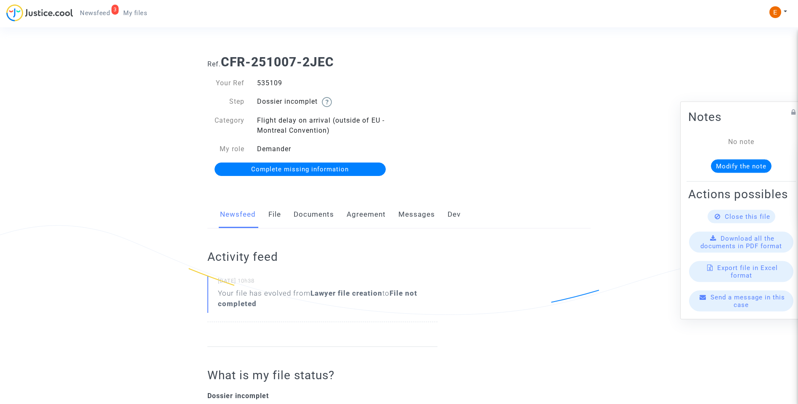
click at [318, 212] on link "Documents" at bounding box center [313, 215] width 40 height 28
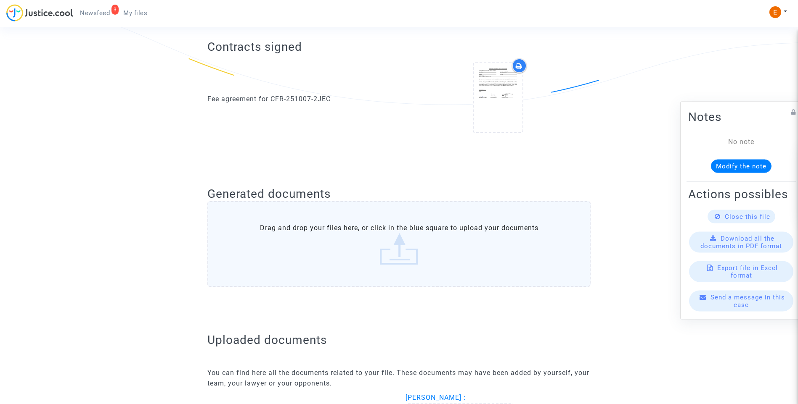
scroll to position [447, 0]
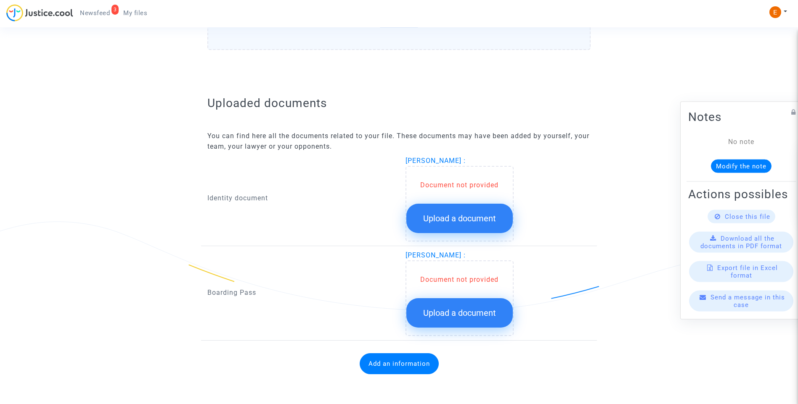
click at [463, 219] on span "Upload a document" at bounding box center [459, 219] width 73 height 10
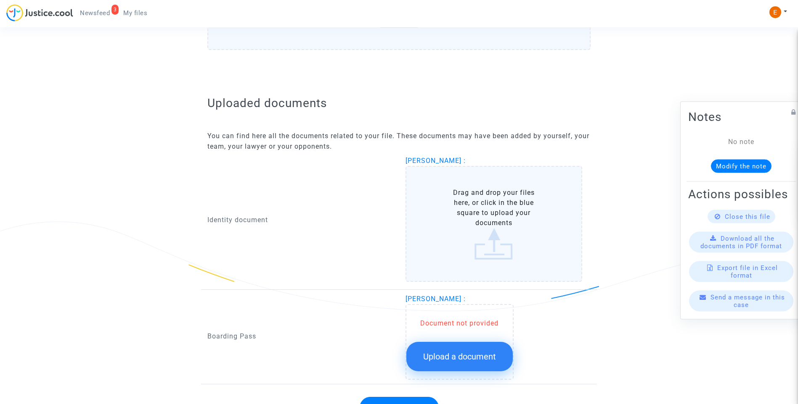
click at [485, 357] on span "Upload a document" at bounding box center [459, 357] width 73 height 10
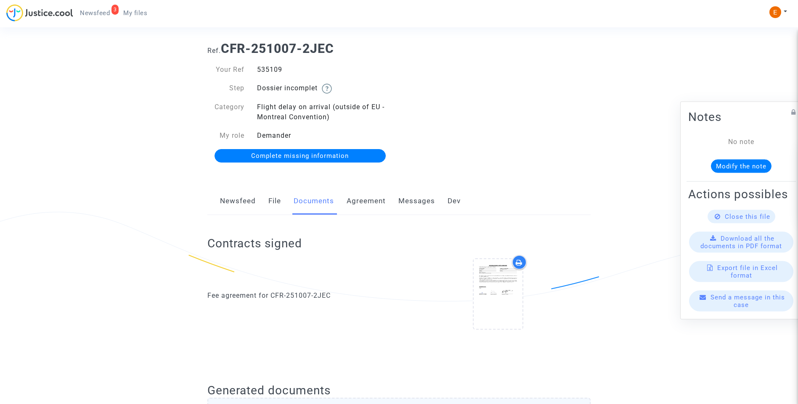
scroll to position [0, 0]
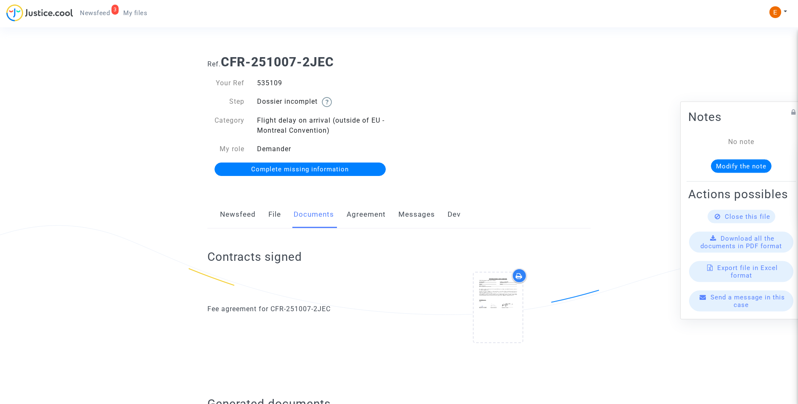
click at [271, 84] on div "535109" at bounding box center [325, 83] width 148 height 10
copy div "535109"
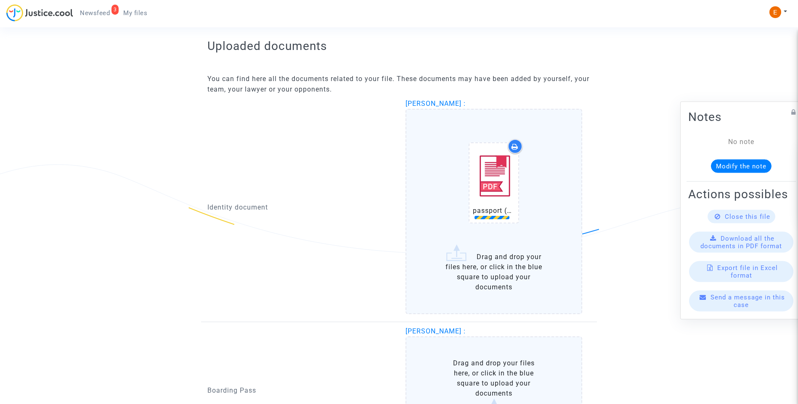
scroll to position [535, 0]
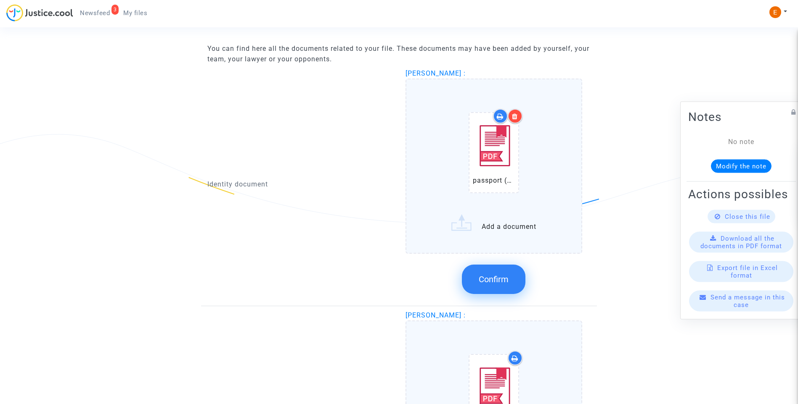
click at [519, 117] on div at bounding box center [514, 116] width 15 height 15
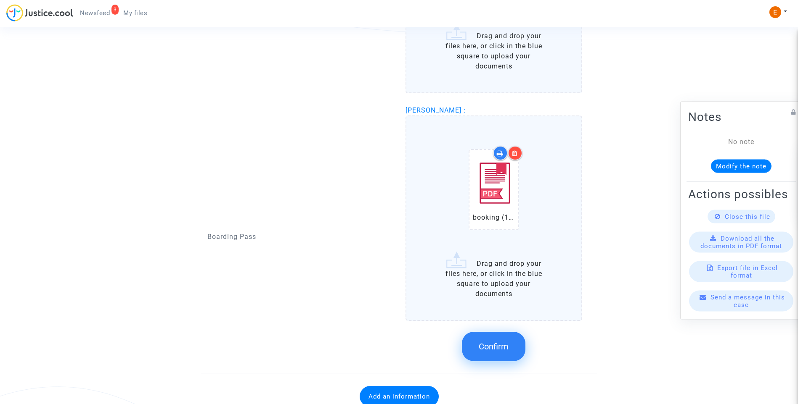
scroll to position [745, 0]
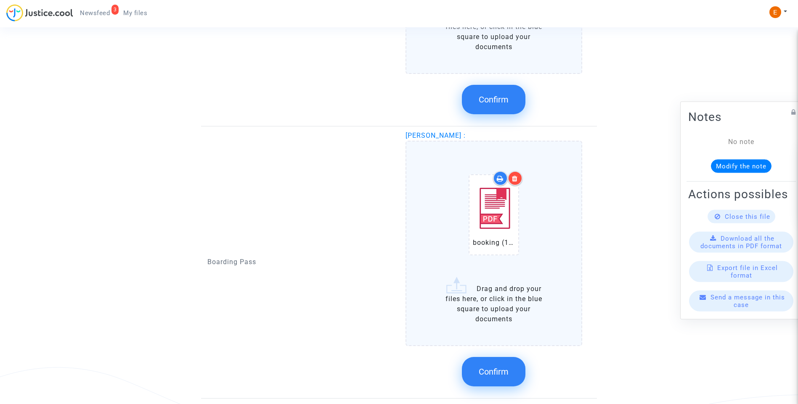
click at [506, 328] on label "booking (13).pdf Drag and drop your files here, or click in the blue square to …" at bounding box center [493, 244] width 177 height 206
click at [0, 0] on input "booking (13).pdf Drag and drop your files here, or click in the blue square to …" at bounding box center [0, 0] width 0 height 0
click at [501, 374] on span "Confirm" at bounding box center [493, 372] width 30 height 10
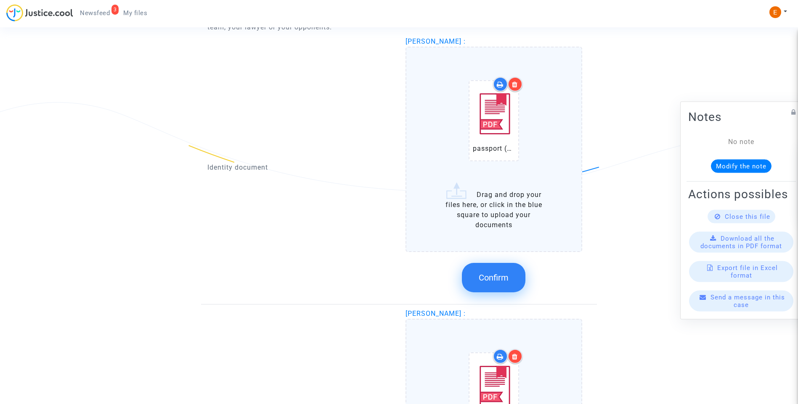
scroll to position [535, 0]
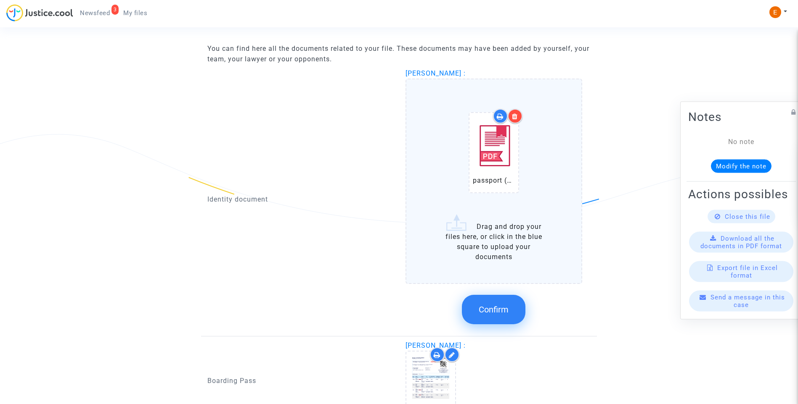
click at [498, 310] on span "Confirm" at bounding box center [493, 310] width 30 height 10
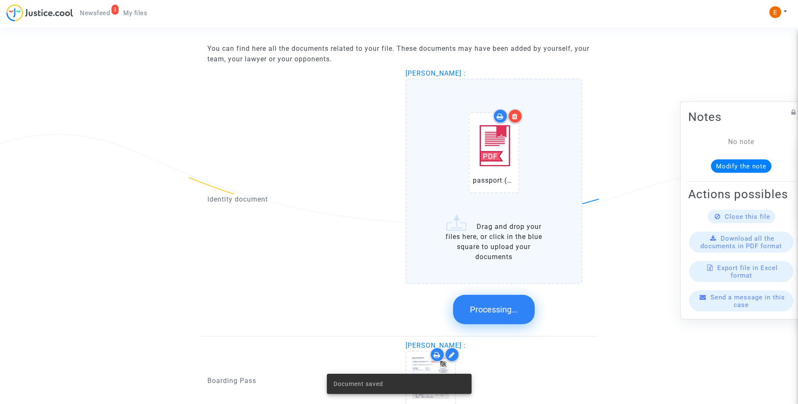
scroll to position [438, 0]
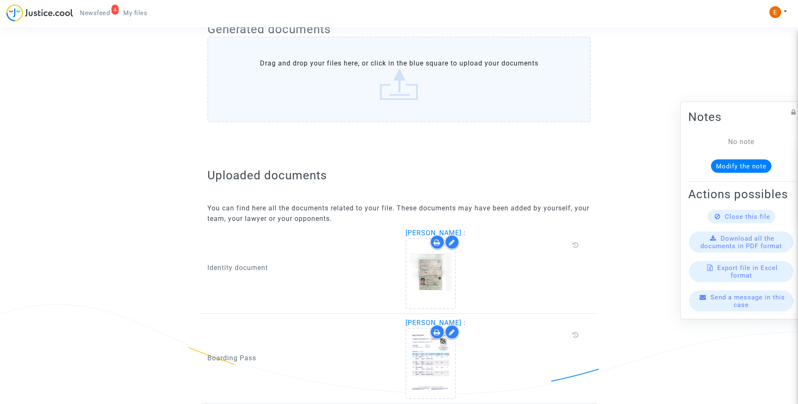
scroll to position [428, 0]
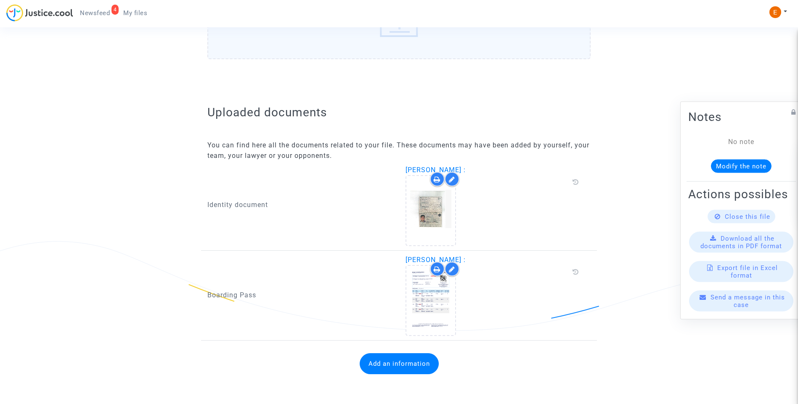
click at [416, 368] on button "Add an information" at bounding box center [398, 364] width 79 height 21
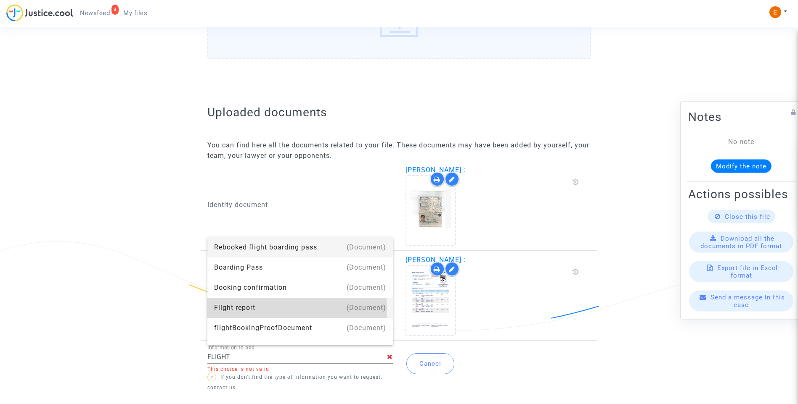
click at [241, 311] on div "Flight report" at bounding box center [300, 308] width 172 height 20
type input "Flight report"
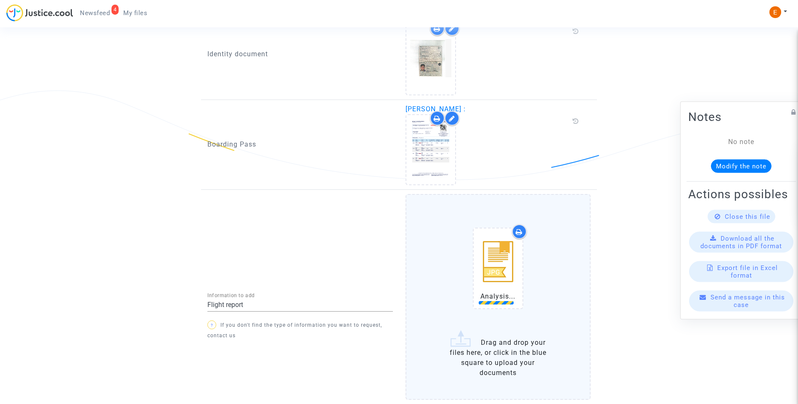
scroll to position [641, 0]
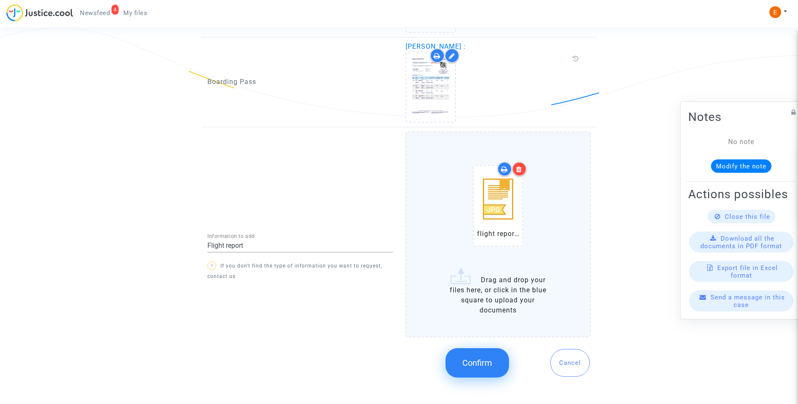
click at [481, 367] on span "Confirm" at bounding box center [477, 363] width 30 height 10
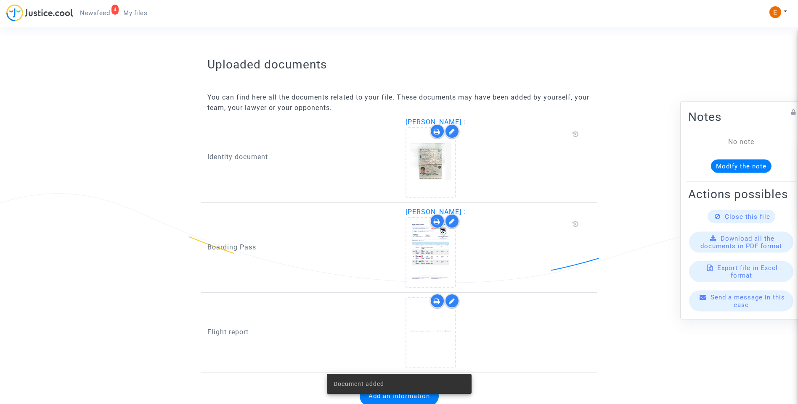
scroll to position [508, 0]
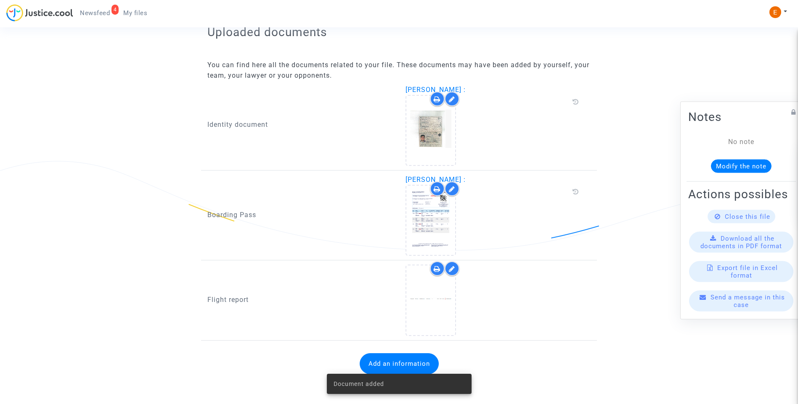
click at [88, 16] on span "Newsfeed" at bounding box center [95, 13] width 30 height 8
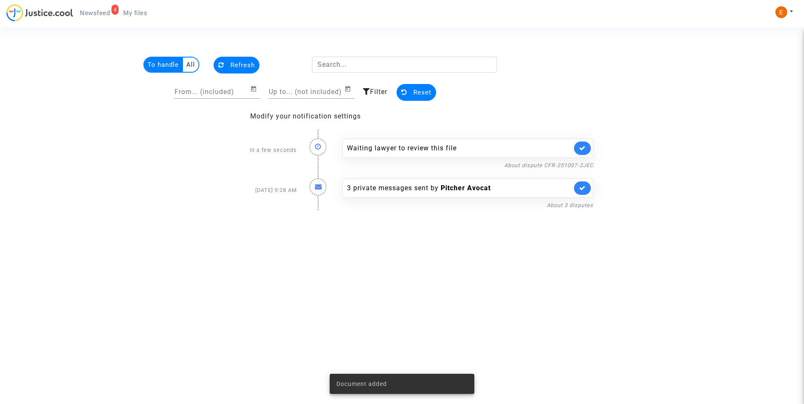
click at [579, 151] on link at bounding box center [582, 148] width 17 height 13
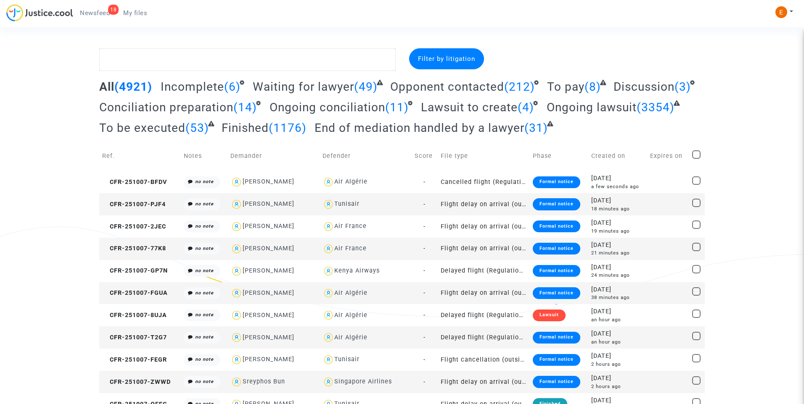
drag, startPoint x: 98, startPoint y: 12, endPoint x: 251, endPoint y: 35, distance: 154.8
click at [98, 12] on span "Newsfeed" at bounding box center [95, 13] width 30 height 8
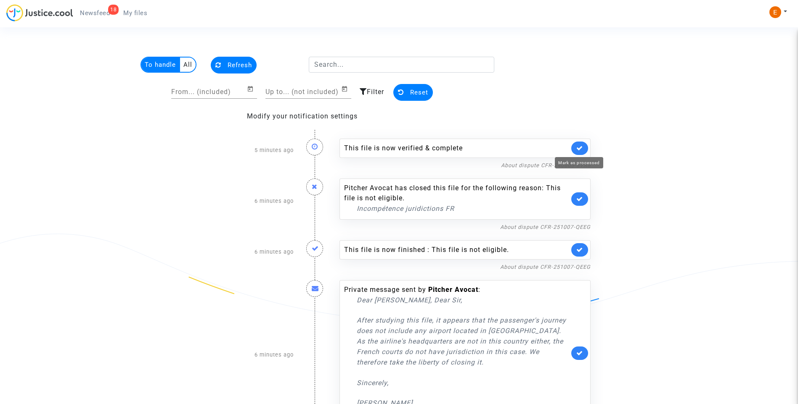
click at [581, 147] on icon at bounding box center [579, 148] width 7 height 6
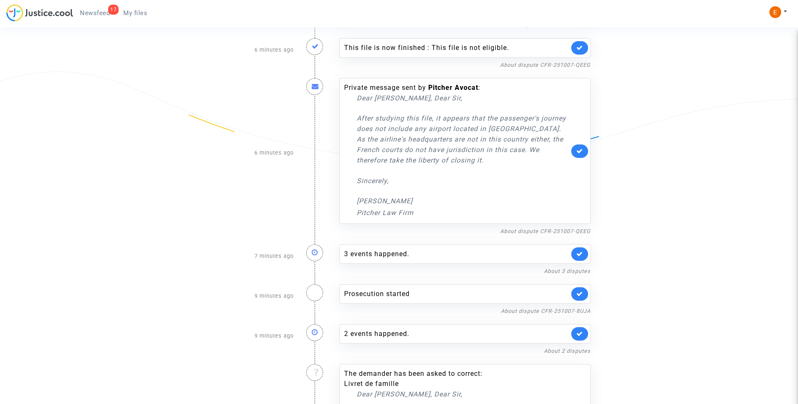
scroll to position [168, 0]
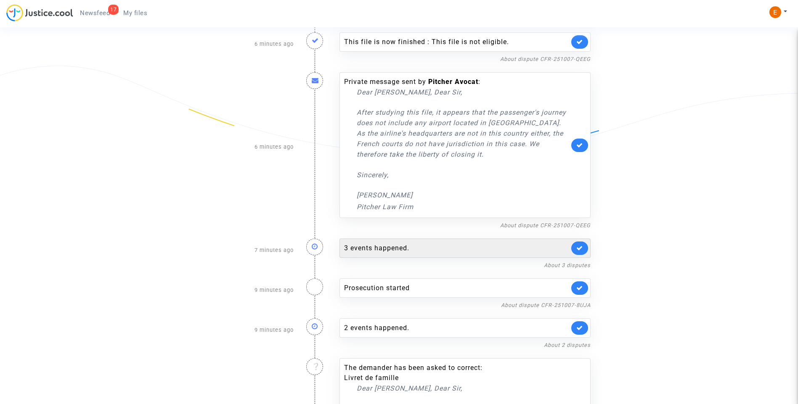
click at [396, 249] on div "3 events happened." at bounding box center [456, 248] width 225 height 10
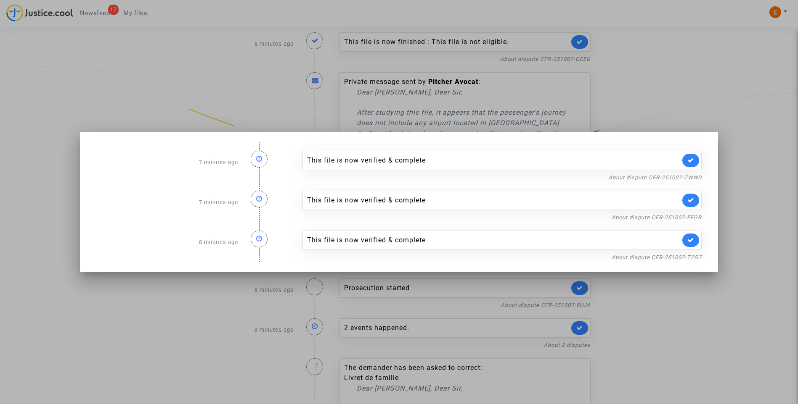
click at [730, 97] on div at bounding box center [399, 202] width 798 height 404
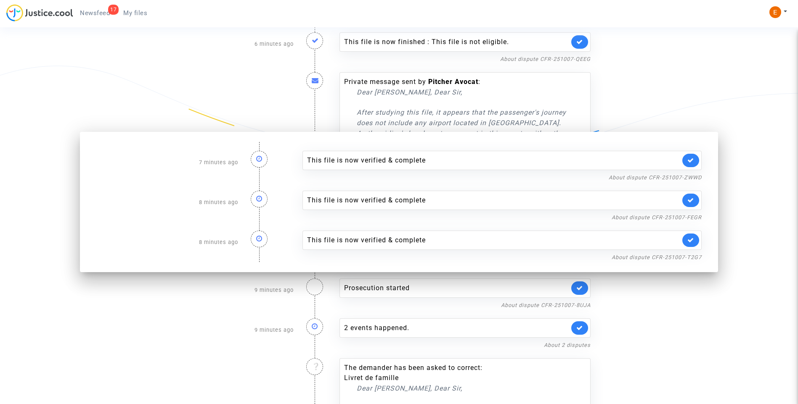
scroll to position [168, 0]
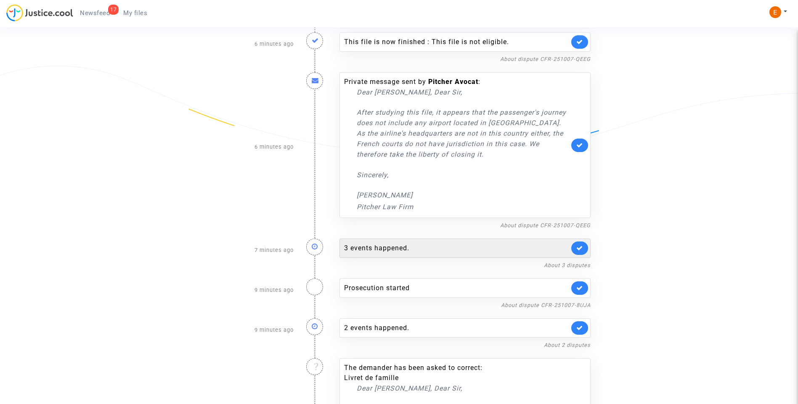
click at [581, 248] on icon at bounding box center [579, 248] width 7 height 6
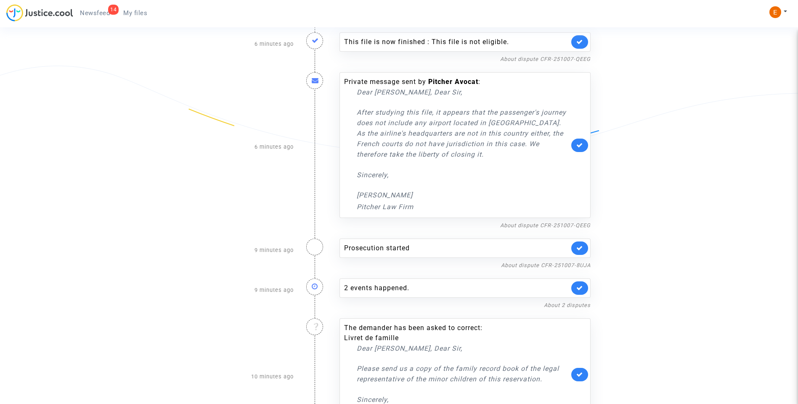
click at [581, 251] on icon at bounding box center [579, 248] width 7 height 6
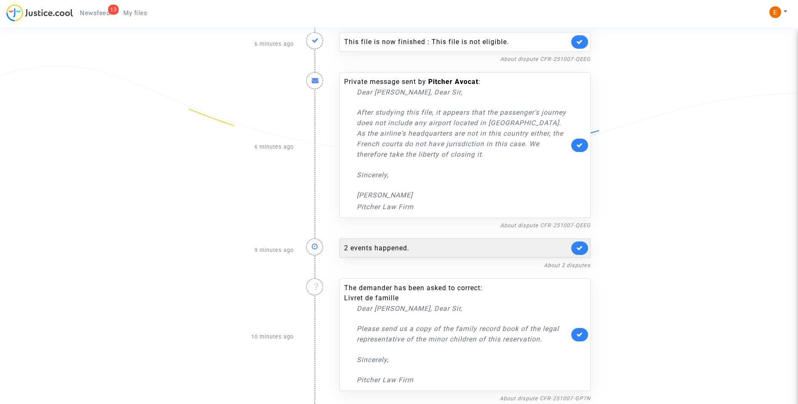
click at [401, 252] on div "2 events happened." at bounding box center [456, 248] width 225 height 10
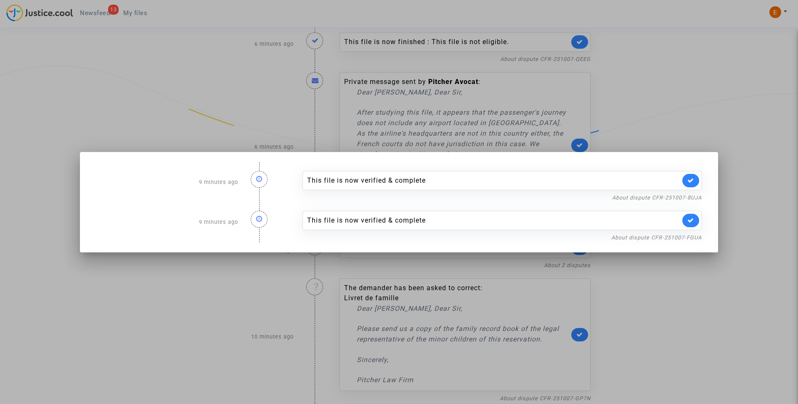
click at [776, 55] on div at bounding box center [399, 202] width 798 height 404
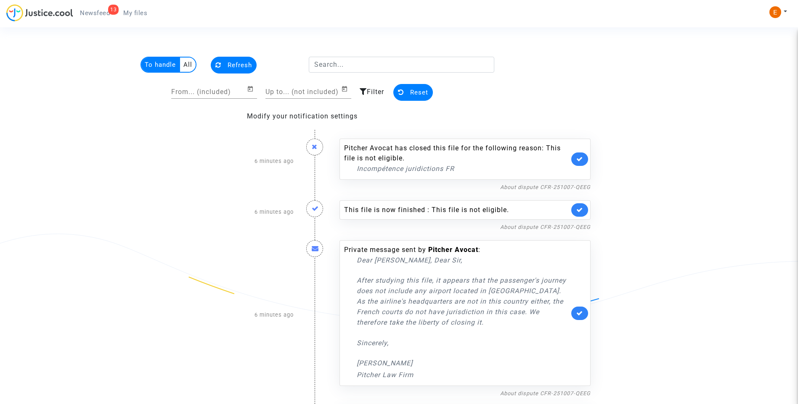
scroll to position [168, 0]
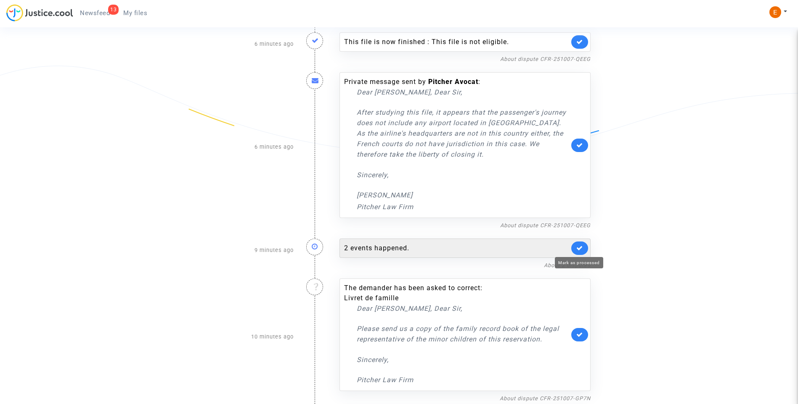
click at [579, 250] on icon at bounding box center [579, 248] width 7 height 6
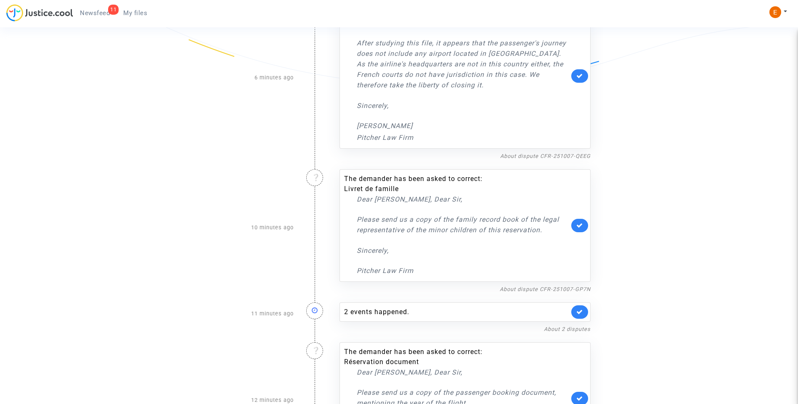
scroll to position [252, 0]
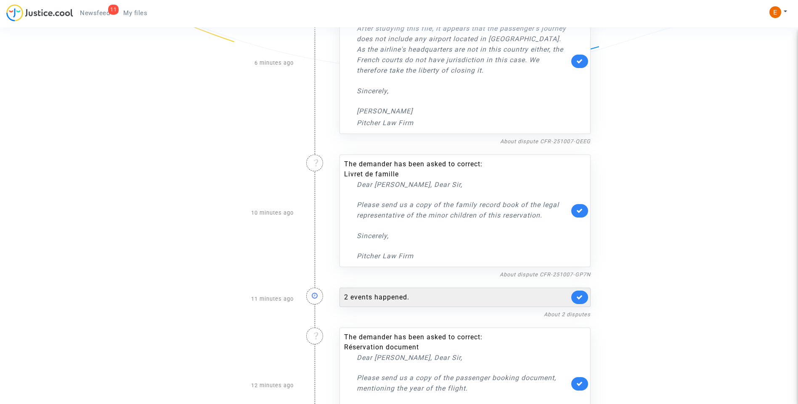
click at [405, 296] on div "2 events happened." at bounding box center [456, 298] width 225 height 10
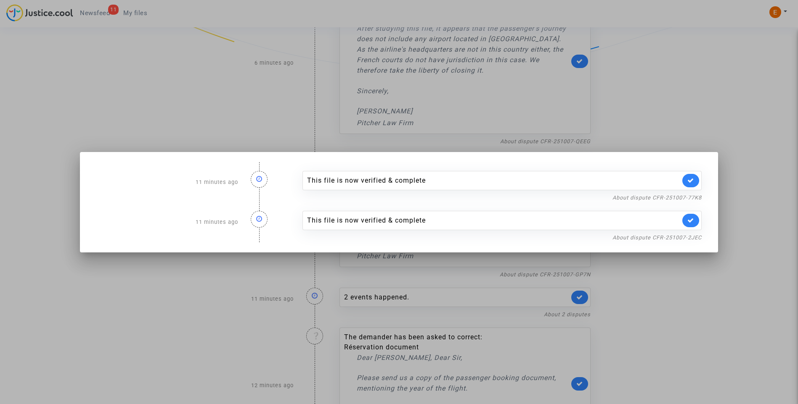
click at [692, 296] on div at bounding box center [399, 202] width 798 height 404
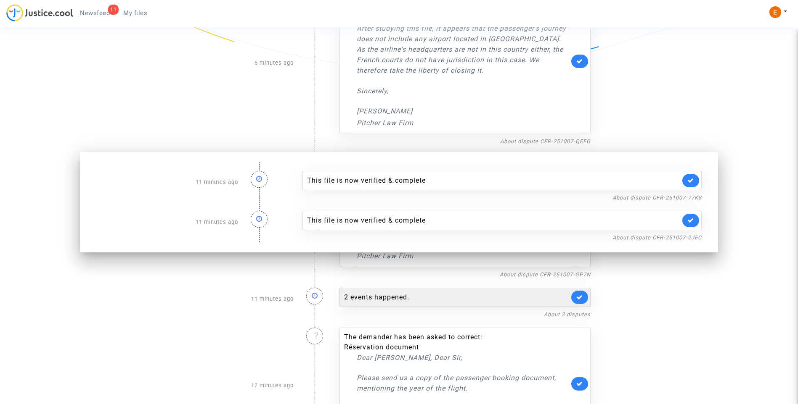
scroll to position [252, 0]
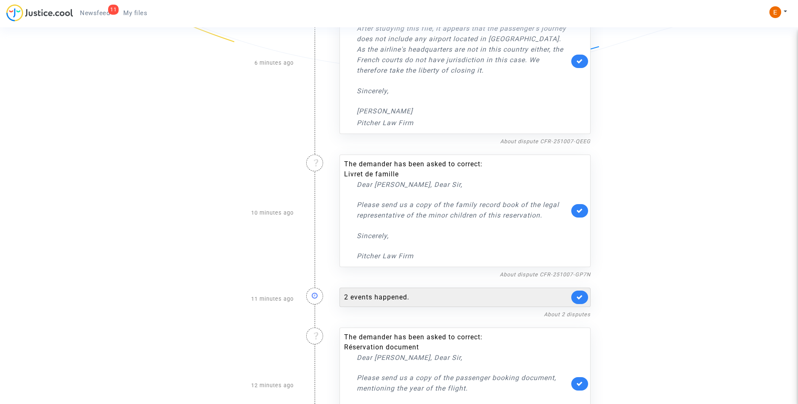
click at [568, 293] on div "2 events happened." at bounding box center [456, 298] width 225 height 10
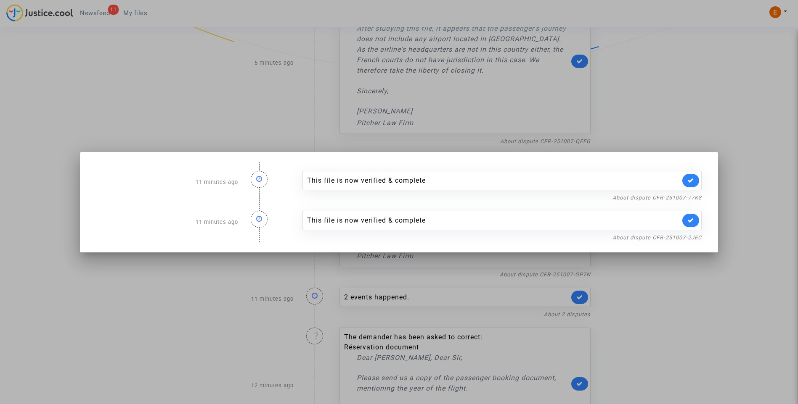
click at [660, 119] on div at bounding box center [399, 202] width 798 height 404
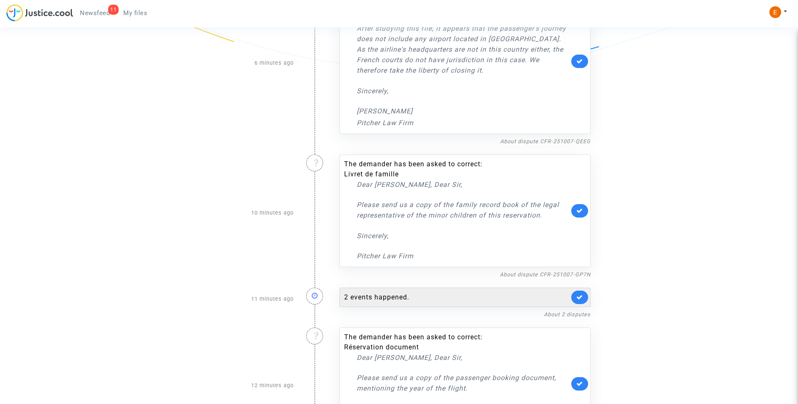
click at [581, 301] on link at bounding box center [579, 297] width 17 height 13
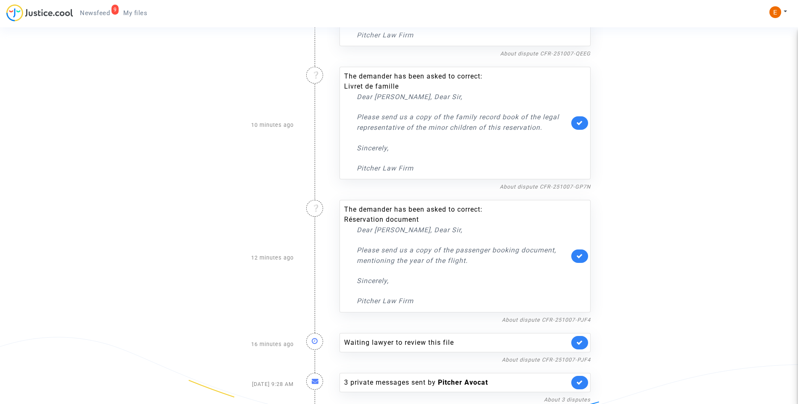
scroll to position [341, 0]
click at [581, 339] on icon at bounding box center [579, 342] width 7 height 6
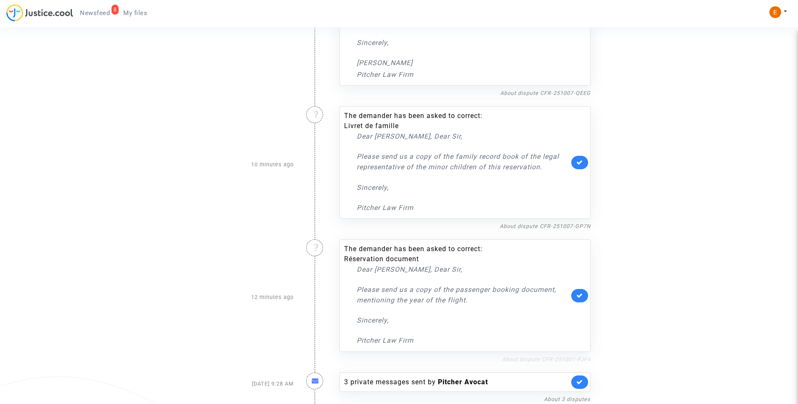
click at [566, 357] on link "About dispute CFR-251007-PJF4" at bounding box center [546, 360] width 89 height 6
click at [584, 296] on link at bounding box center [579, 295] width 17 height 13
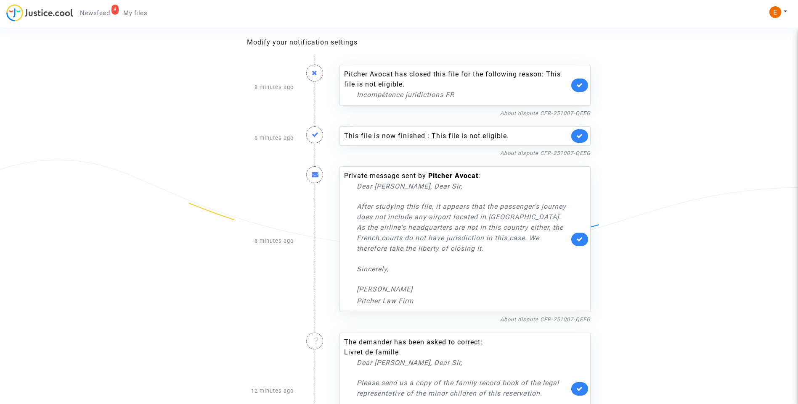
scroll to position [167, 0]
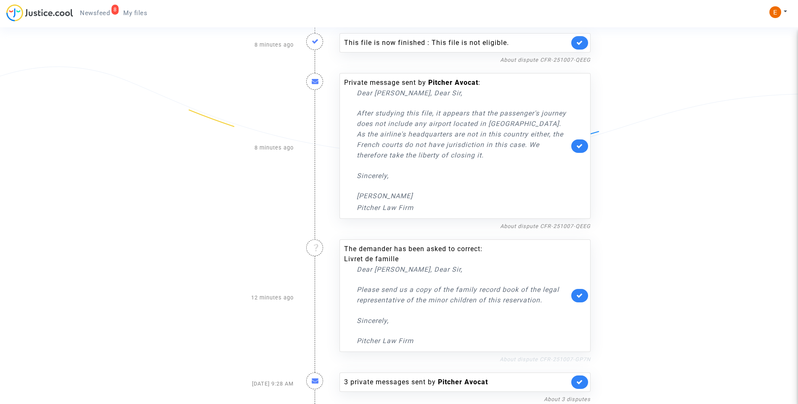
click at [548, 359] on link "About dispute CFR-251007-GP7N" at bounding box center [544, 360] width 91 height 6
click at [580, 296] on icon at bounding box center [579, 296] width 7 height 6
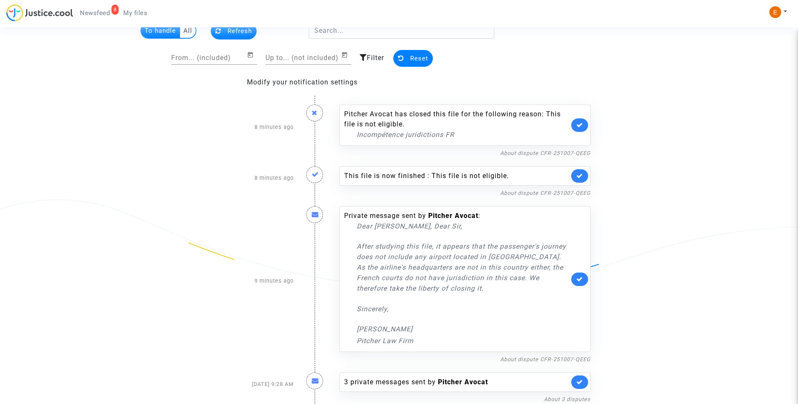
scroll to position [34, 0]
click at [545, 359] on link "About dispute CFR-251007-QEEG" at bounding box center [545, 360] width 90 height 6
click at [583, 283] on link at bounding box center [579, 279] width 17 height 13
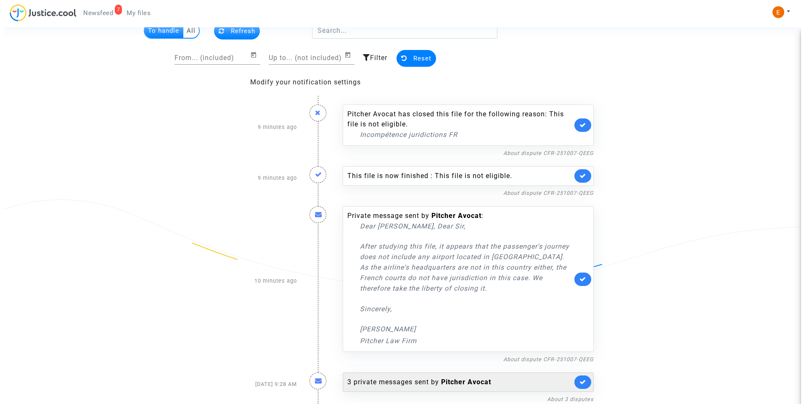
scroll to position [0, 0]
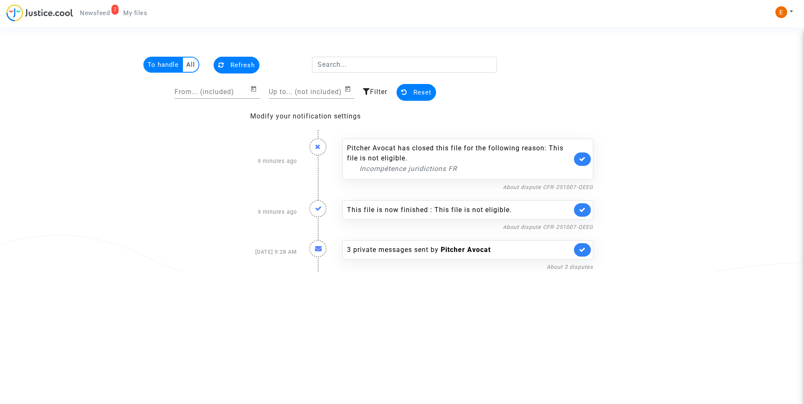
click at [582, 206] on link at bounding box center [582, 209] width 17 height 13
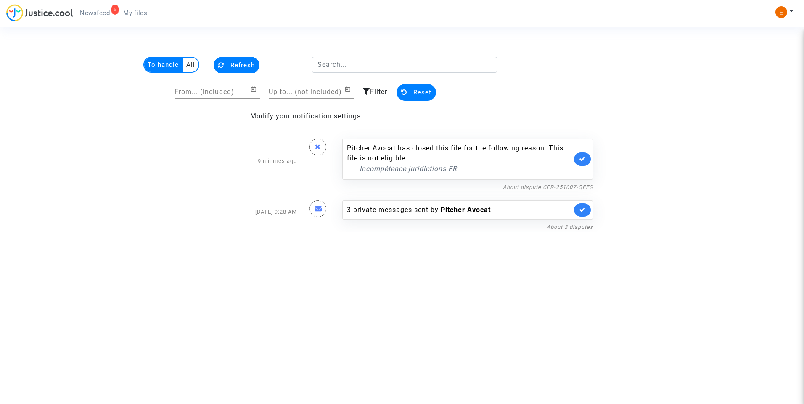
click at [586, 161] on icon at bounding box center [582, 159] width 7 height 6
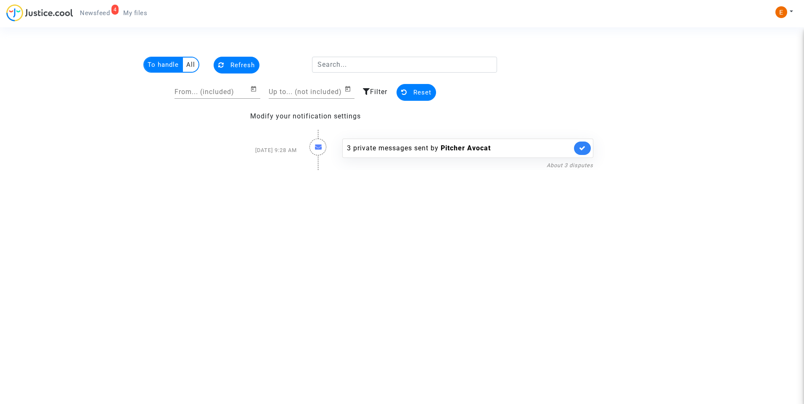
drag, startPoint x: 140, startPoint y: 17, endPoint x: 110, endPoint y: 13, distance: 30.2
click at [140, 17] on link "My files" at bounding box center [134, 13] width 37 height 13
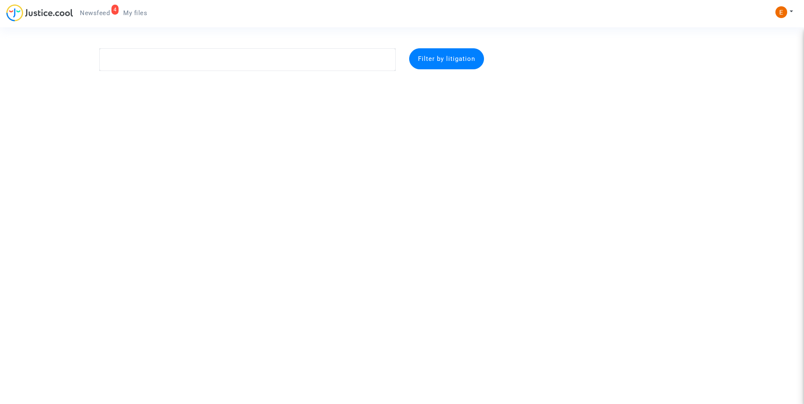
click at [107, 11] on span "Newsfeed" at bounding box center [95, 13] width 30 height 8
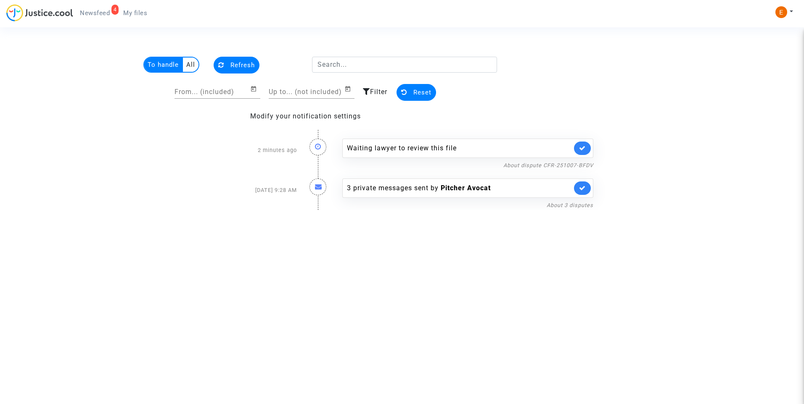
click at [590, 149] on link at bounding box center [582, 148] width 17 height 13
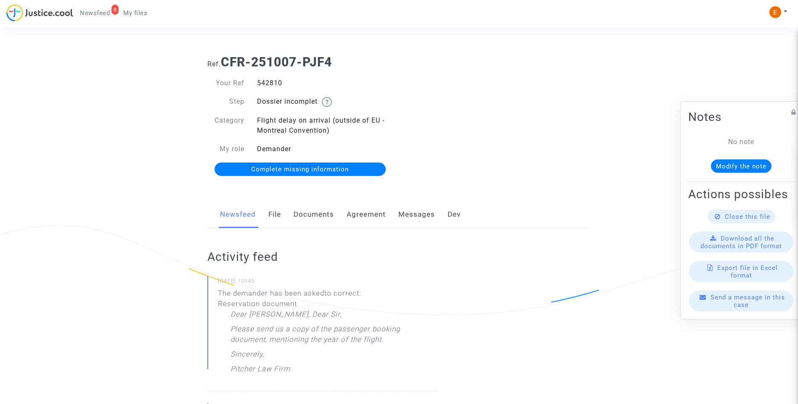
drag, startPoint x: 0, startPoint y: 0, endPoint x: 272, endPoint y: 82, distance: 284.6
click at [272, 82] on div "542810" at bounding box center [325, 83] width 148 height 10
copy div "542810"
click at [274, 82] on div "520621" at bounding box center [325, 83] width 148 height 10
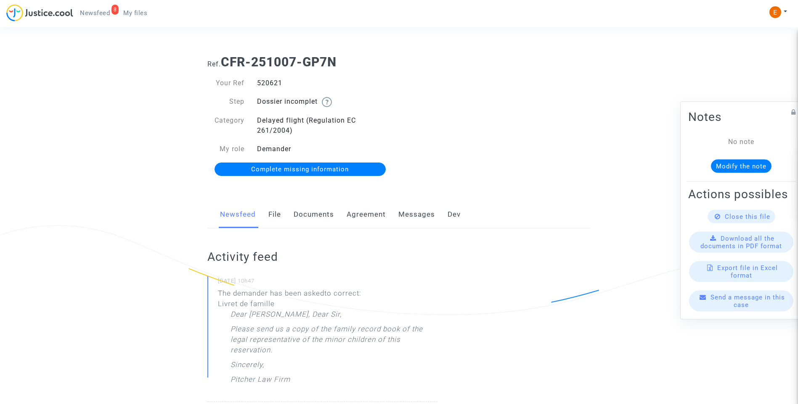
click at [274, 82] on div "520621" at bounding box center [325, 83] width 148 height 10
copy div "520621"
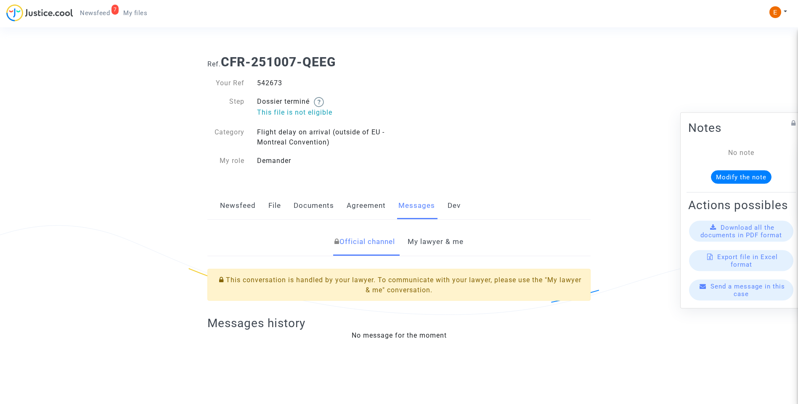
drag, startPoint x: 0, startPoint y: 0, endPoint x: 278, endPoint y: 81, distance: 289.8
click at [278, 81] on div "542673" at bounding box center [325, 83] width 148 height 10
copy div "542673"
click at [435, 250] on link "My lawyer & me" at bounding box center [435, 242] width 56 height 28
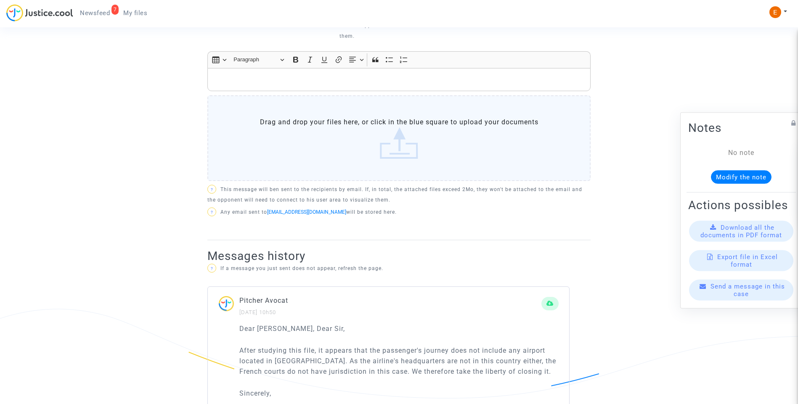
scroll to position [378, 0]
